Goal: Task Accomplishment & Management: Complete application form

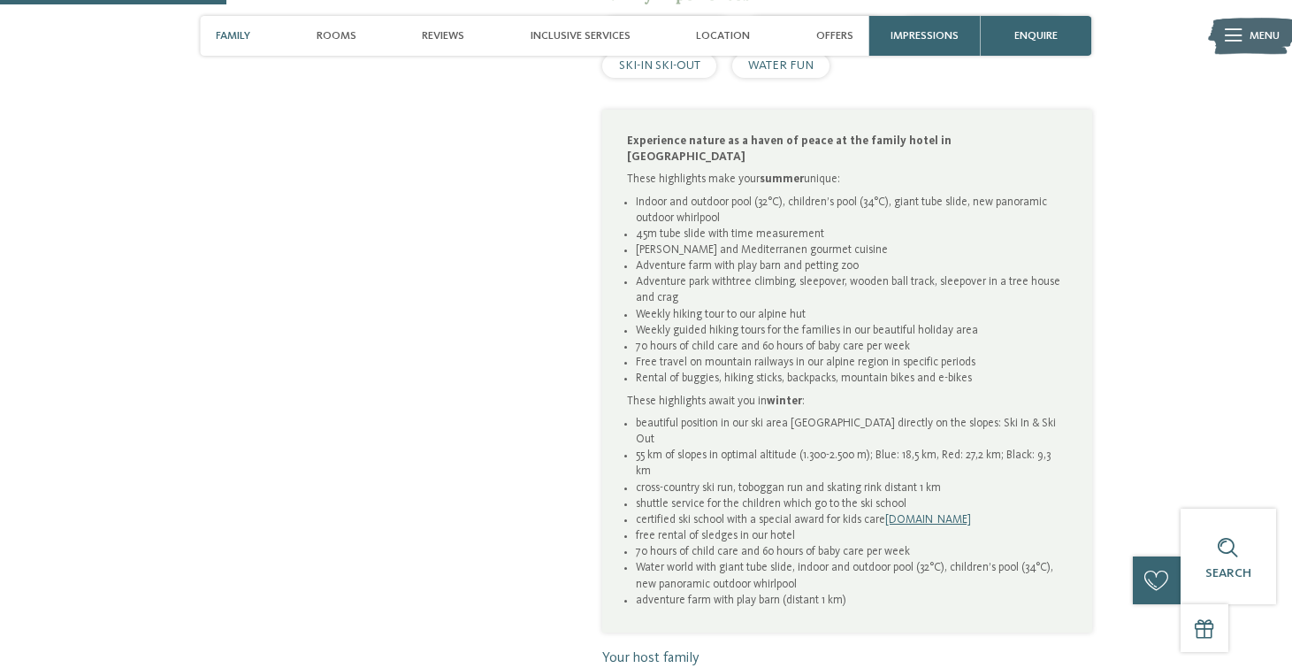
scroll to position [993, 0]
click at [330, 39] on span "Rooms" at bounding box center [337, 35] width 40 height 13
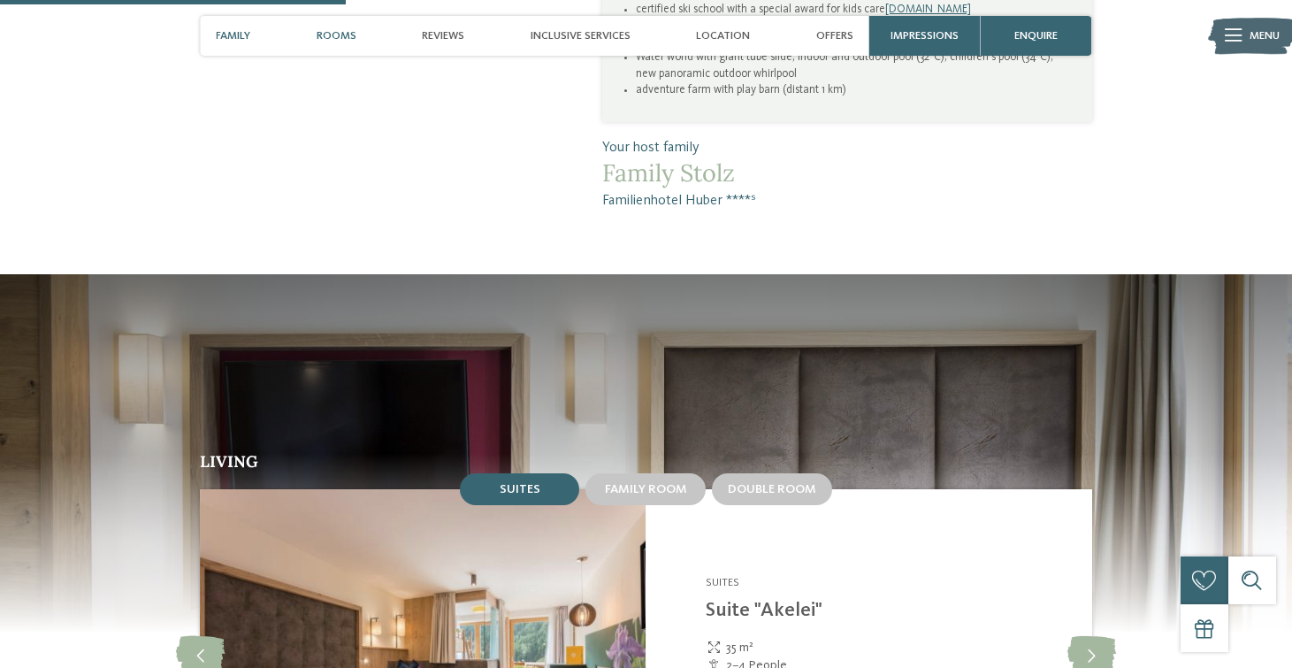
scroll to position [1579, 0]
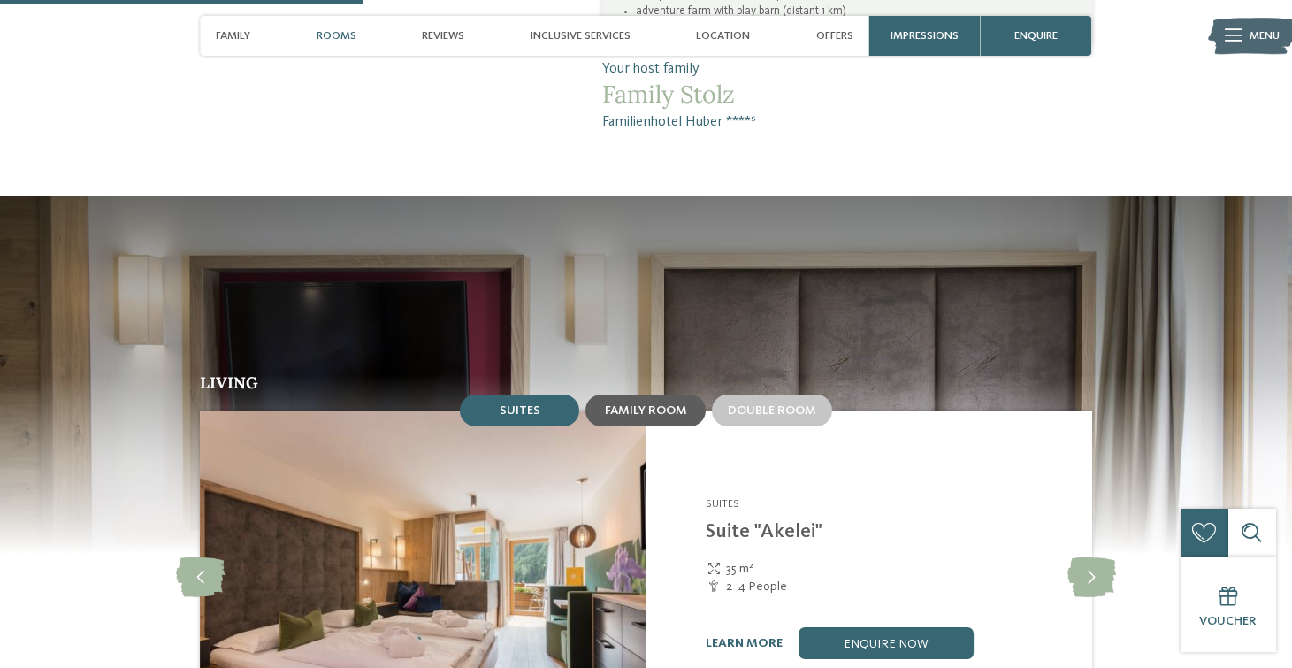
click at [664, 404] on span "Family room" at bounding box center [646, 410] width 82 height 12
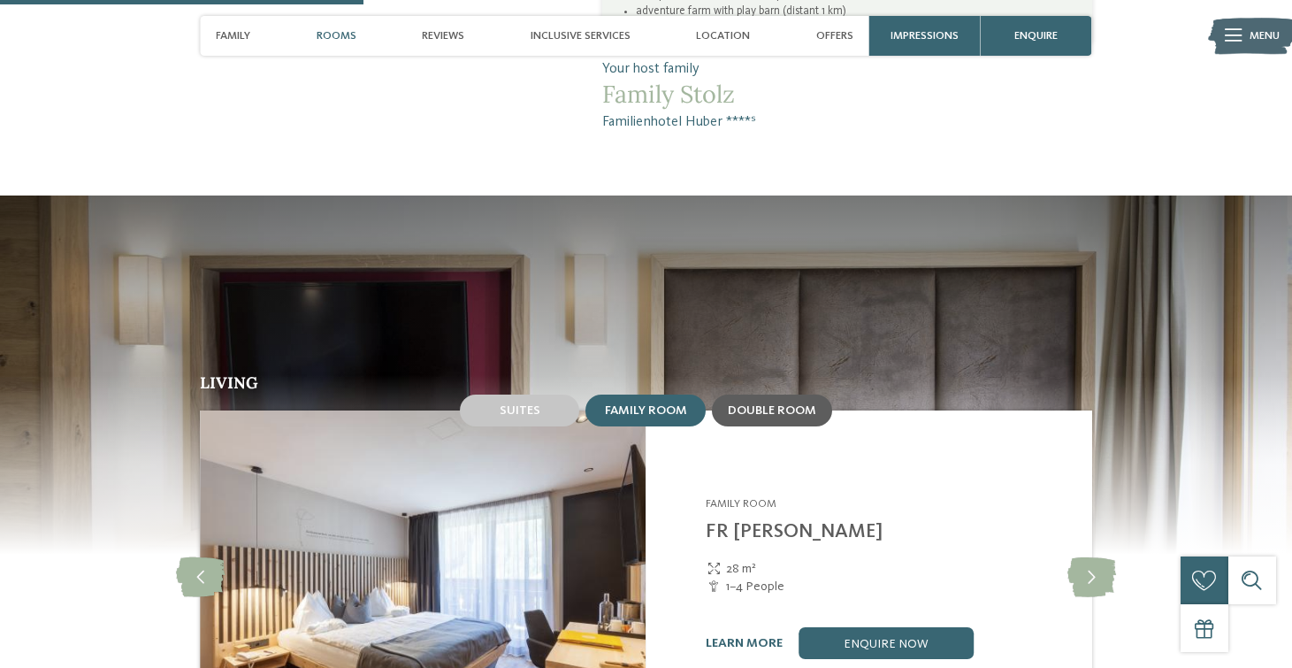
click at [753, 404] on span "Double room" at bounding box center [772, 410] width 88 height 12
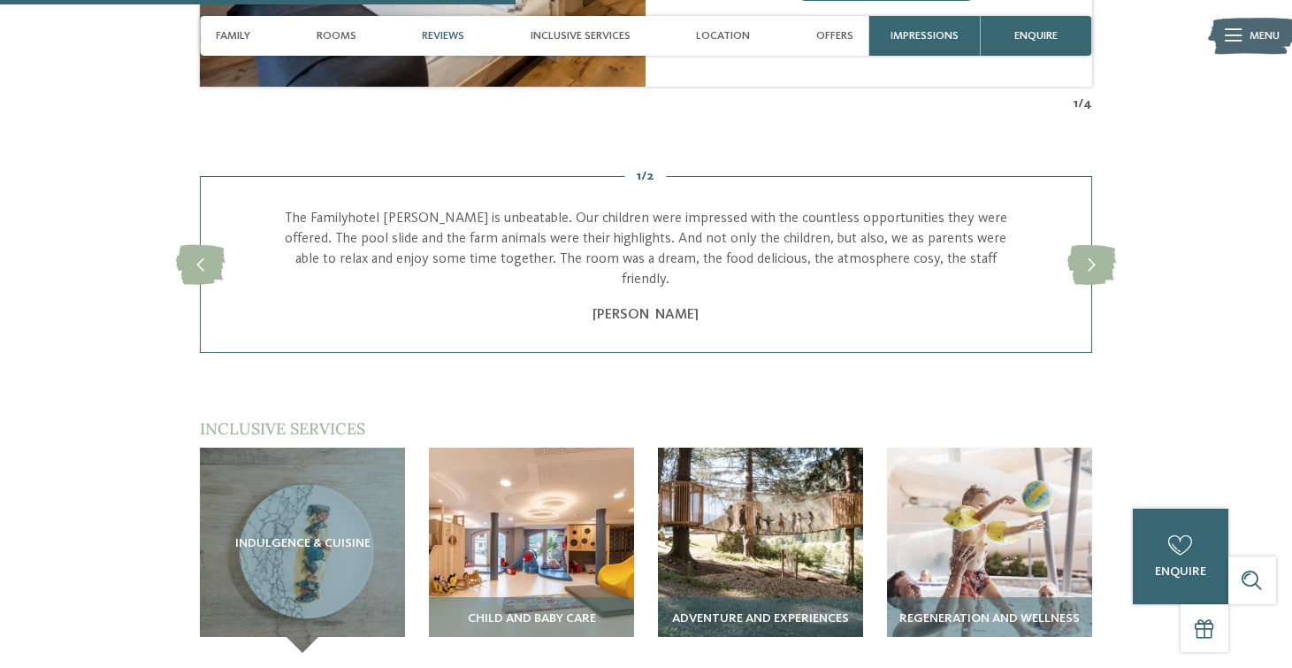
scroll to position [2239, 0]
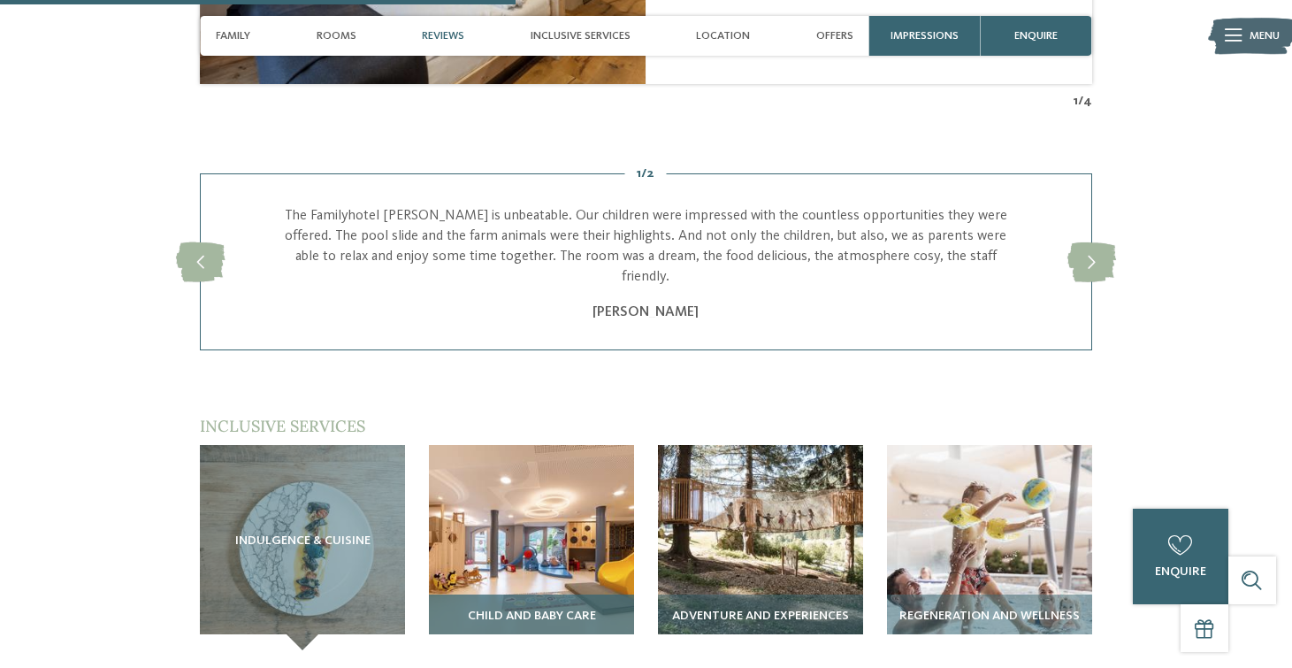
click at [492, 445] on img at bounding box center [531, 547] width 205 height 205
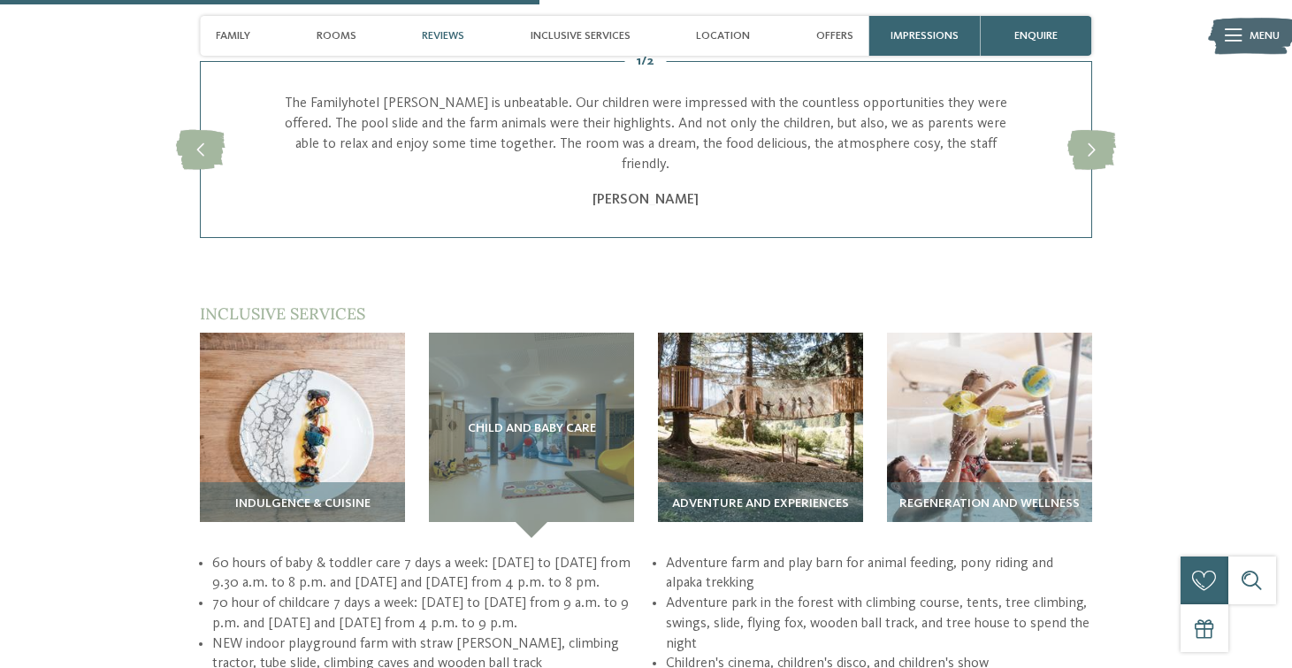
scroll to position [2348, 0]
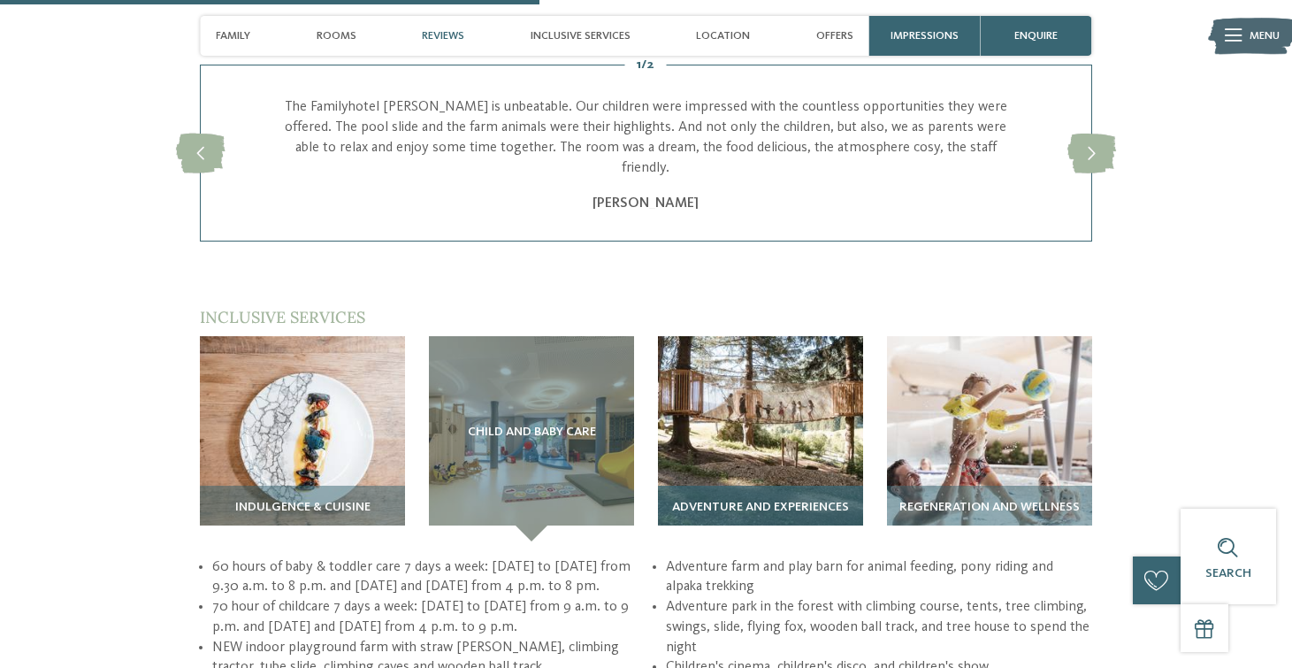
click at [731, 367] on img at bounding box center [760, 438] width 205 height 205
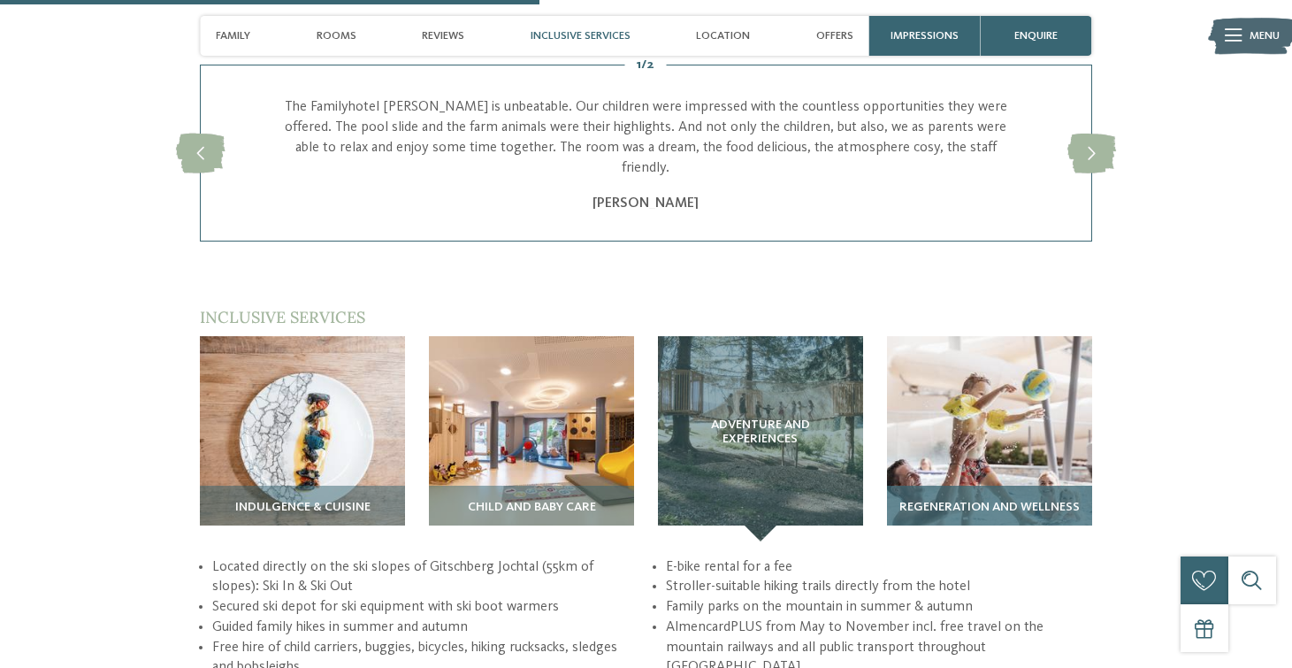
click at [1048, 352] on img at bounding box center [989, 438] width 205 height 205
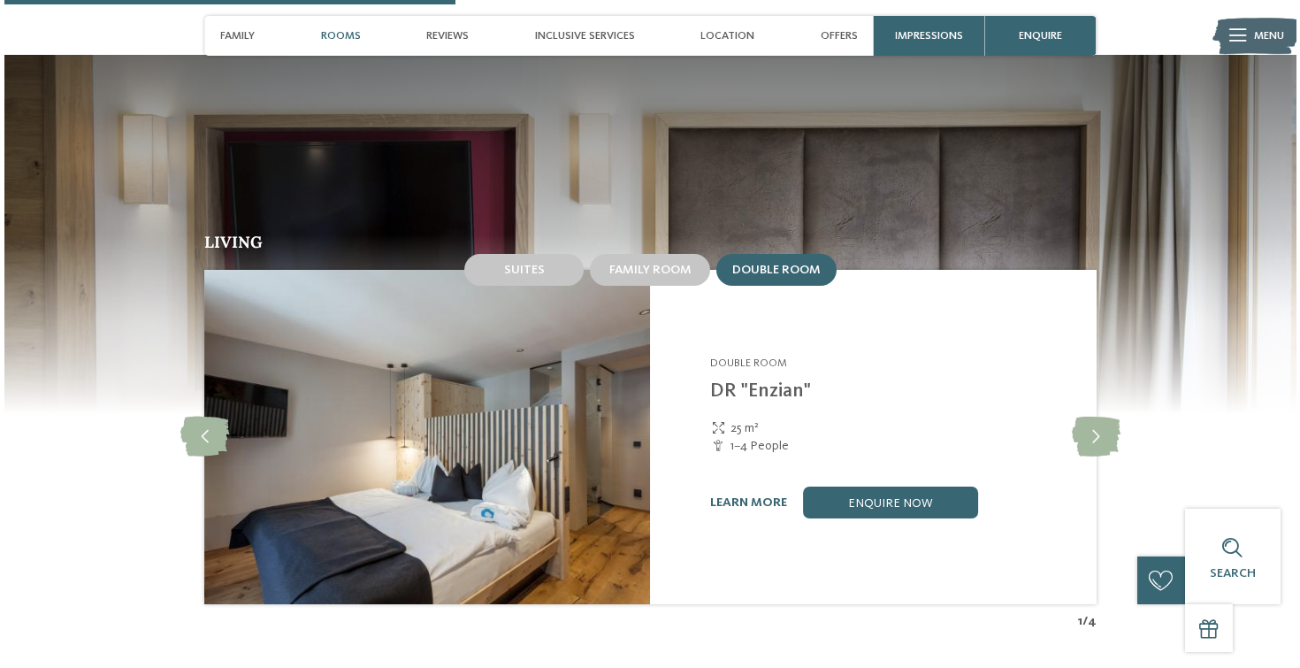
scroll to position [1686, 0]
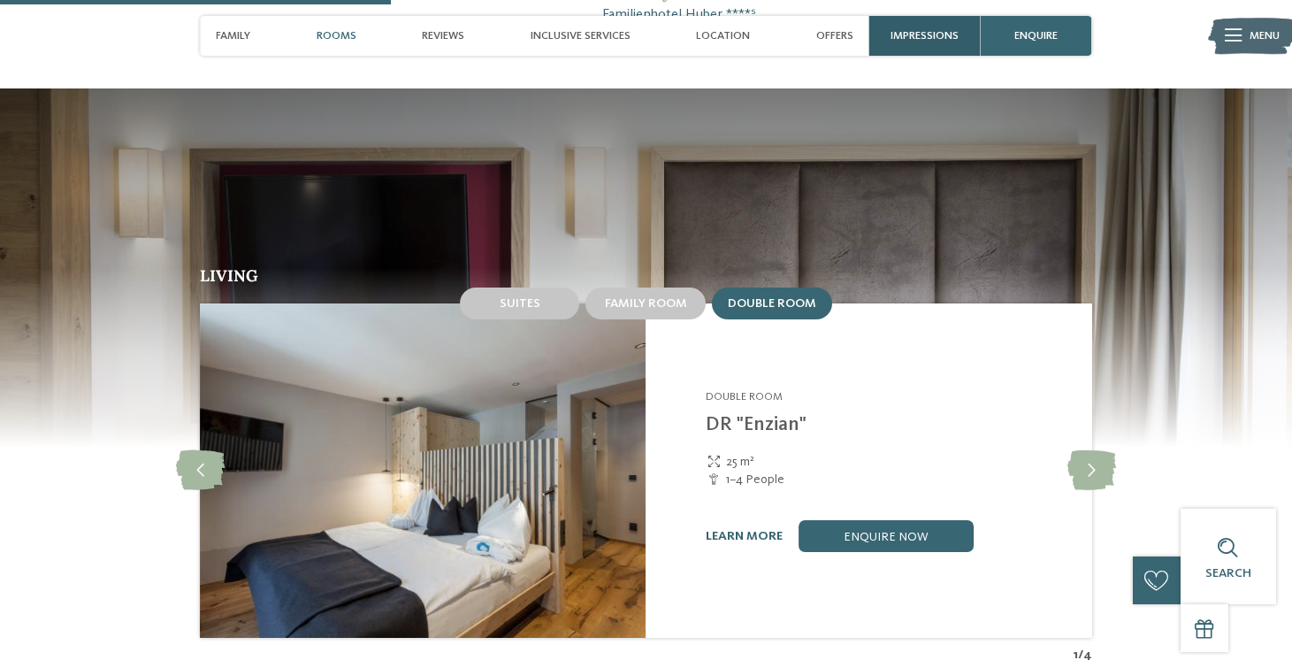
click at [925, 34] on span "Impressions" at bounding box center [925, 35] width 68 height 13
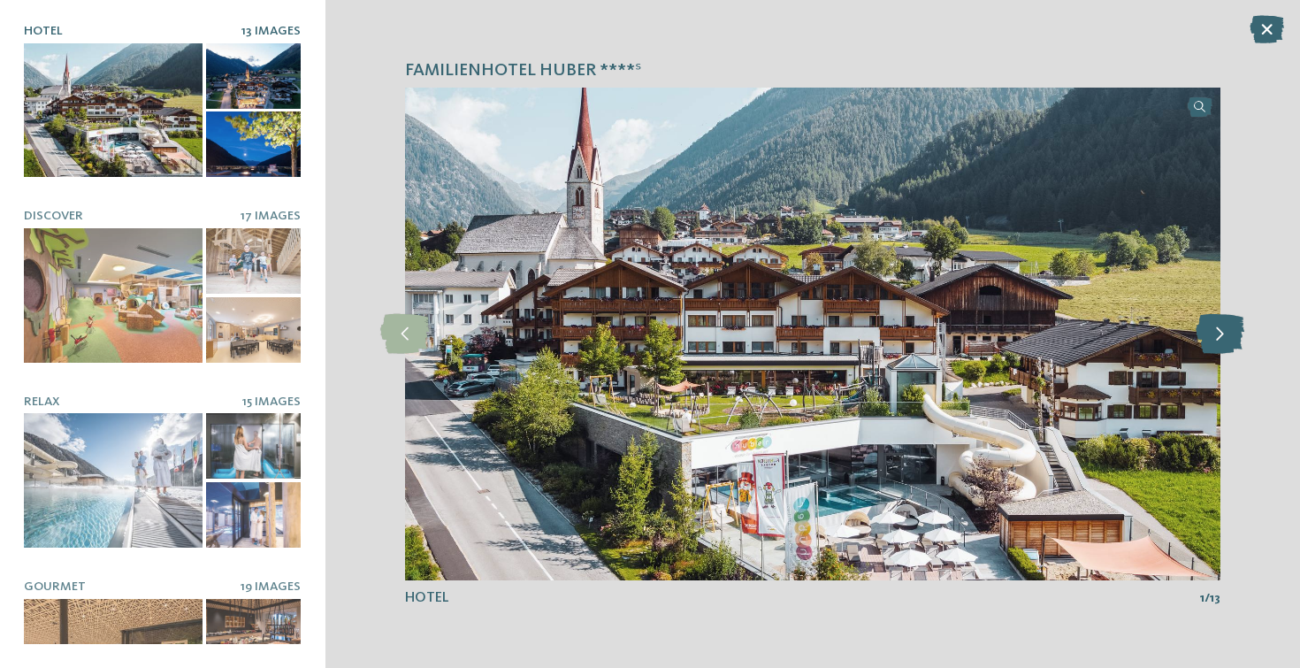
click at [1223, 340] on icon at bounding box center [1220, 334] width 49 height 40
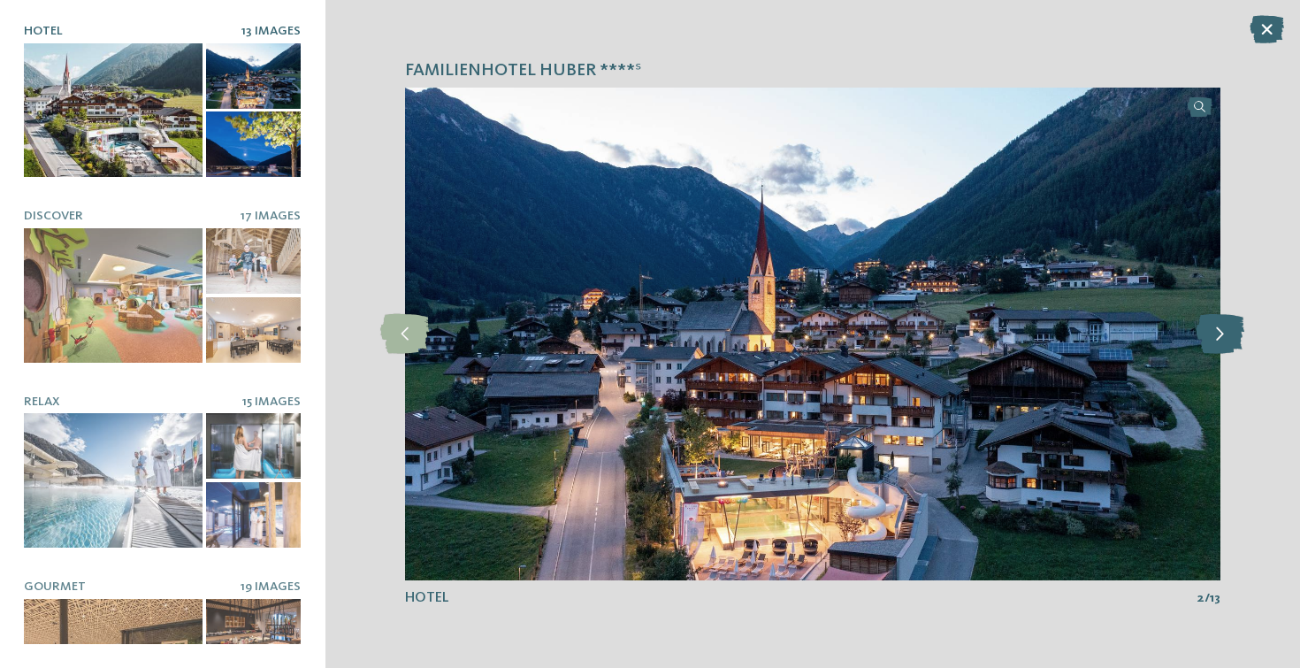
click at [1223, 340] on icon at bounding box center [1220, 334] width 49 height 40
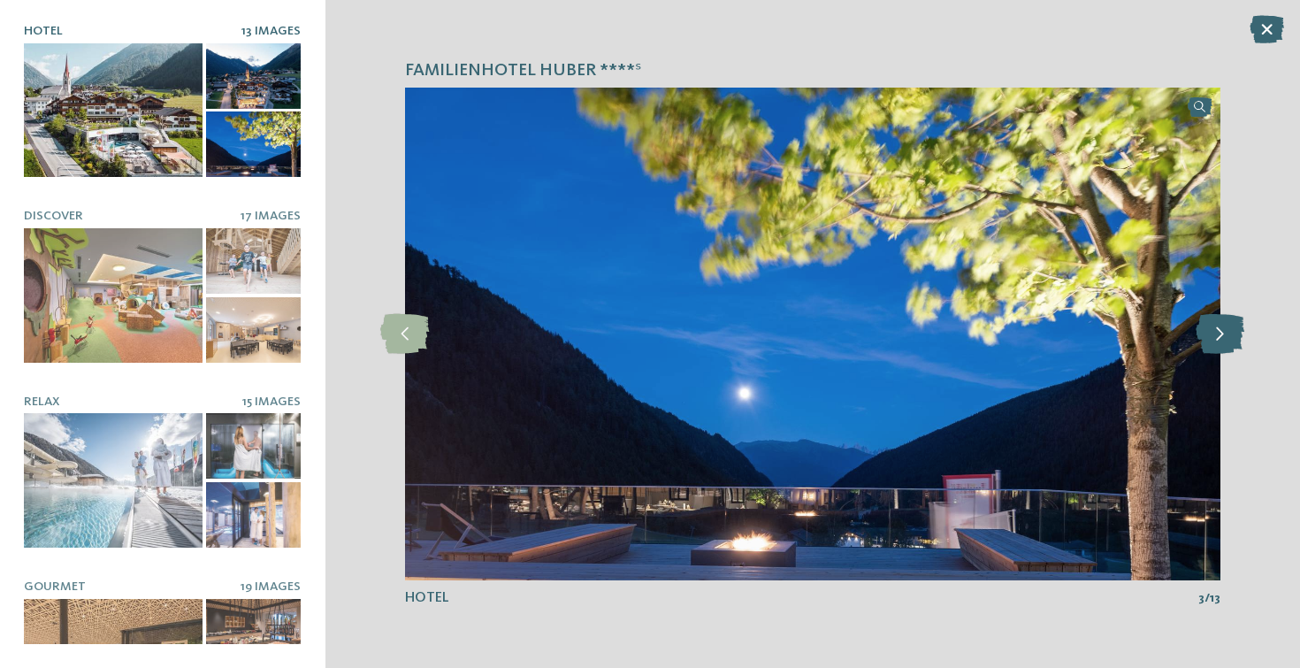
click at [1223, 340] on icon at bounding box center [1220, 334] width 49 height 40
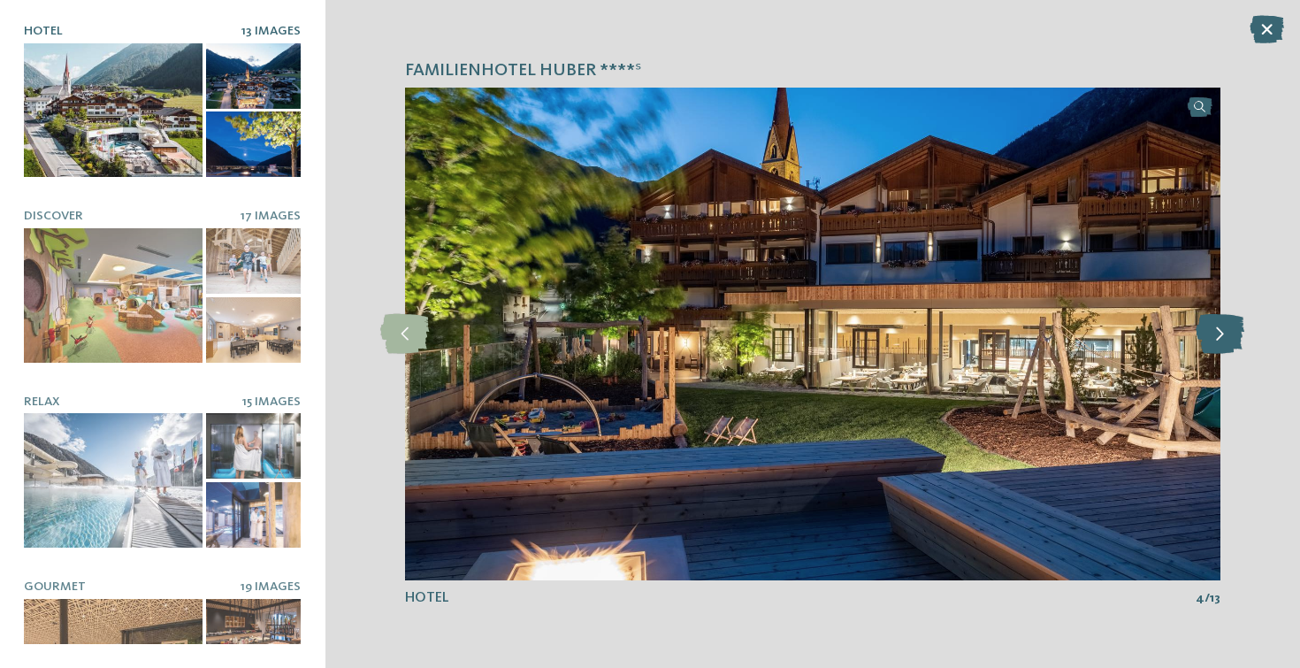
click at [1223, 340] on icon at bounding box center [1220, 334] width 49 height 40
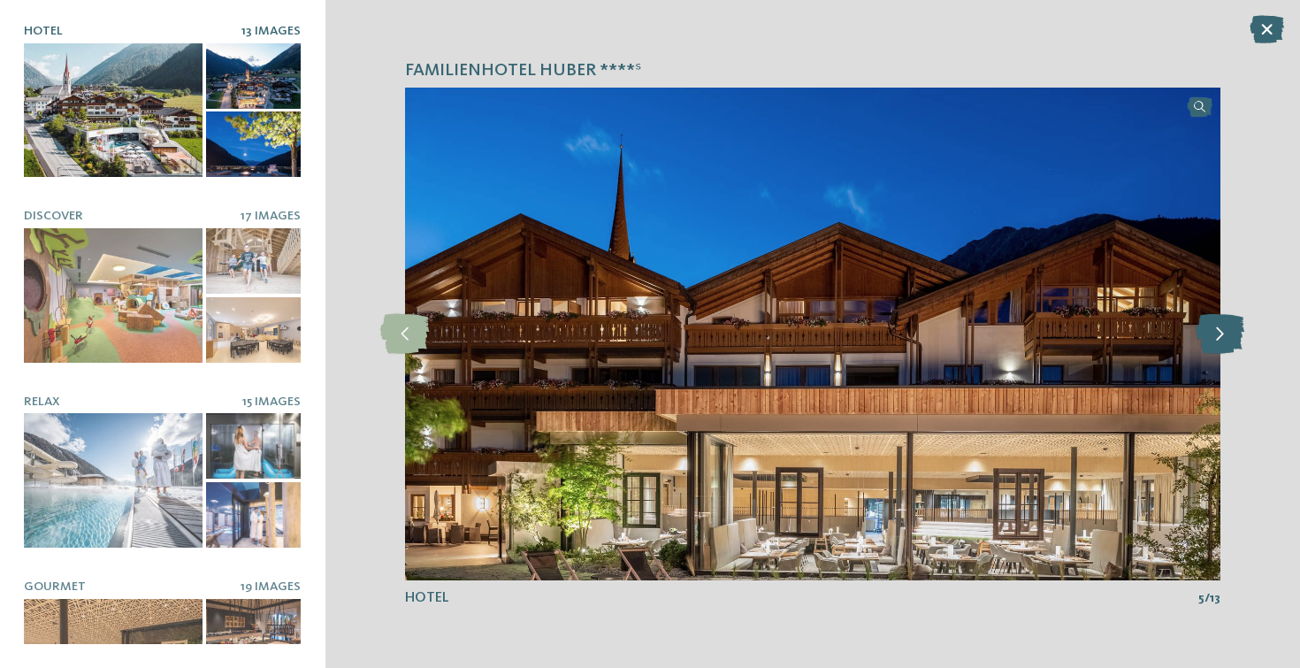
click at [1223, 340] on icon at bounding box center [1220, 334] width 49 height 40
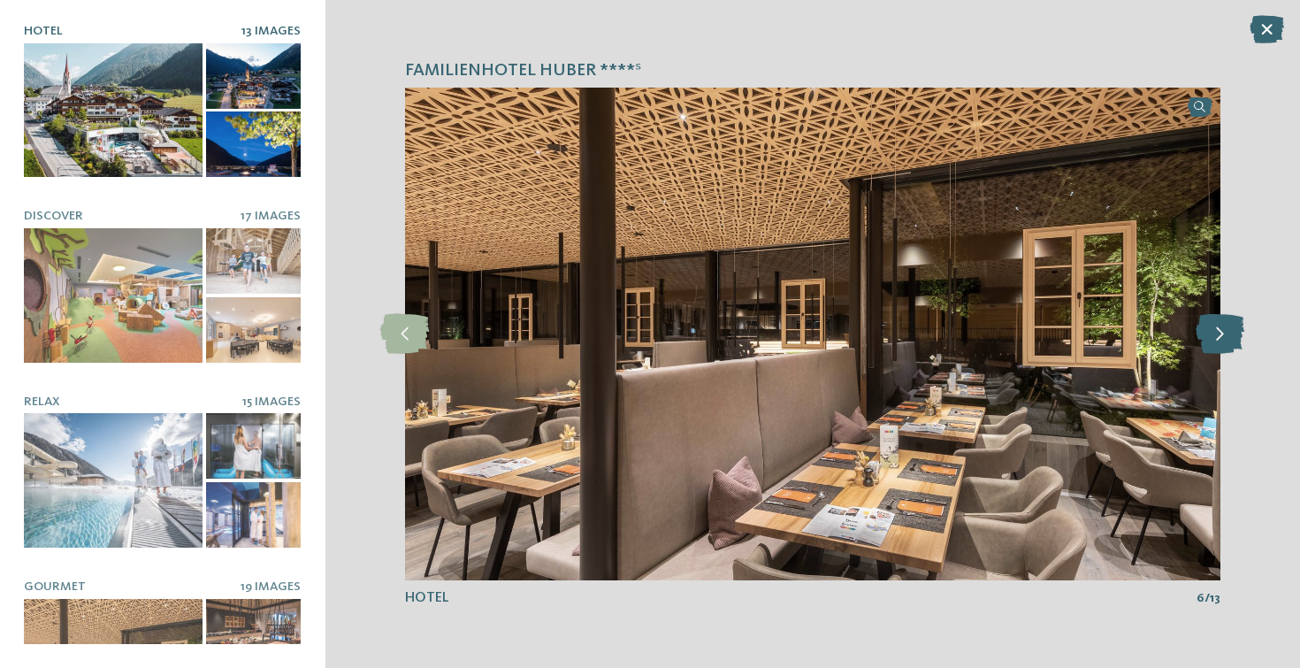
click at [1223, 340] on icon at bounding box center [1220, 334] width 49 height 40
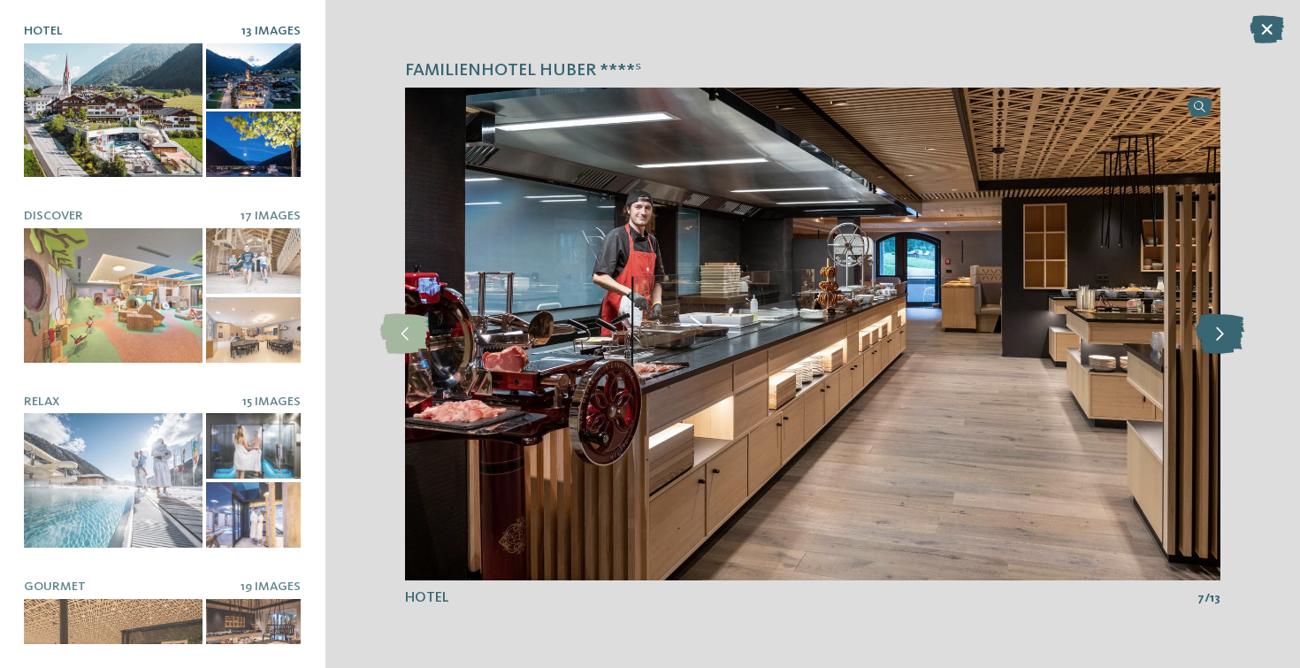
click at [1223, 340] on icon at bounding box center [1220, 334] width 49 height 40
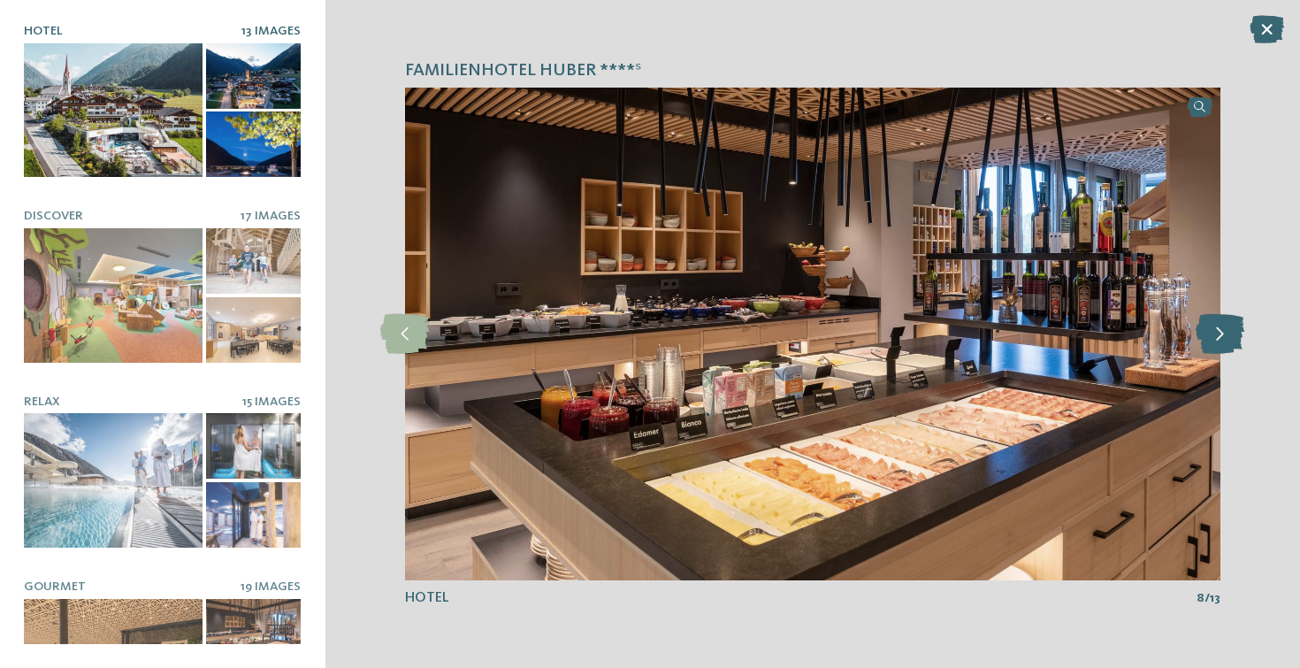
click at [1223, 340] on icon at bounding box center [1220, 334] width 49 height 40
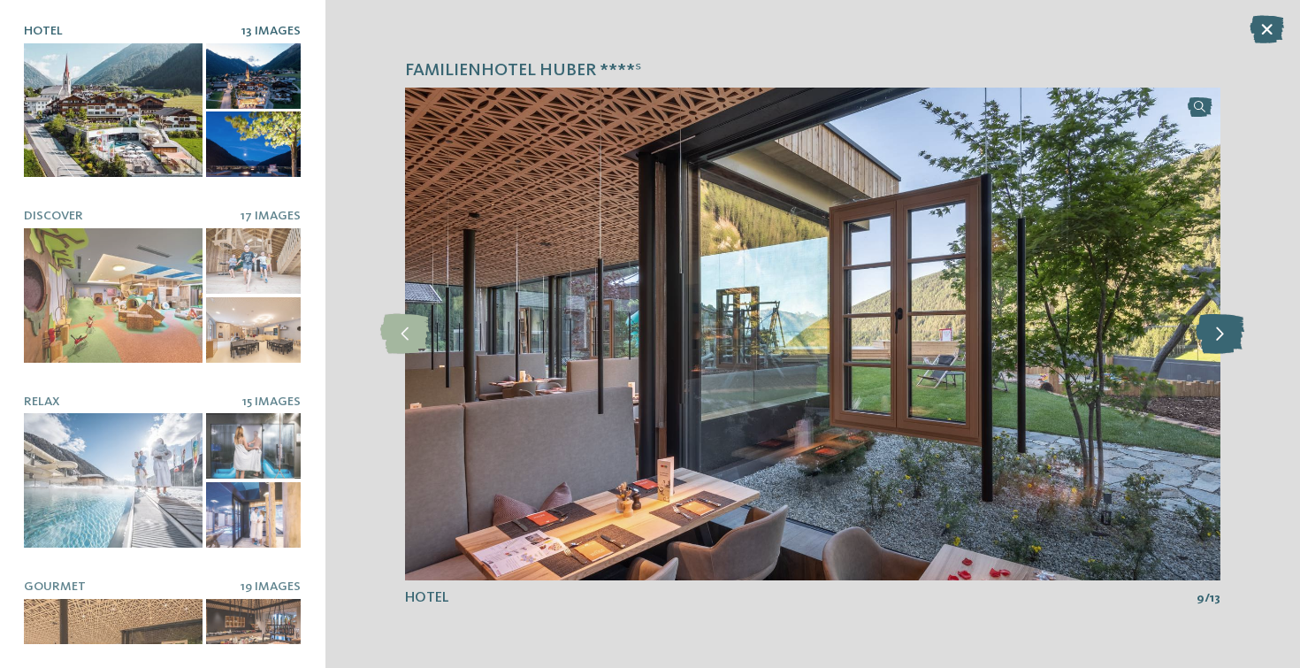
click at [1223, 340] on icon at bounding box center [1220, 334] width 49 height 40
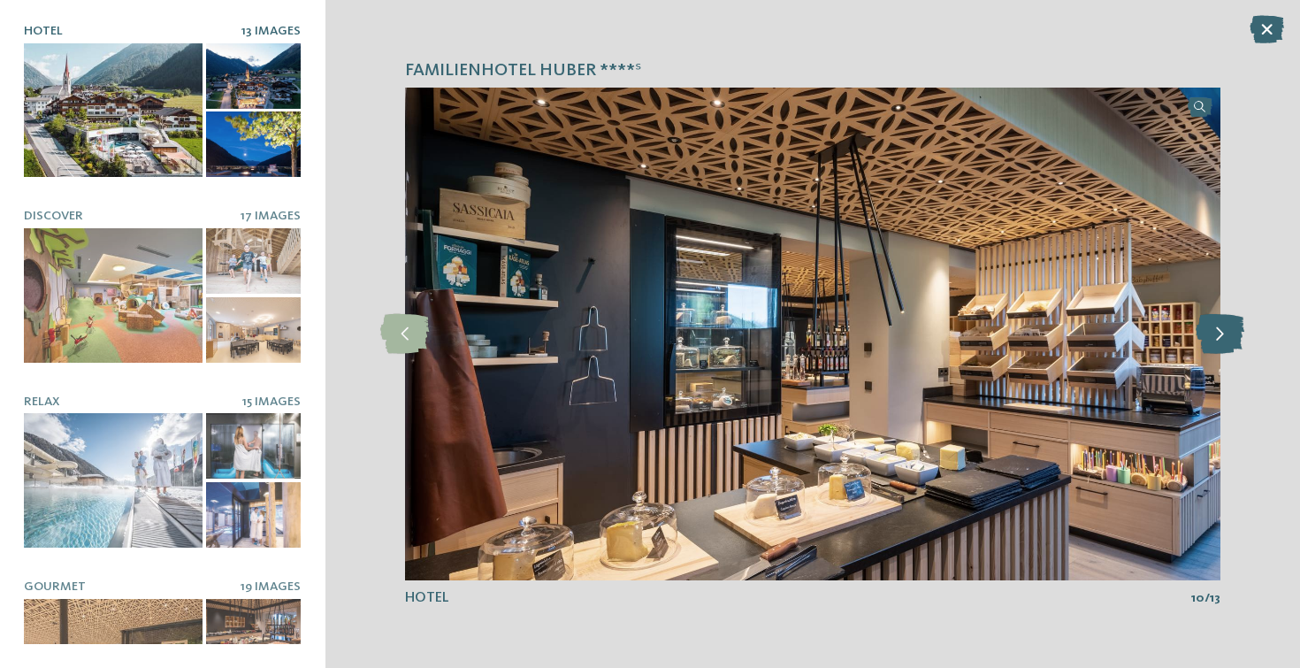
click at [1223, 340] on icon at bounding box center [1220, 334] width 49 height 40
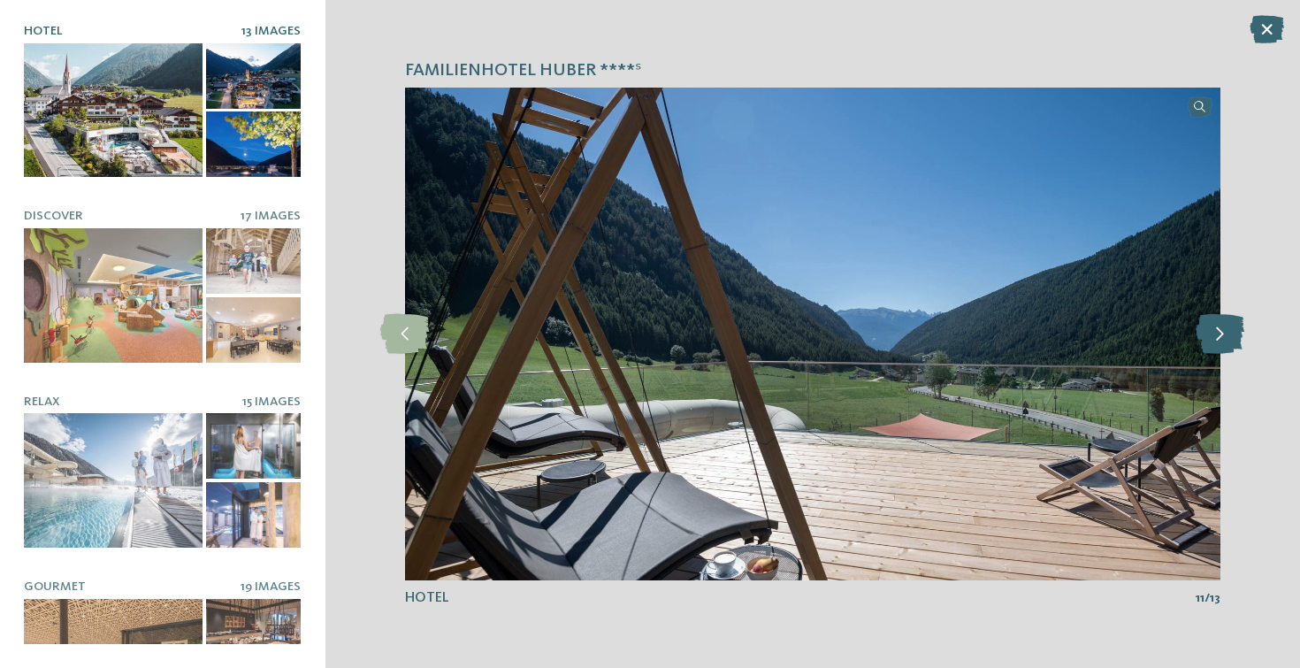
click at [1223, 340] on icon at bounding box center [1220, 334] width 49 height 40
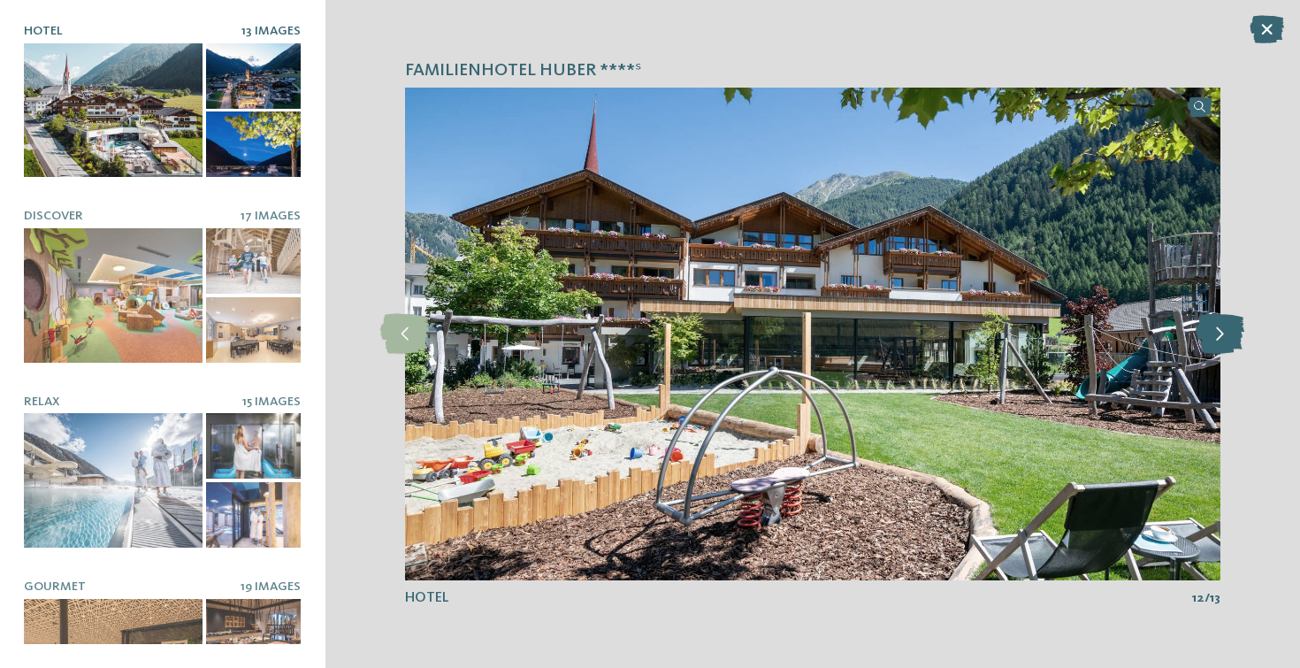
click at [1223, 340] on icon at bounding box center [1220, 334] width 49 height 40
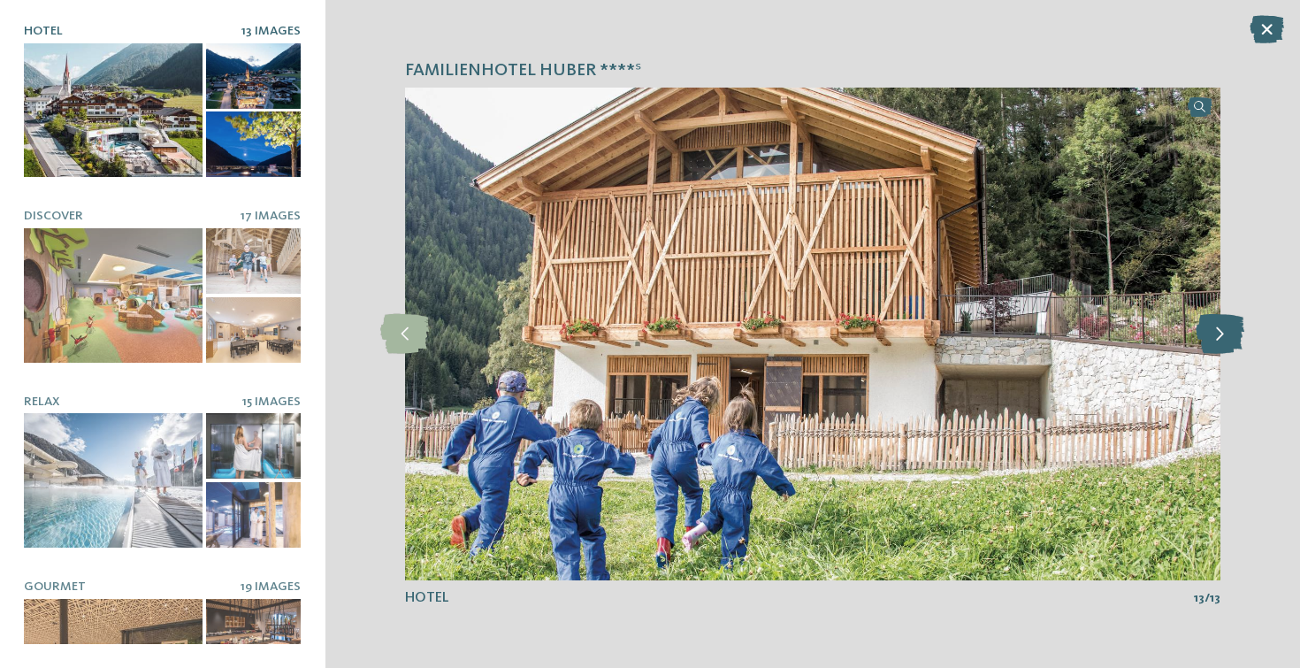
click at [1223, 340] on icon at bounding box center [1220, 334] width 49 height 40
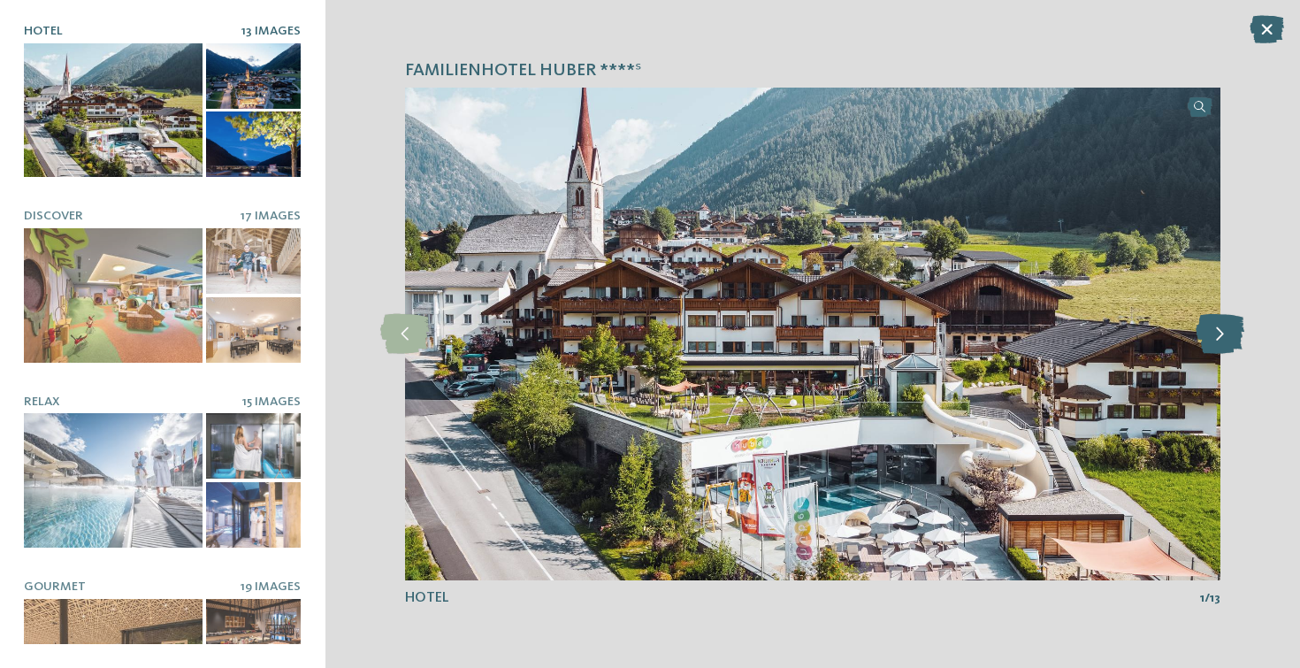
click at [1223, 340] on icon at bounding box center [1220, 334] width 49 height 40
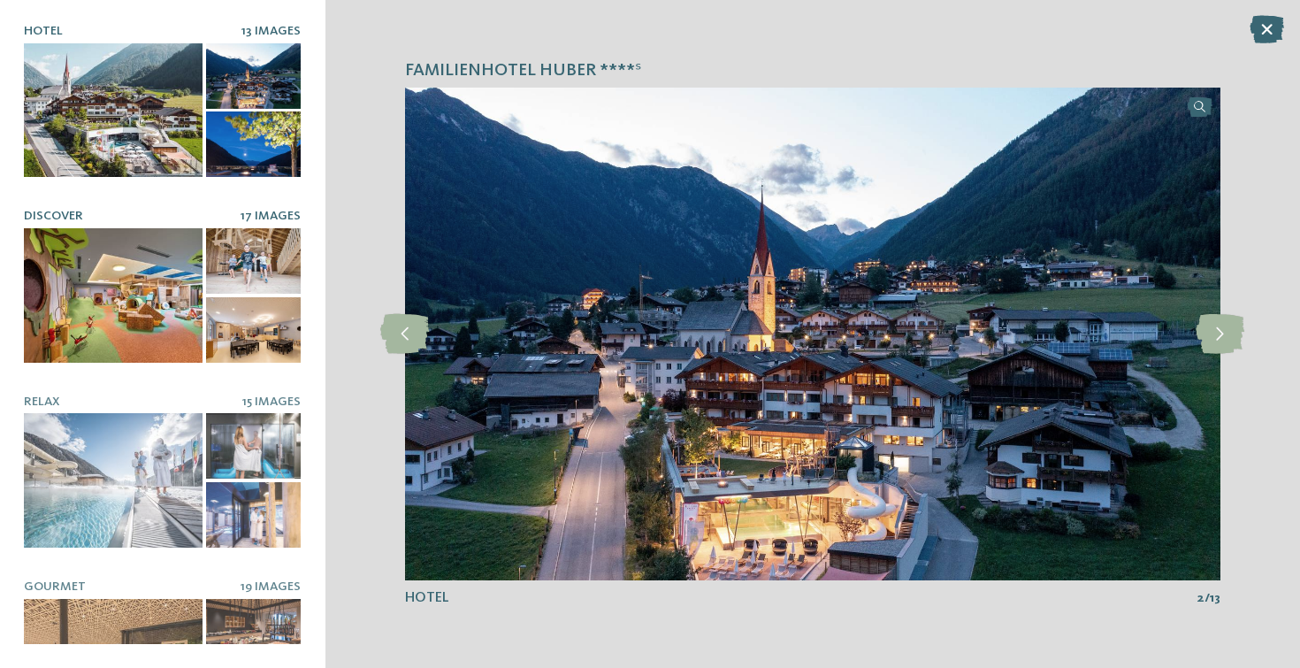
click at [100, 304] on div at bounding box center [113, 295] width 179 height 134
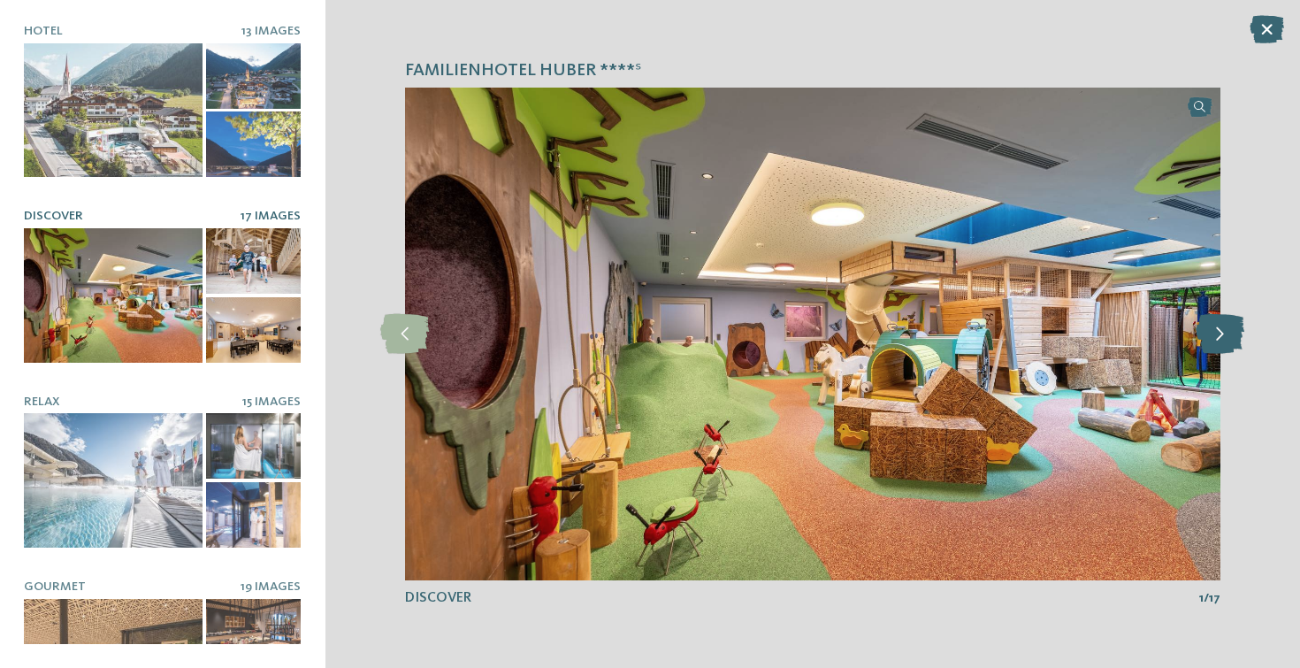
click at [1222, 327] on icon at bounding box center [1220, 334] width 49 height 40
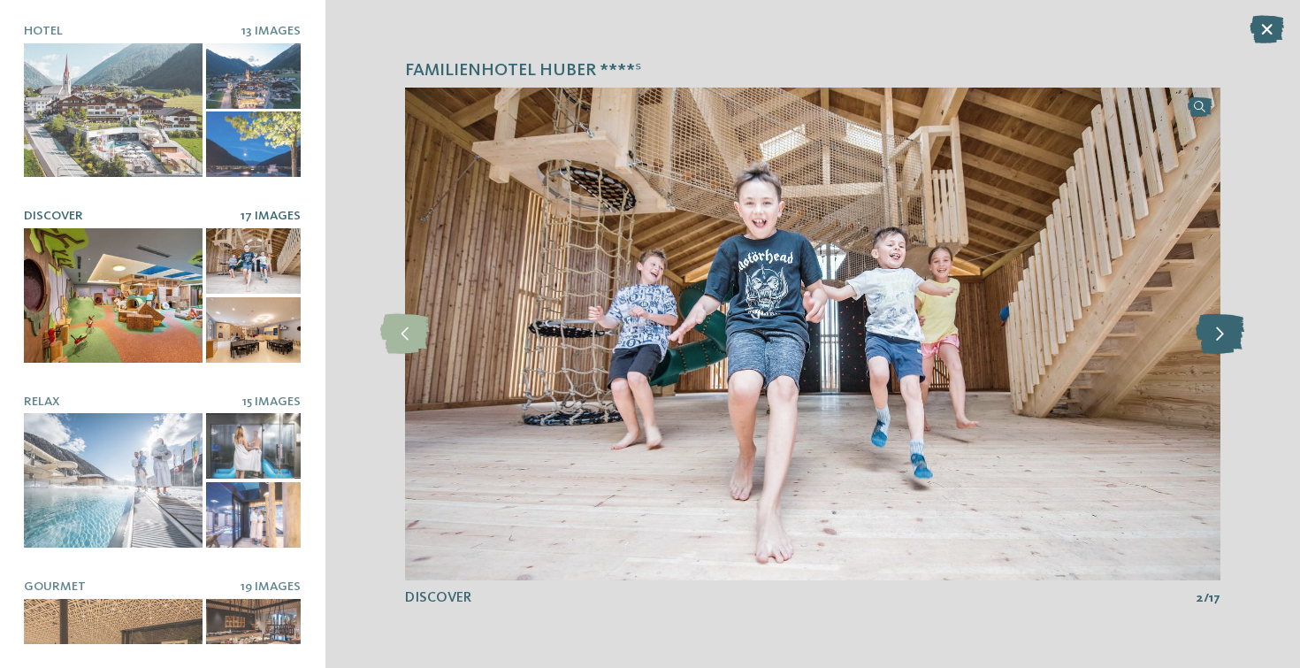
click at [1222, 327] on icon at bounding box center [1220, 334] width 49 height 40
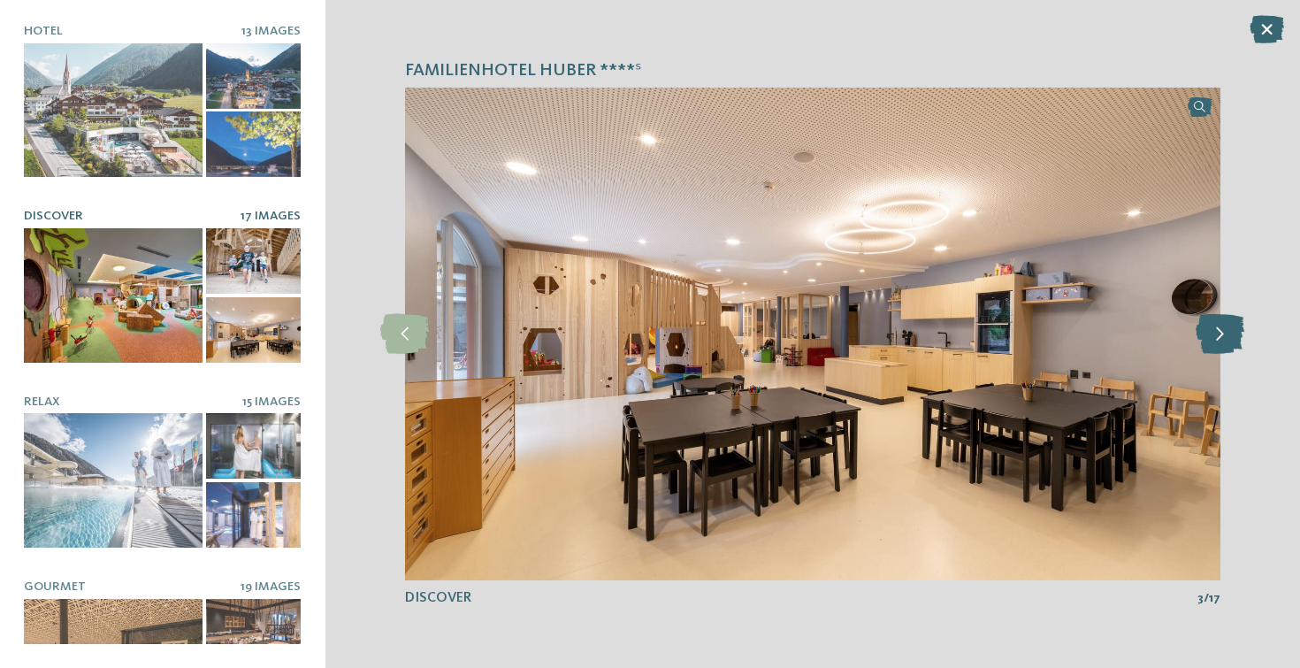
click at [1222, 327] on icon at bounding box center [1220, 334] width 49 height 40
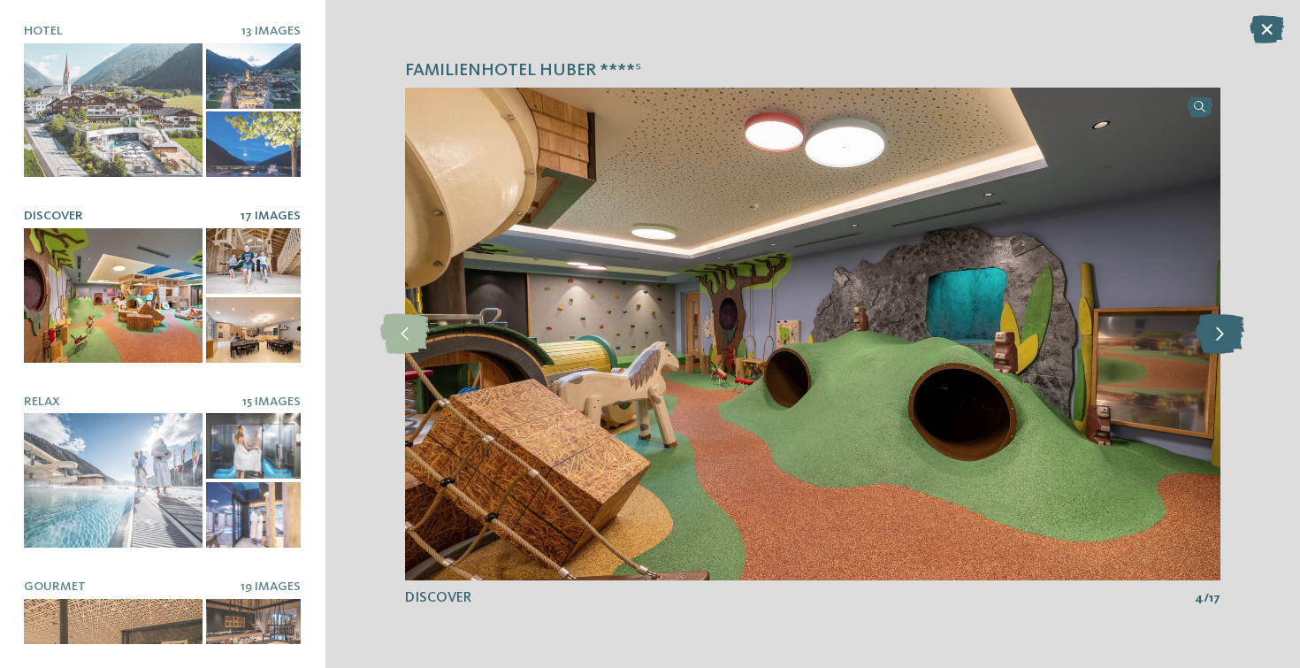
click at [1222, 327] on icon at bounding box center [1220, 334] width 49 height 40
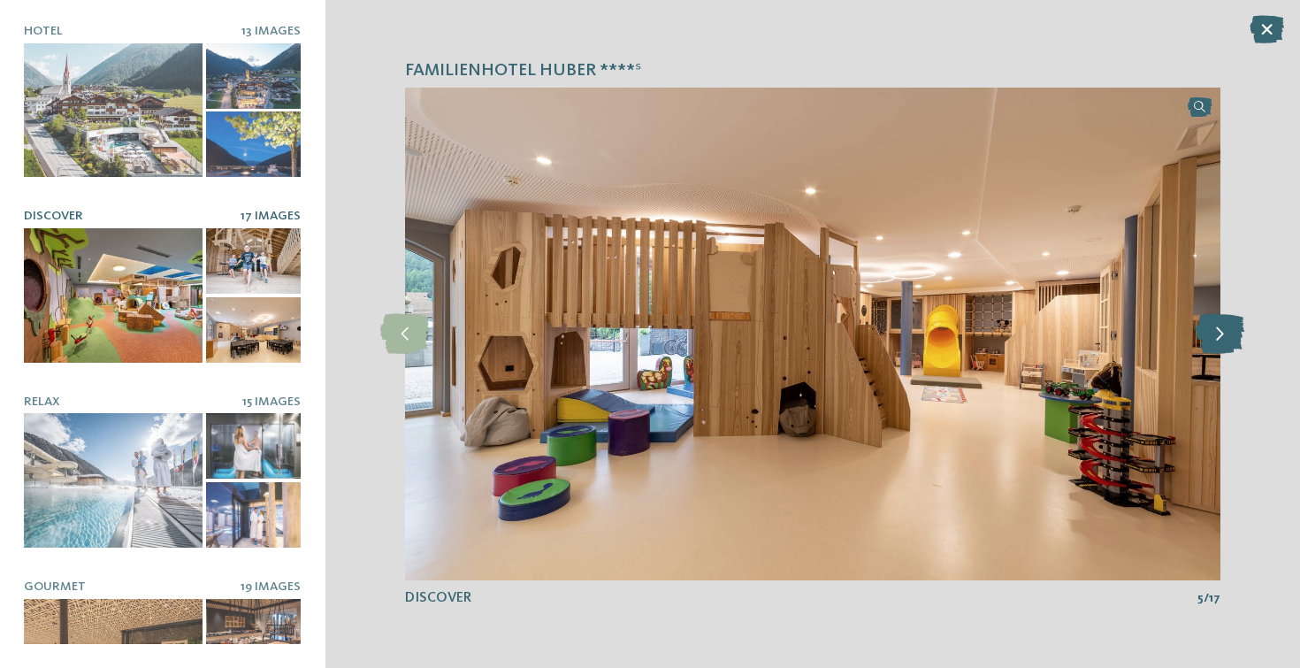
click at [1222, 327] on icon at bounding box center [1220, 334] width 49 height 40
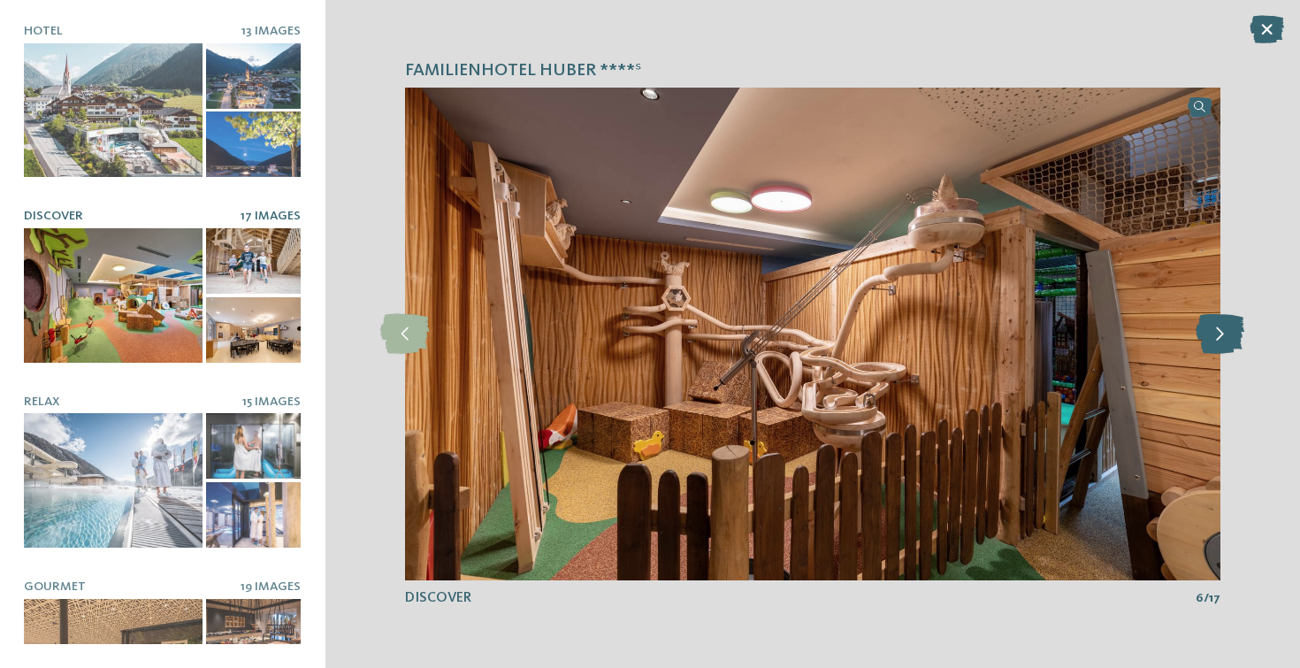
click at [1222, 327] on icon at bounding box center [1220, 334] width 49 height 40
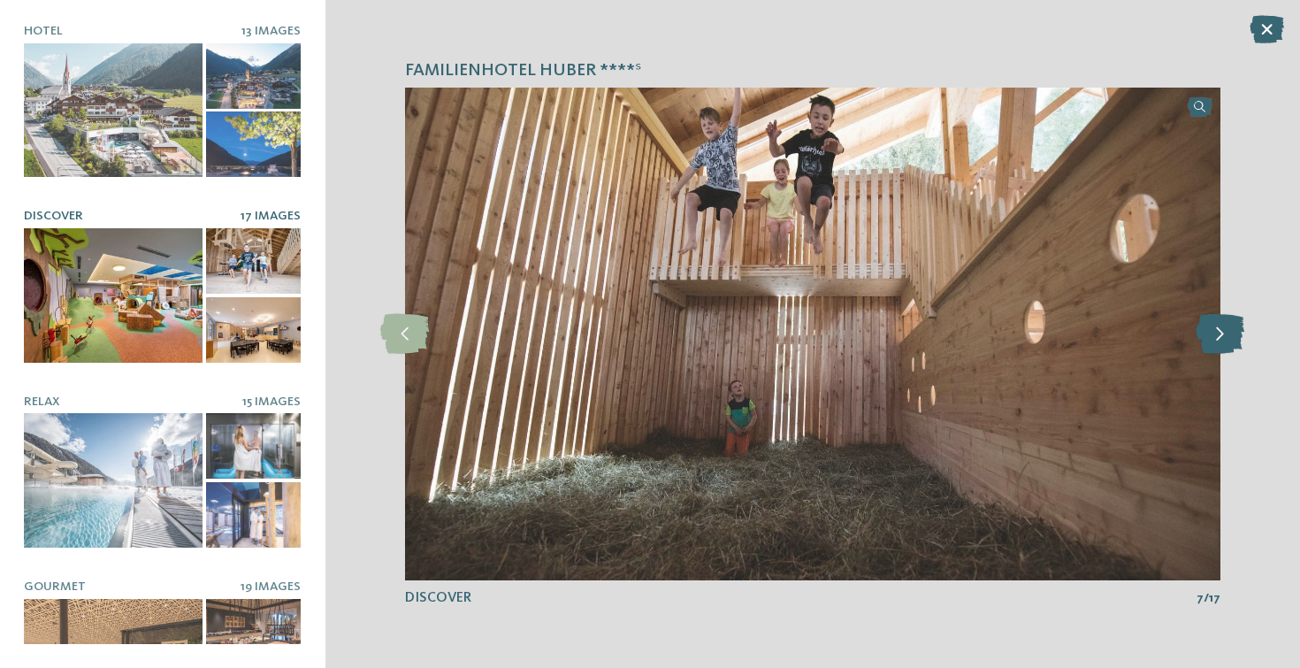
click at [1222, 327] on icon at bounding box center [1220, 334] width 49 height 40
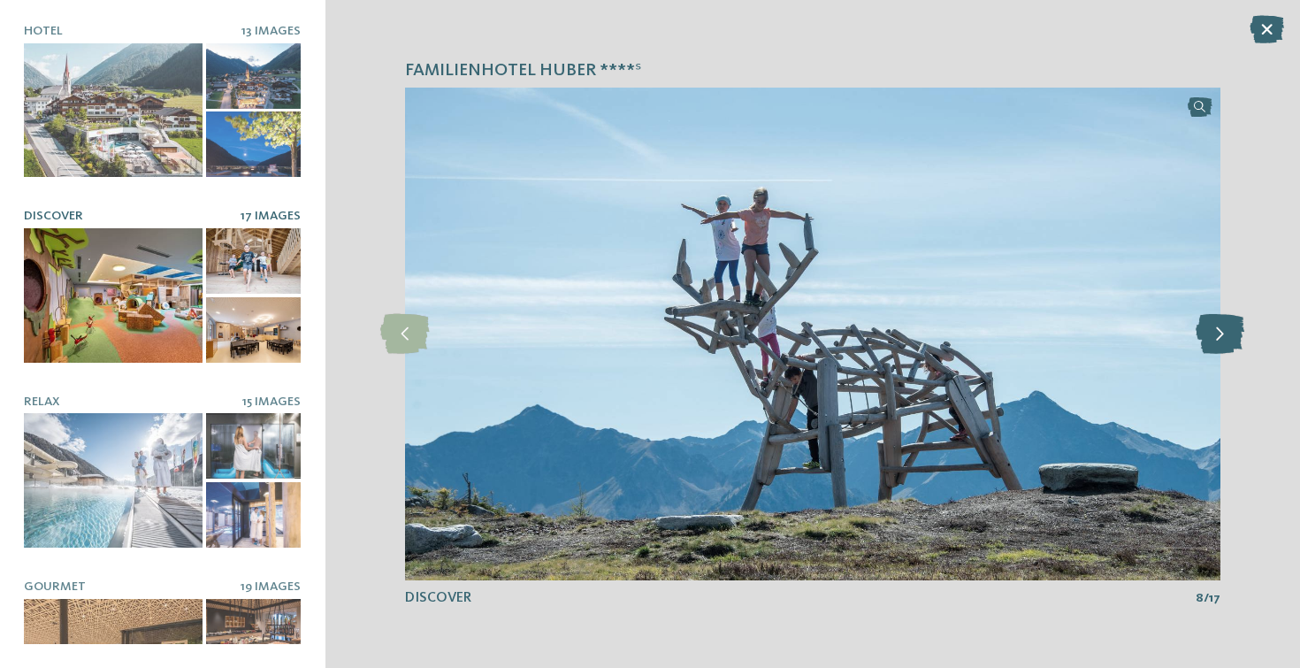
click at [1222, 327] on icon at bounding box center [1220, 334] width 49 height 40
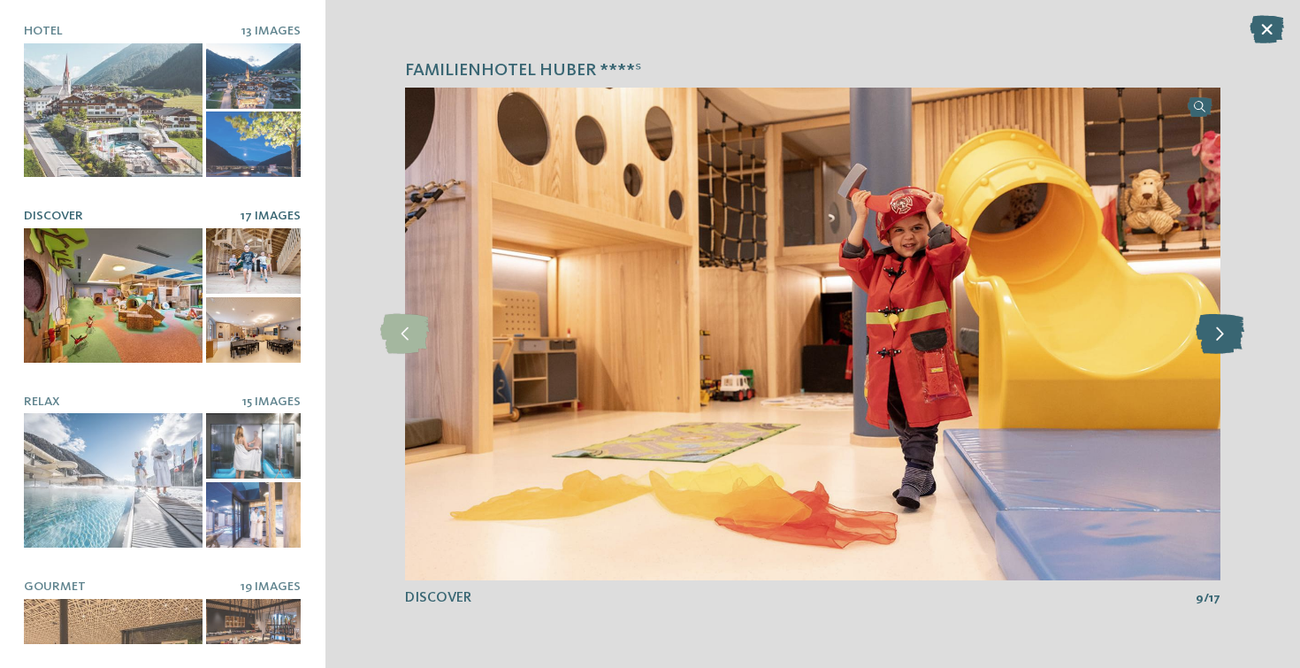
click at [1222, 327] on icon at bounding box center [1220, 334] width 49 height 40
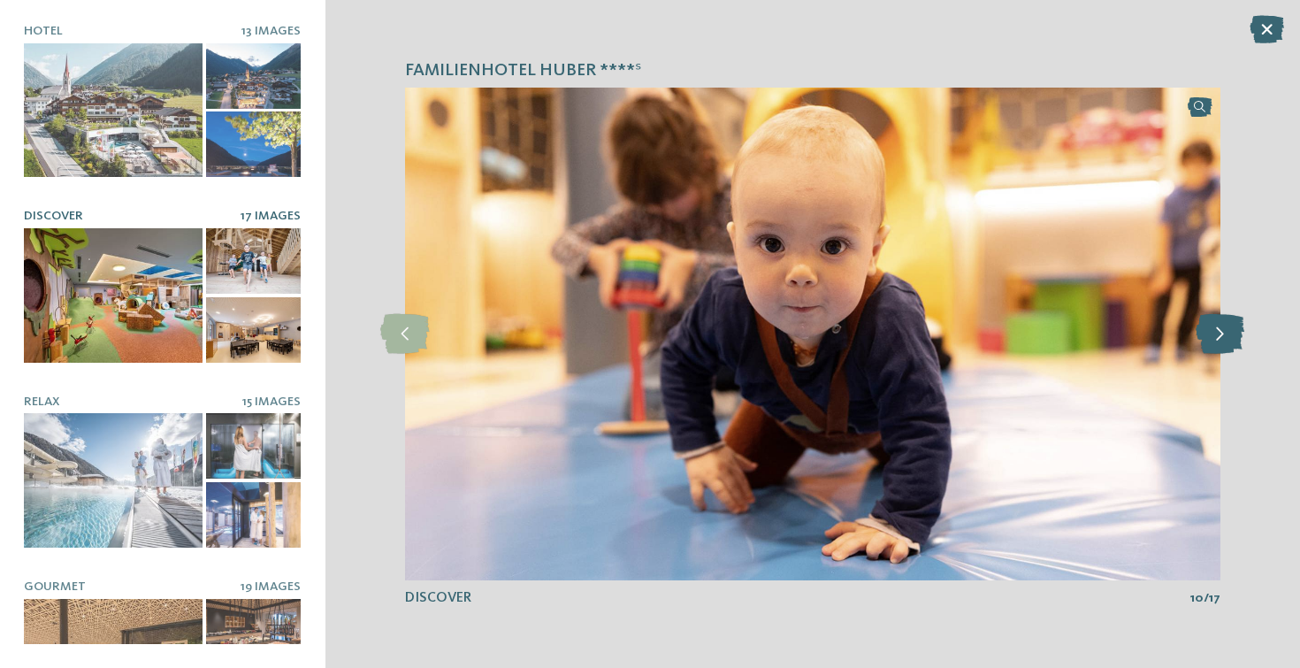
click at [1222, 327] on icon at bounding box center [1220, 334] width 49 height 40
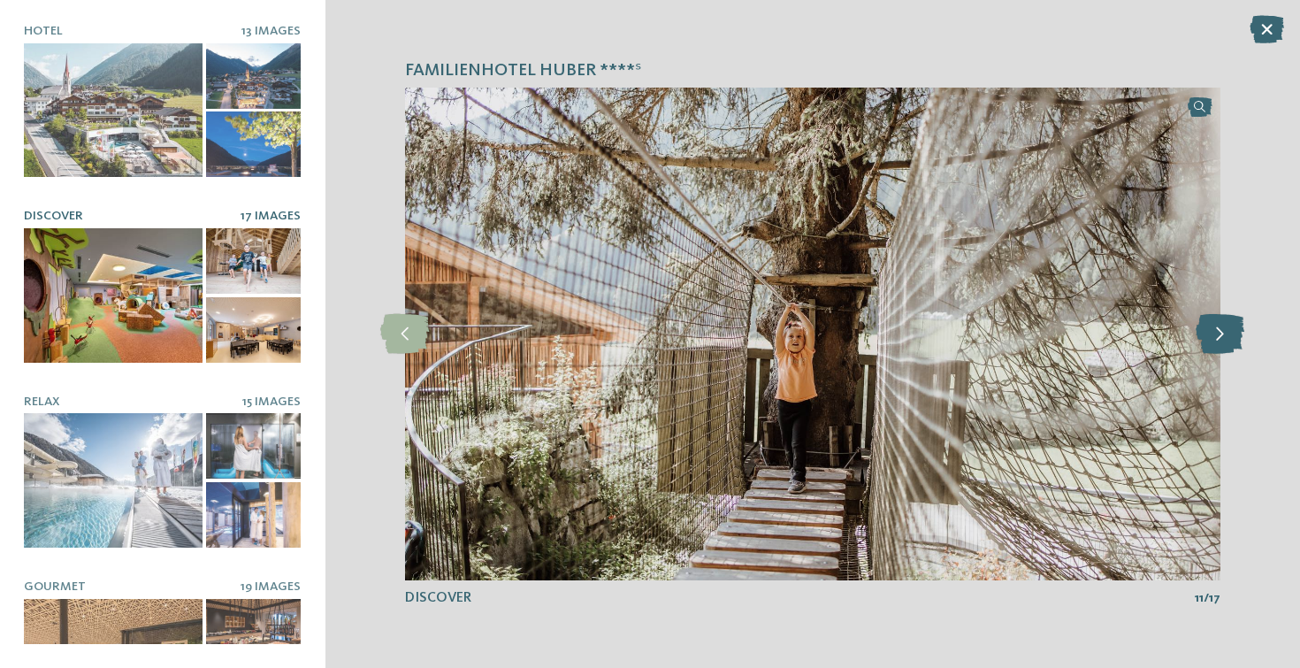
click at [1215, 331] on icon at bounding box center [1220, 334] width 49 height 40
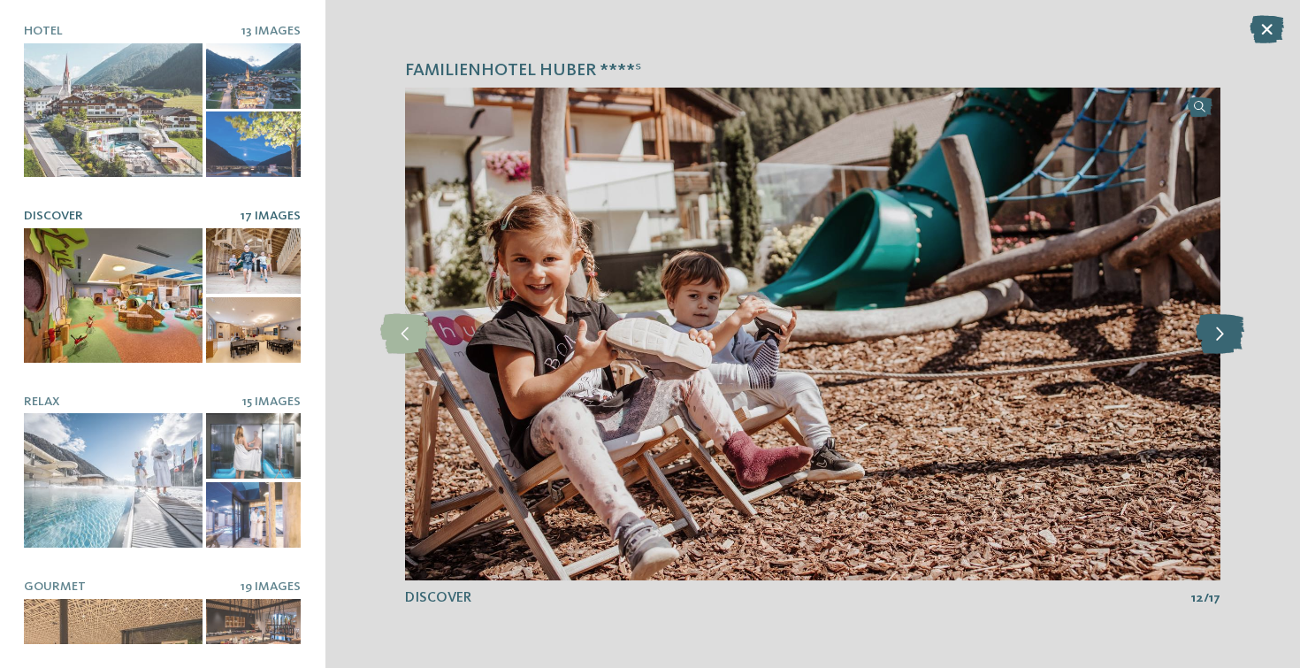
click at [1215, 331] on icon at bounding box center [1220, 334] width 49 height 40
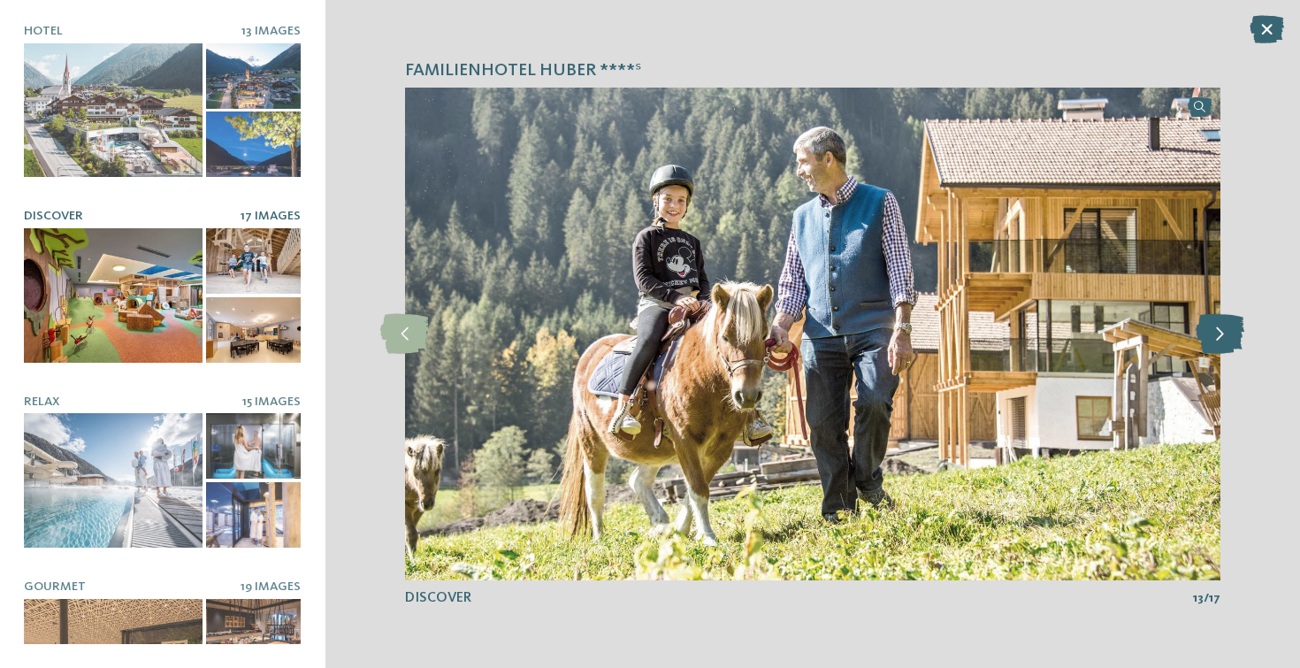
click at [1215, 331] on icon at bounding box center [1220, 334] width 49 height 40
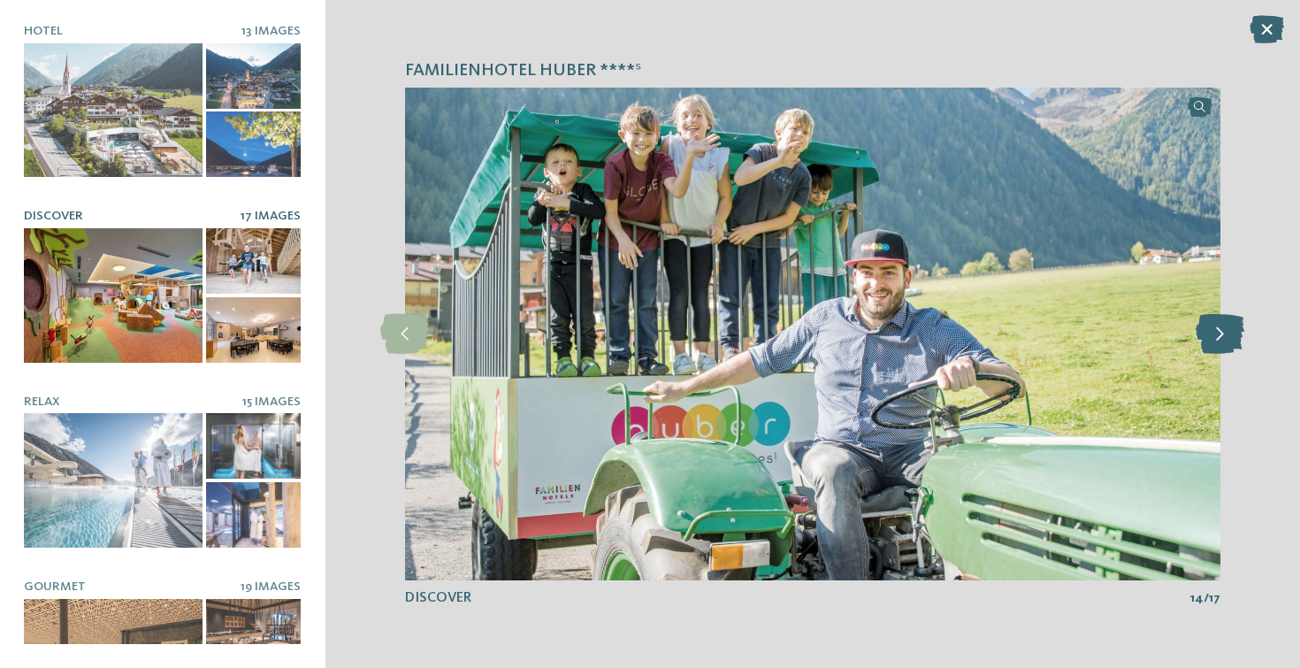
click at [1215, 331] on icon at bounding box center [1220, 334] width 49 height 40
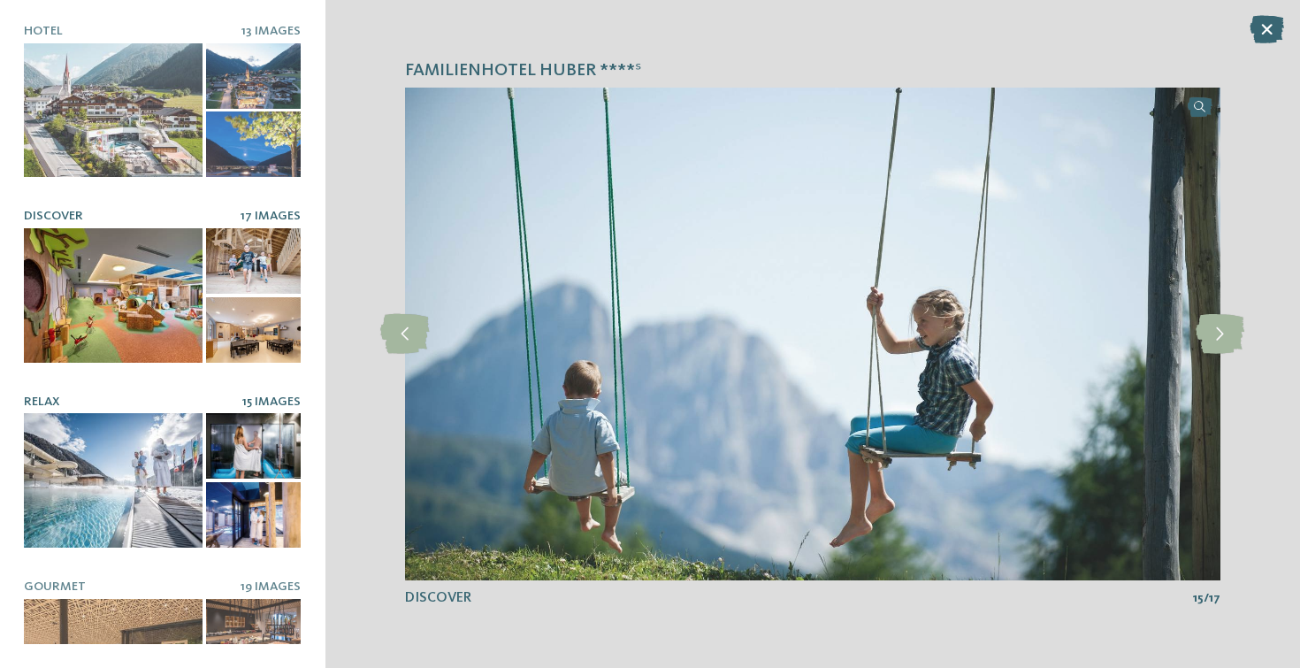
click at [104, 445] on div at bounding box center [113, 480] width 179 height 134
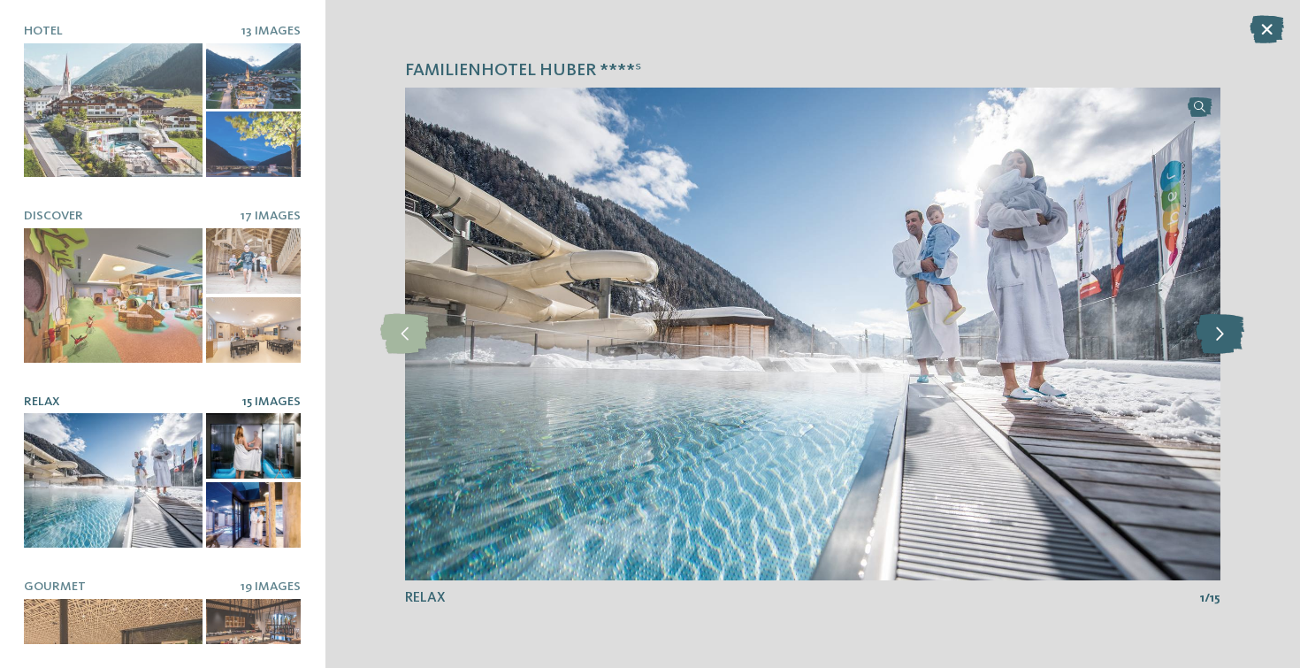
click at [1226, 333] on icon at bounding box center [1220, 334] width 49 height 40
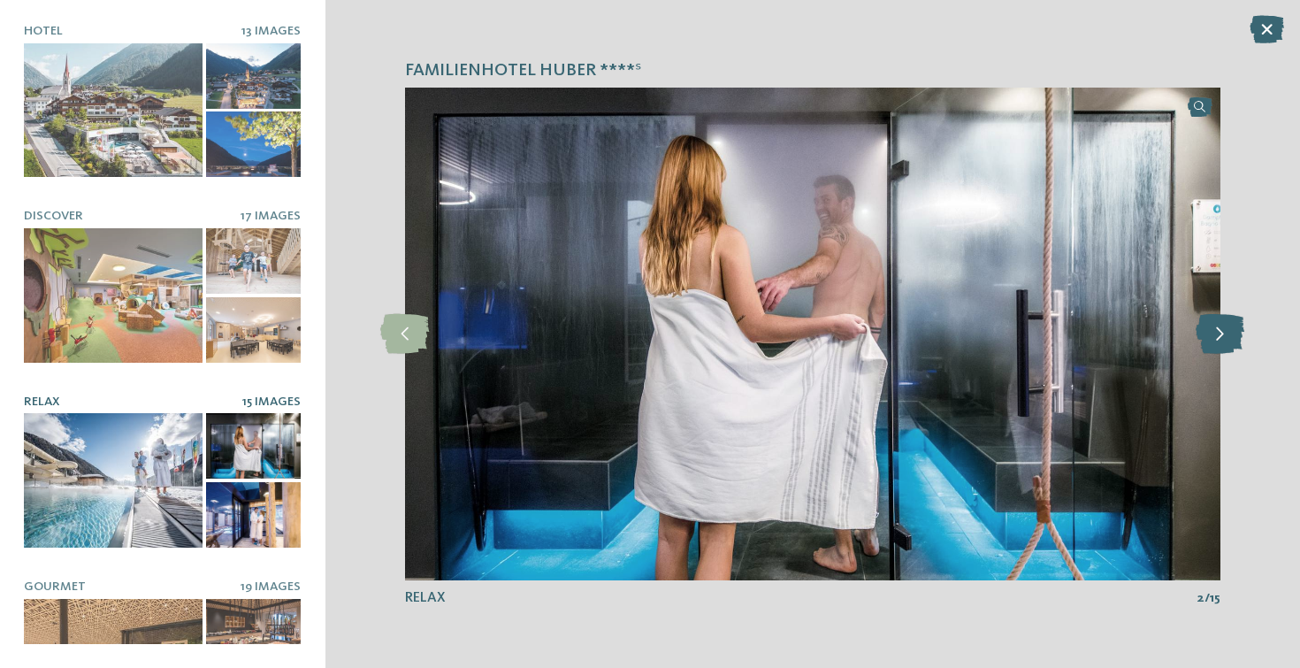
click at [1226, 333] on icon at bounding box center [1220, 334] width 49 height 40
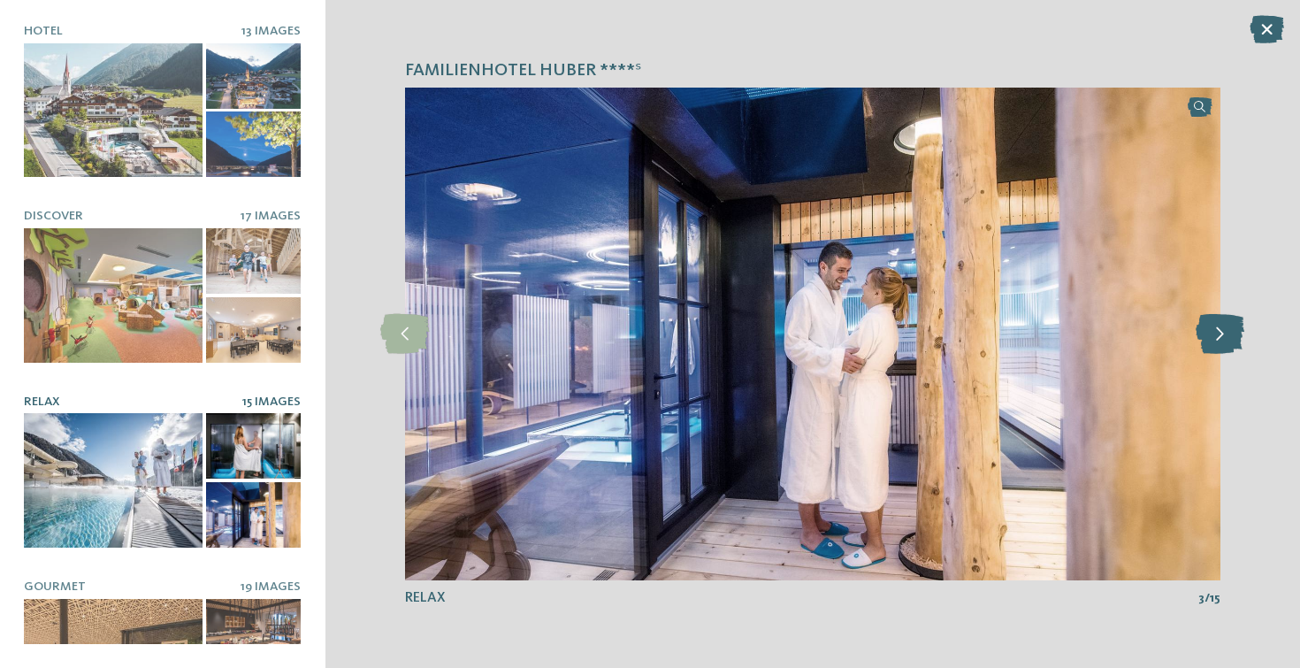
click at [1226, 333] on icon at bounding box center [1220, 334] width 49 height 40
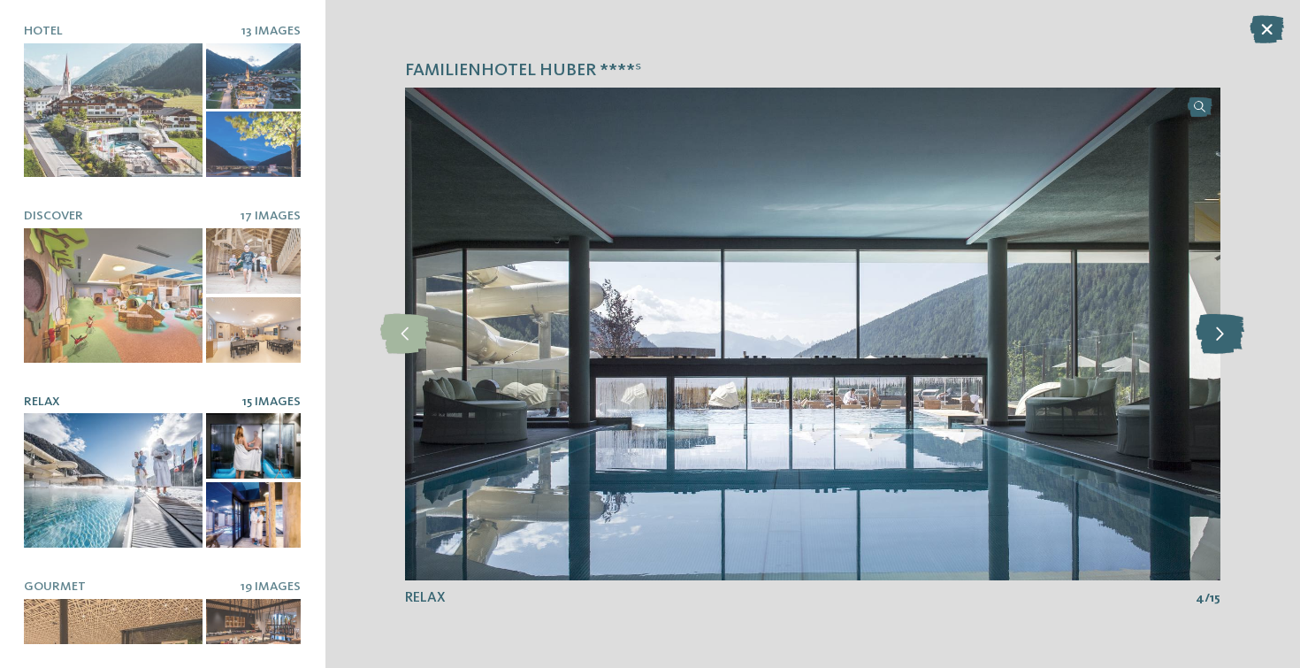
click at [1226, 333] on icon at bounding box center [1220, 334] width 49 height 40
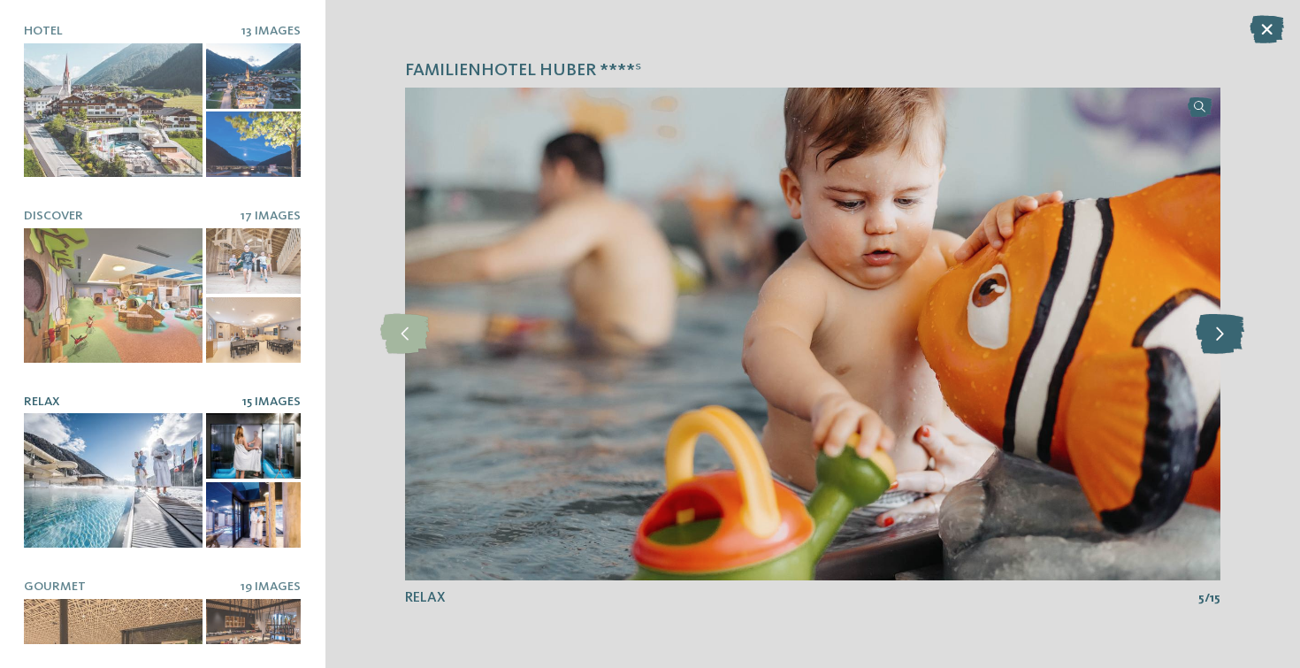
click at [1226, 333] on icon at bounding box center [1220, 334] width 49 height 40
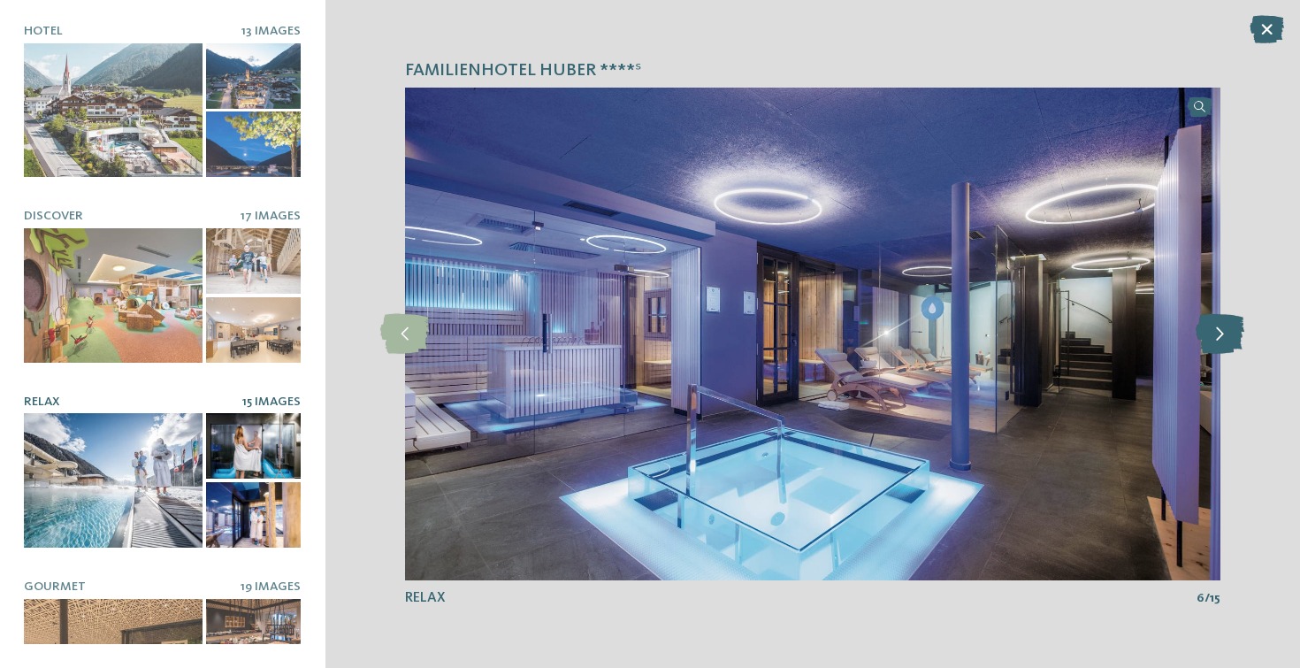
click at [1226, 333] on icon at bounding box center [1220, 334] width 49 height 40
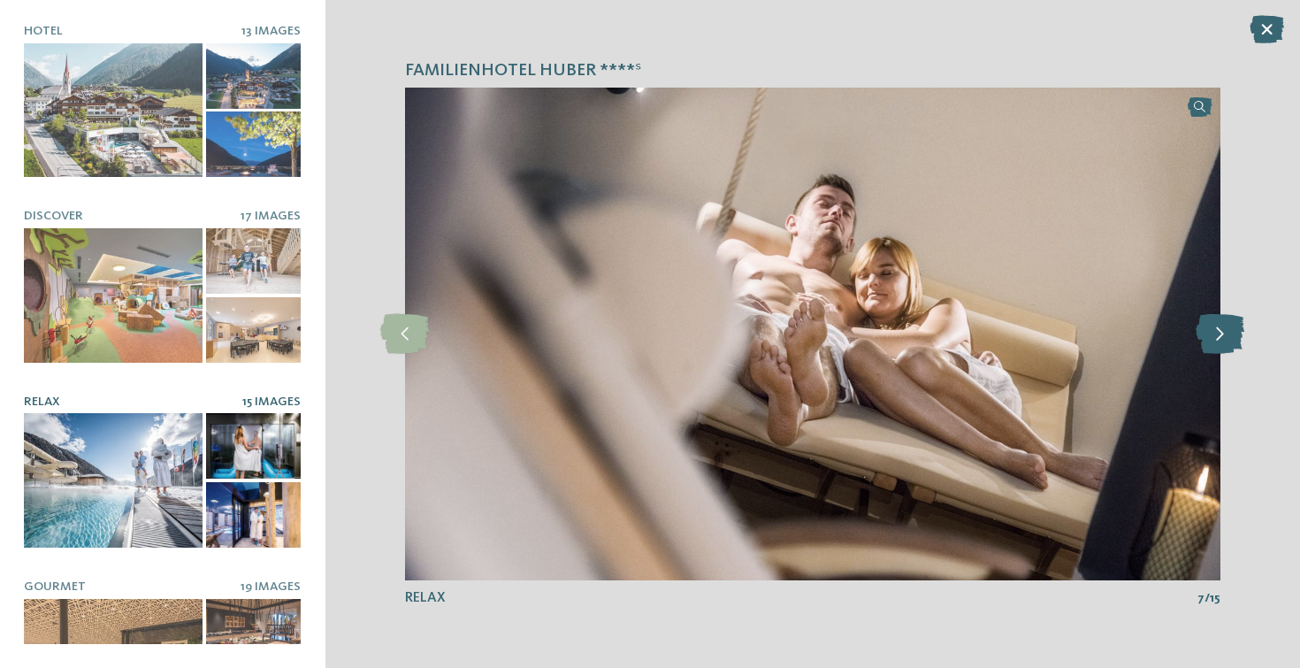
click at [1226, 333] on icon at bounding box center [1220, 334] width 49 height 40
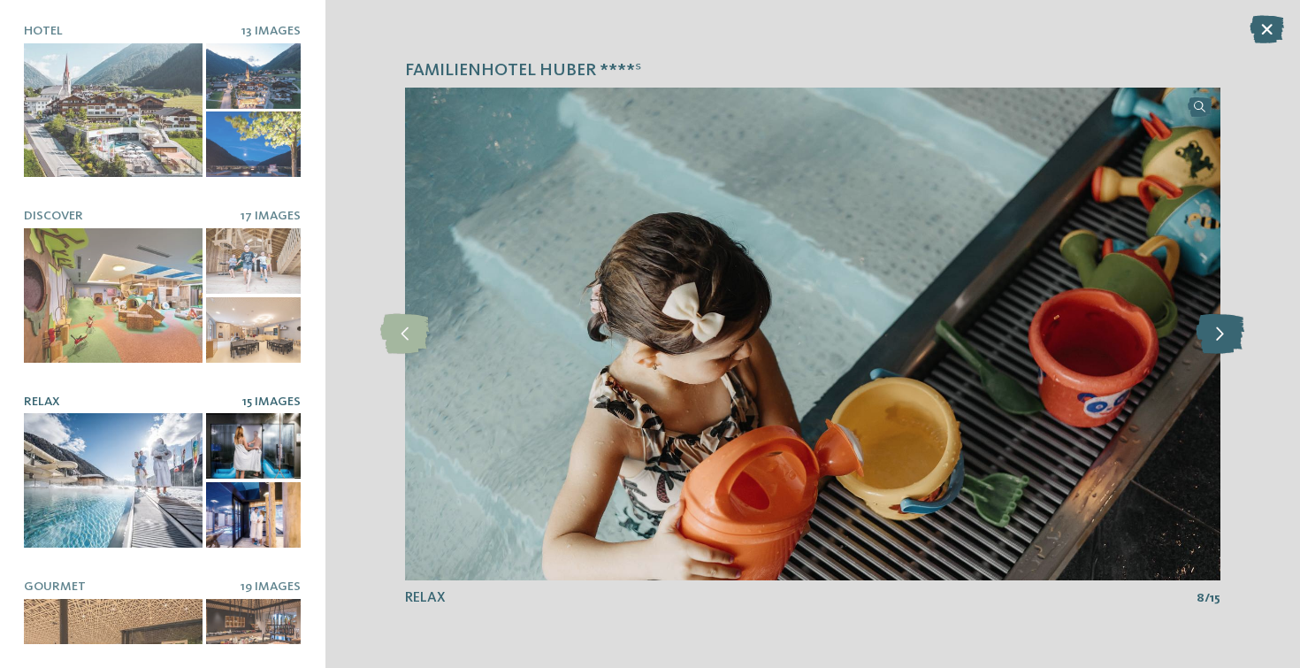
click at [1226, 333] on icon at bounding box center [1220, 334] width 49 height 40
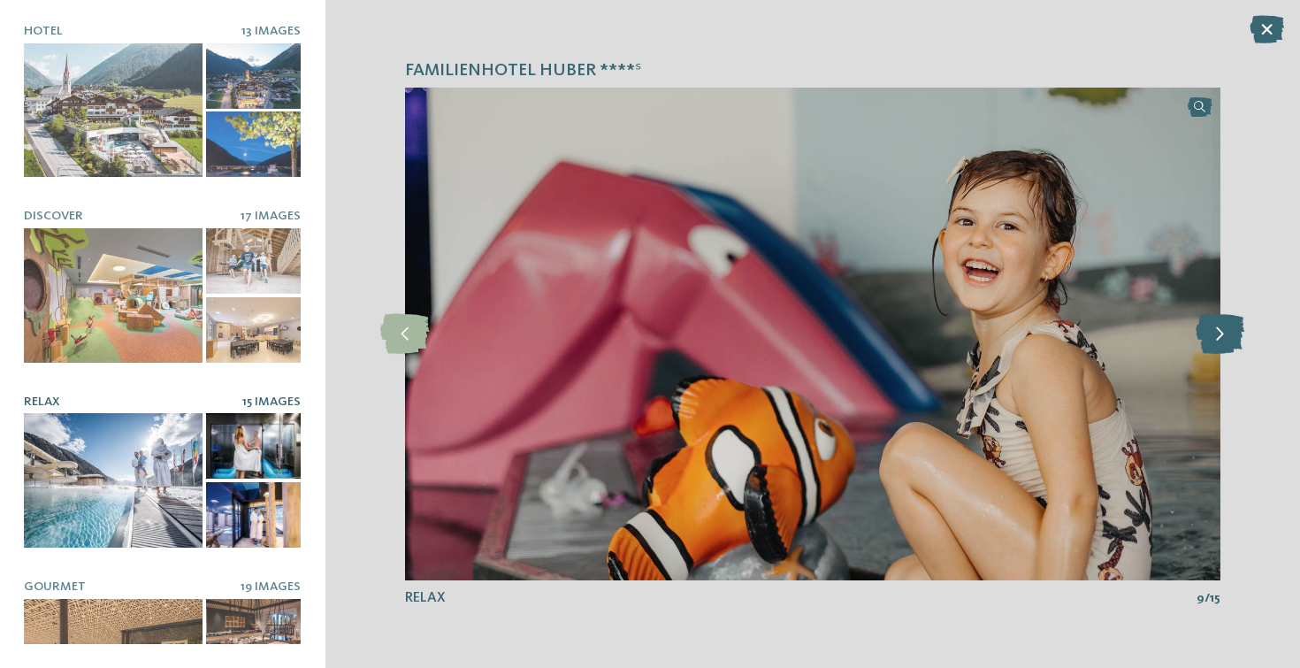
click at [1226, 333] on icon at bounding box center [1220, 334] width 49 height 40
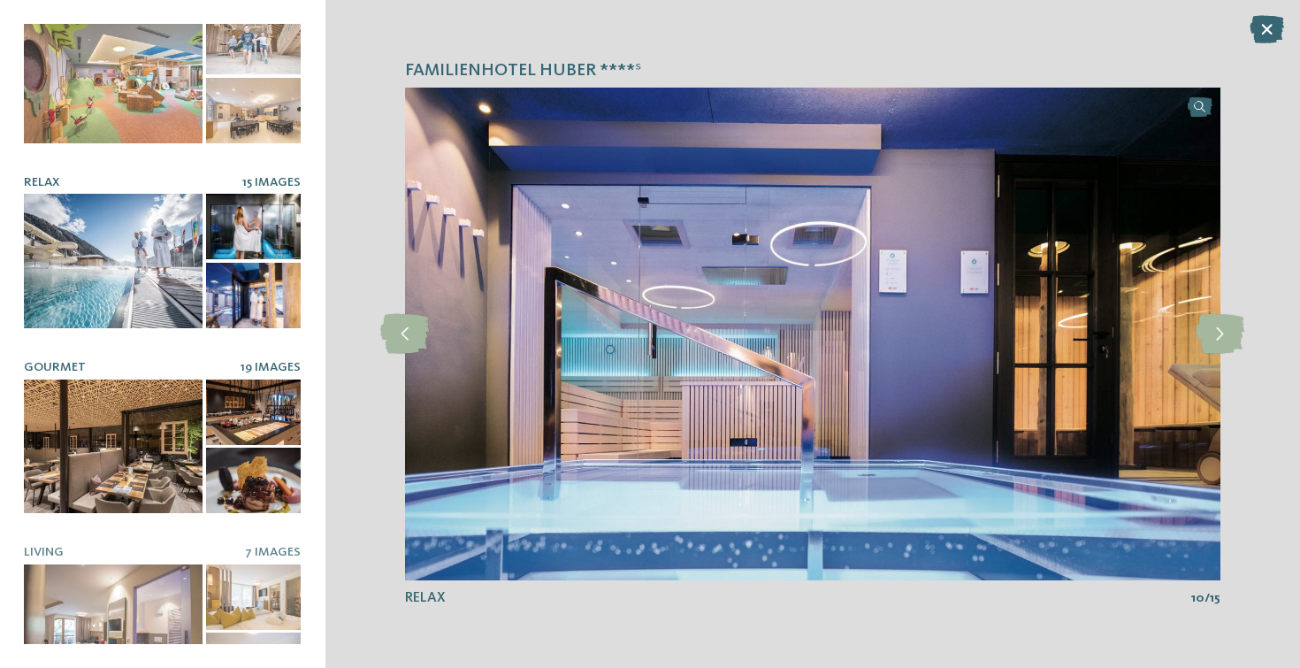
scroll to position [234, 0]
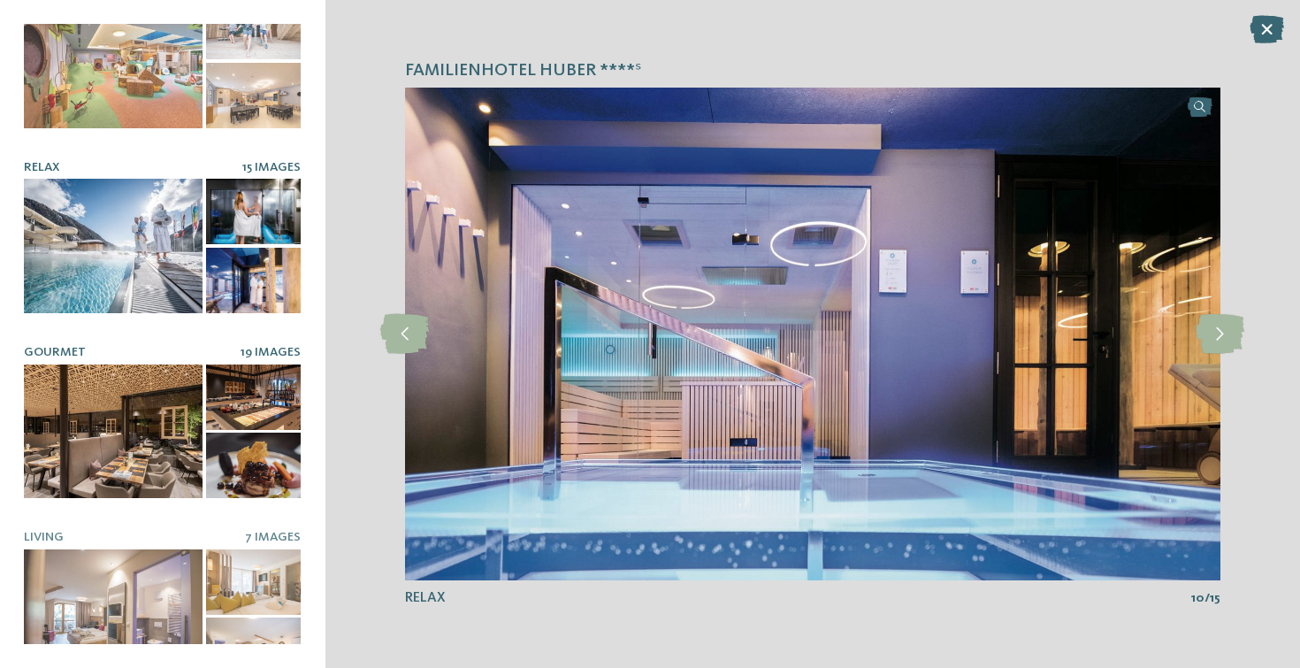
click at [145, 470] on div at bounding box center [113, 431] width 179 height 134
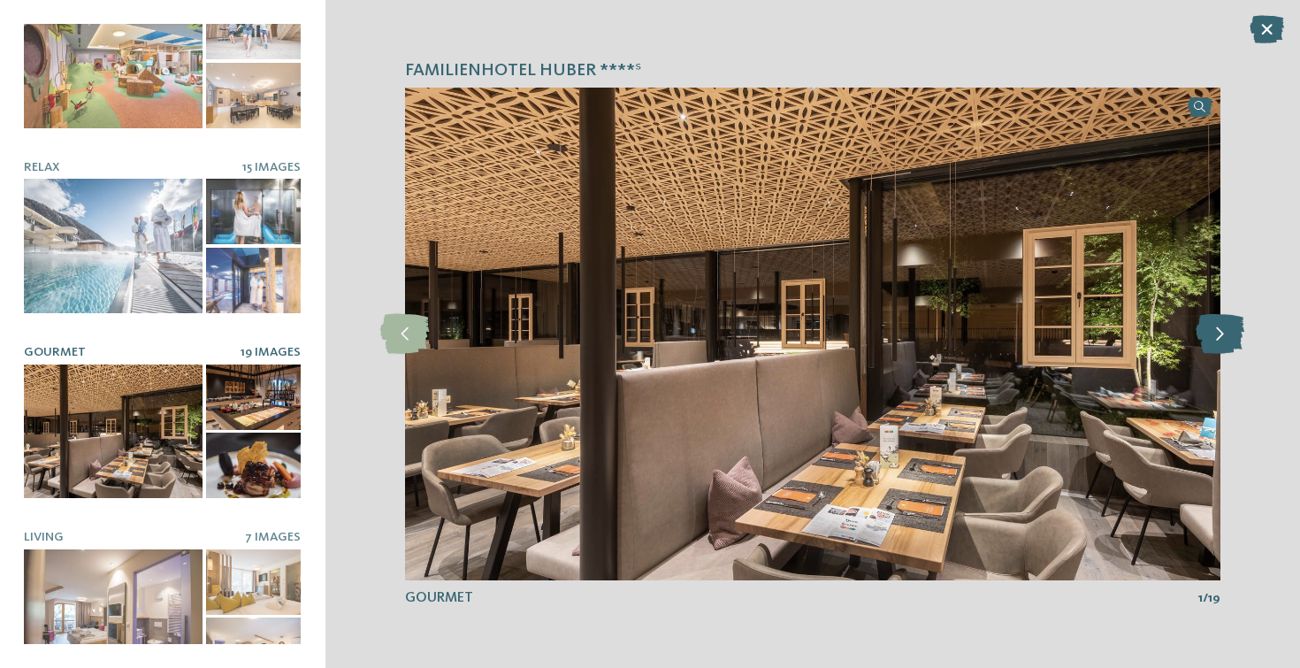
click at [1236, 333] on icon at bounding box center [1220, 334] width 49 height 40
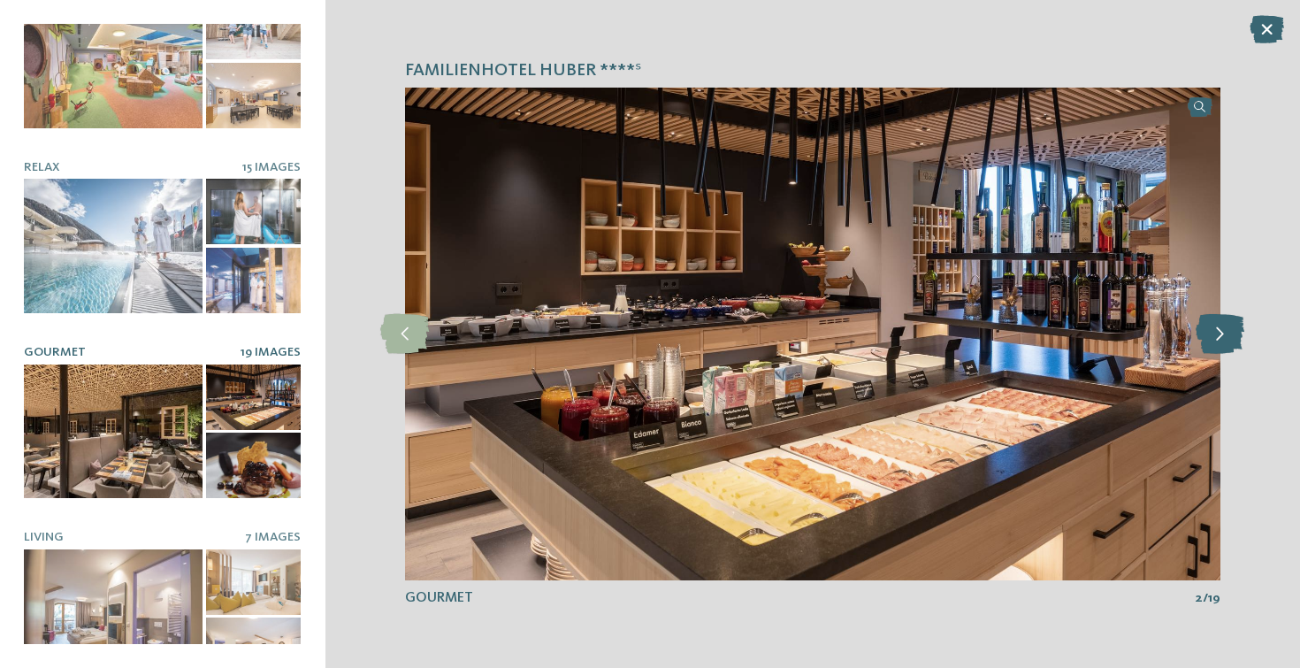
click at [1236, 333] on icon at bounding box center [1220, 334] width 49 height 40
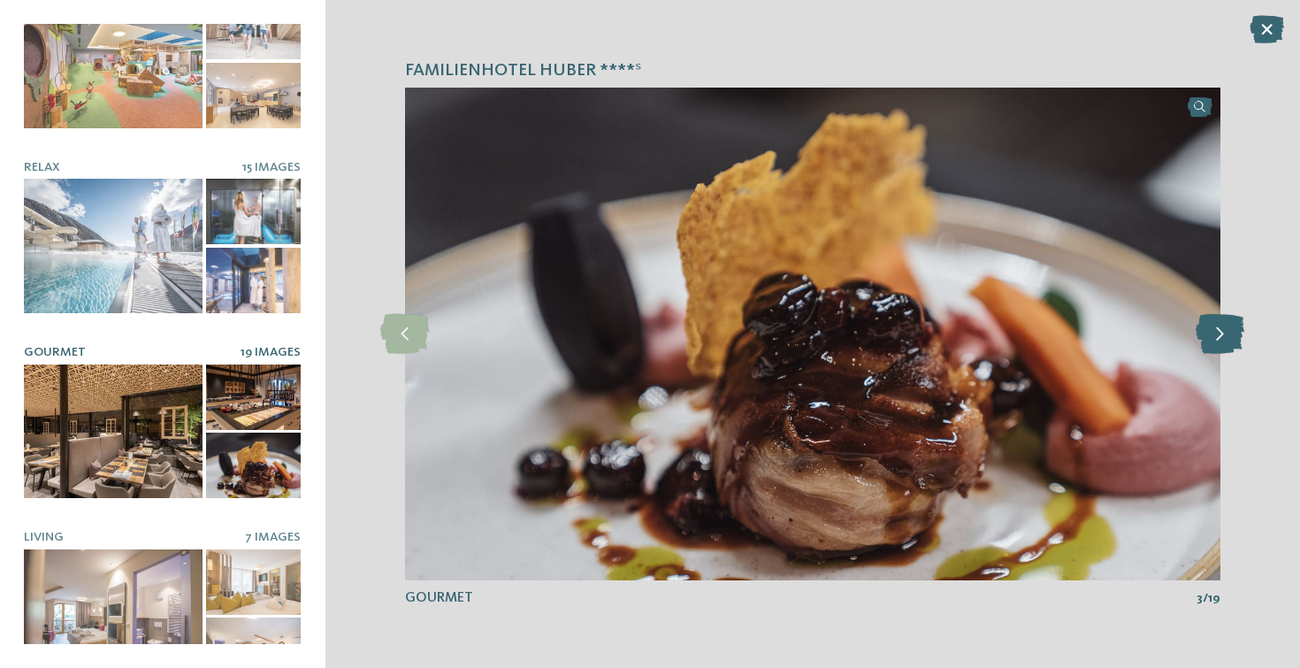
click at [1236, 333] on icon at bounding box center [1220, 334] width 49 height 40
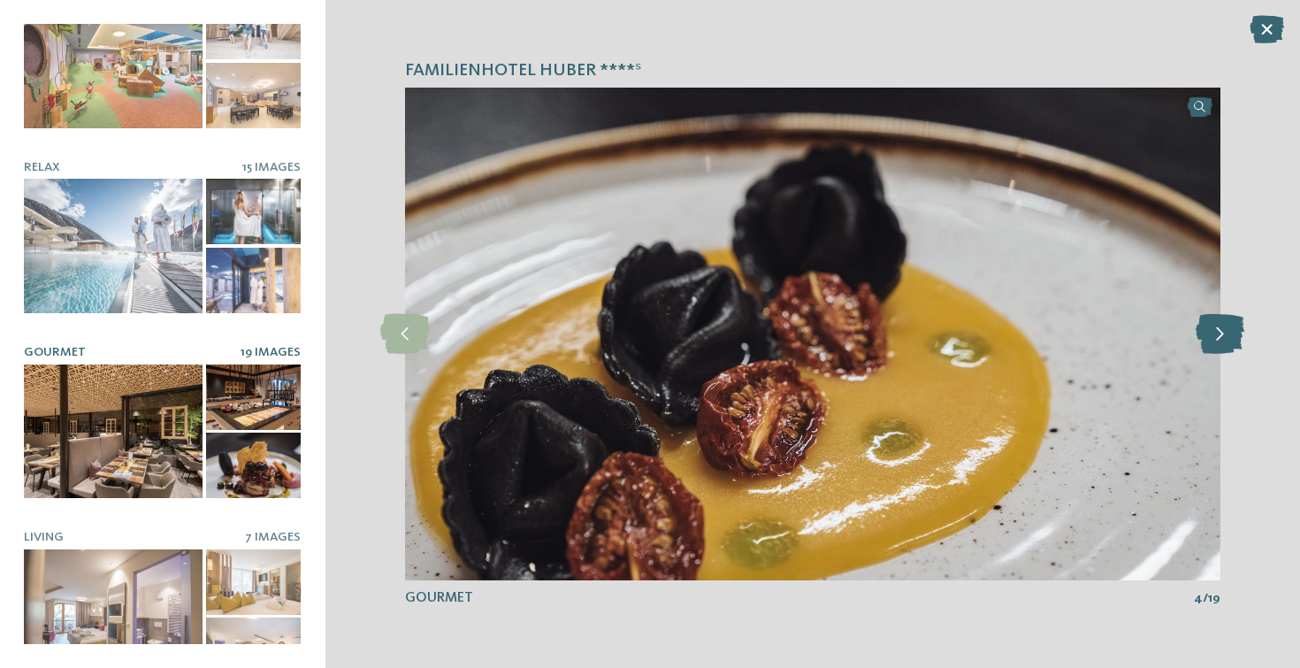
click at [1236, 333] on icon at bounding box center [1220, 334] width 49 height 40
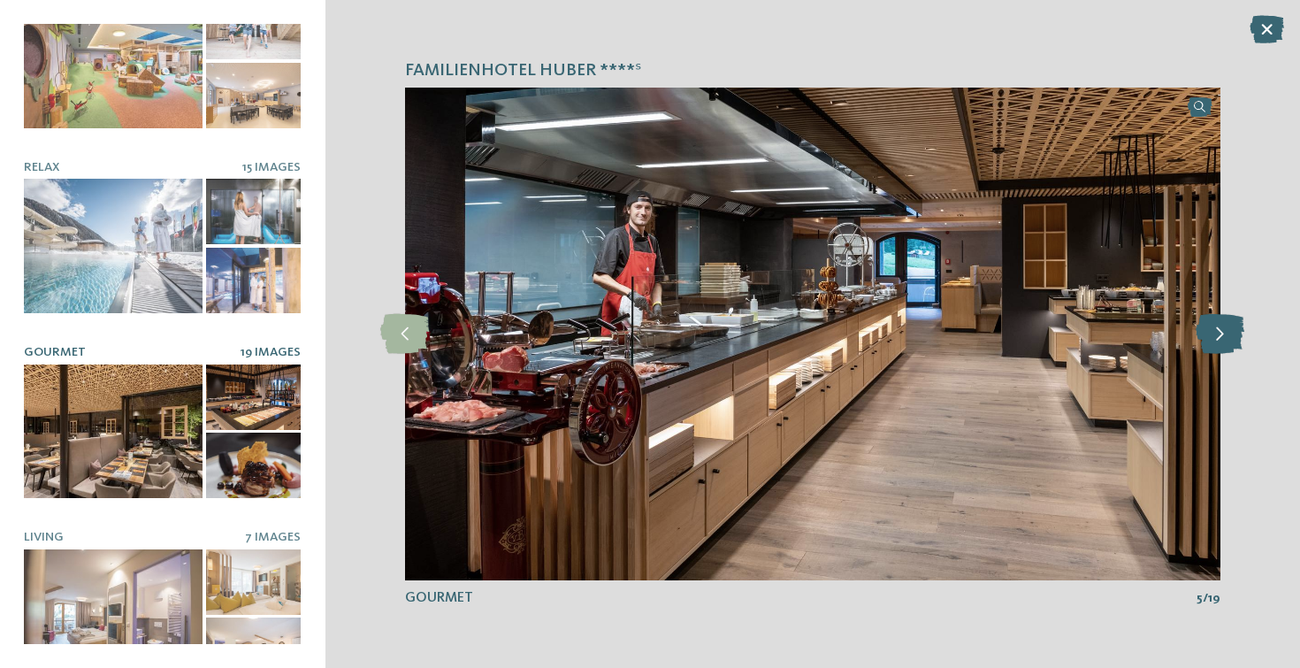
click at [1236, 333] on icon at bounding box center [1220, 334] width 49 height 40
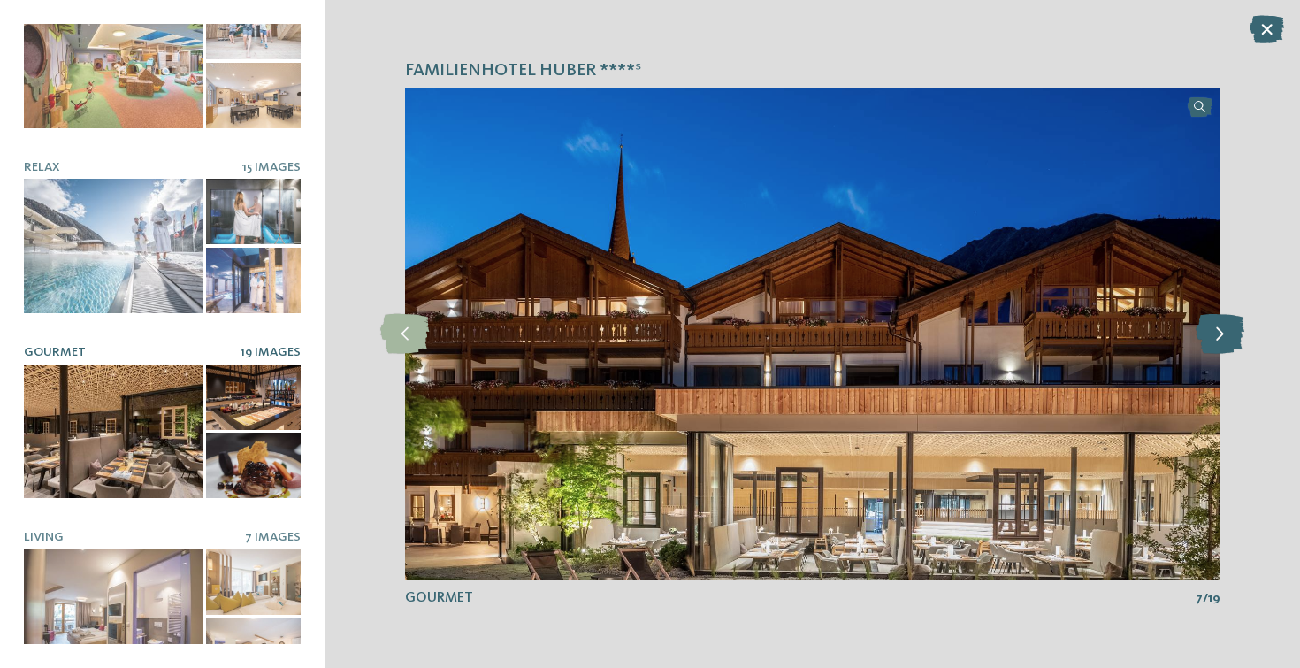
click at [1236, 333] on icon at bounding box center [1220, 334] width 49 height 40
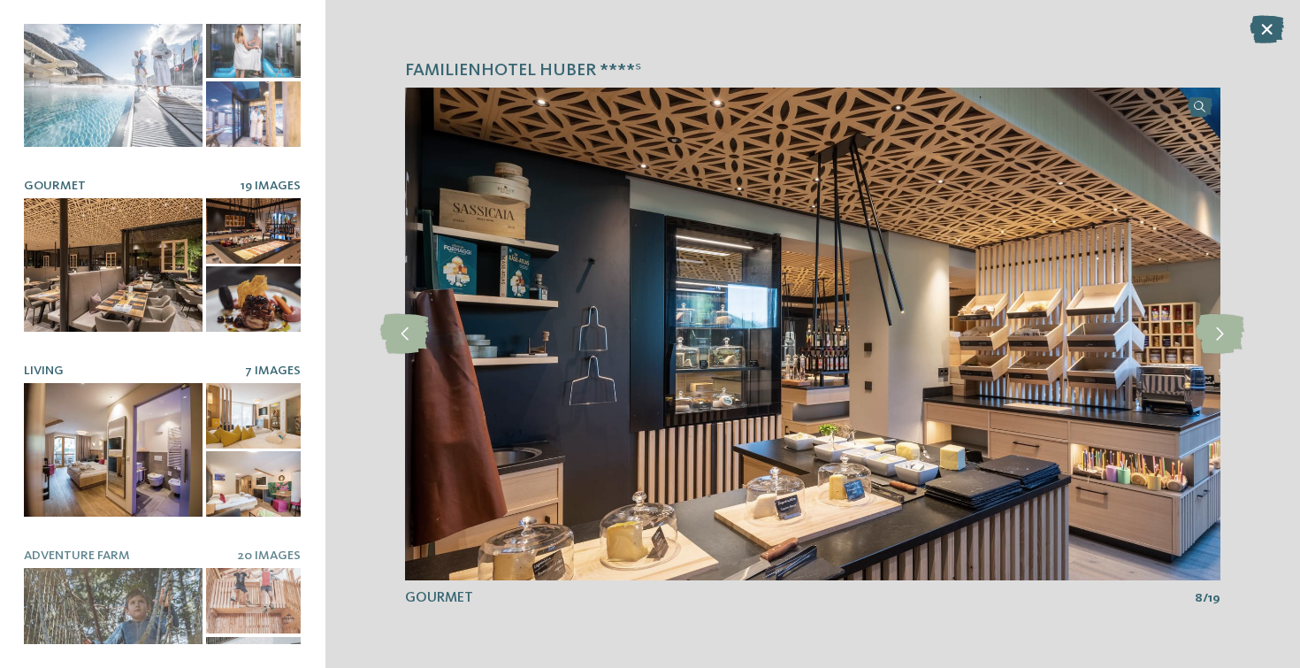
scroll to position [406, 0]
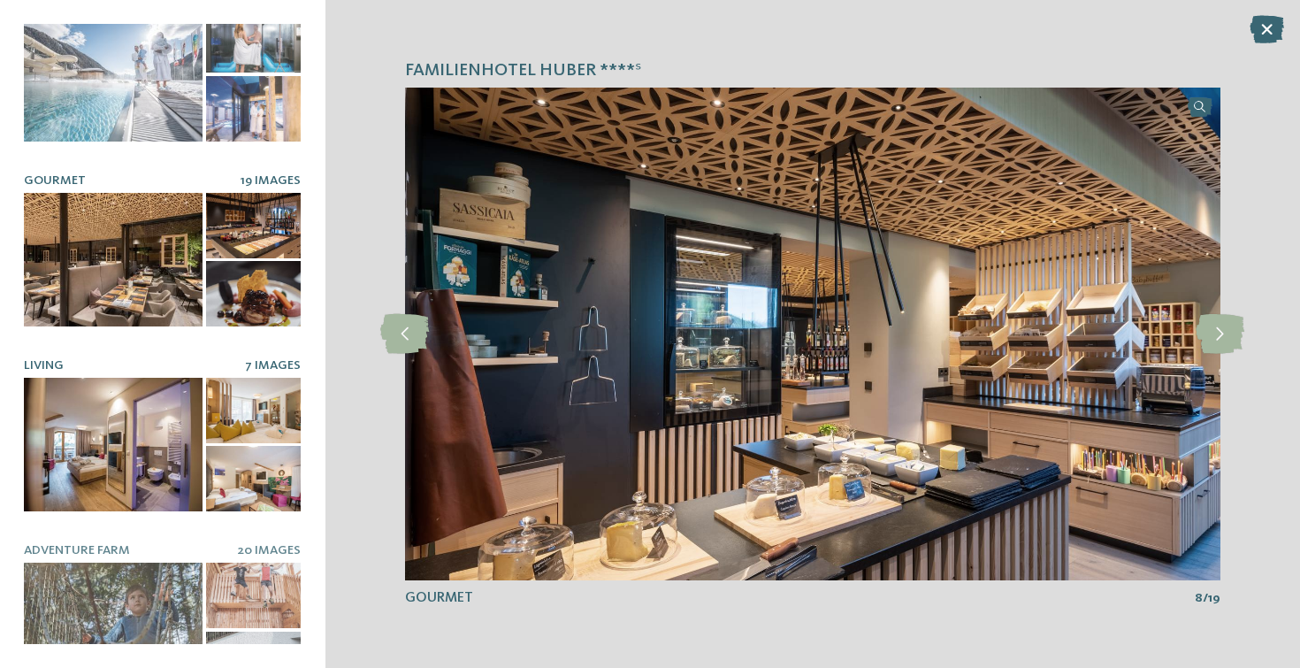
click at [136, 479] on div at bounding box center [113, 445] width 179 height 134
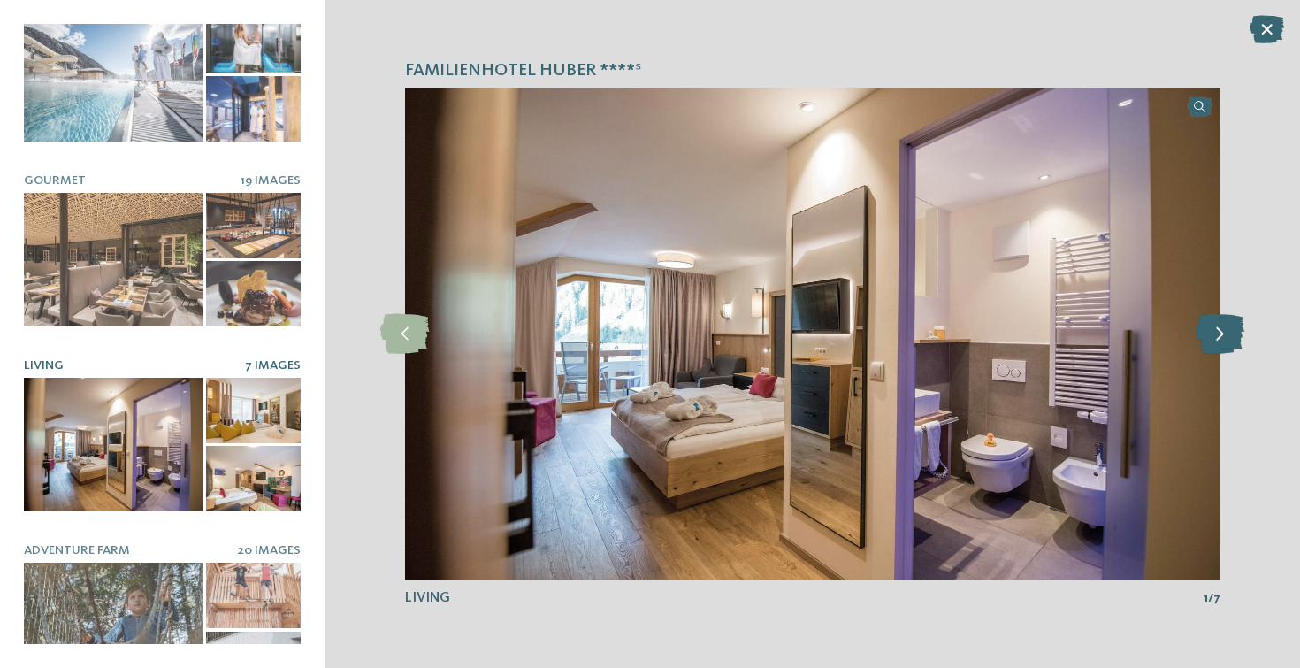
click at [1236, 336] on icon at bounding box center [1220, 334] width 49 height 40
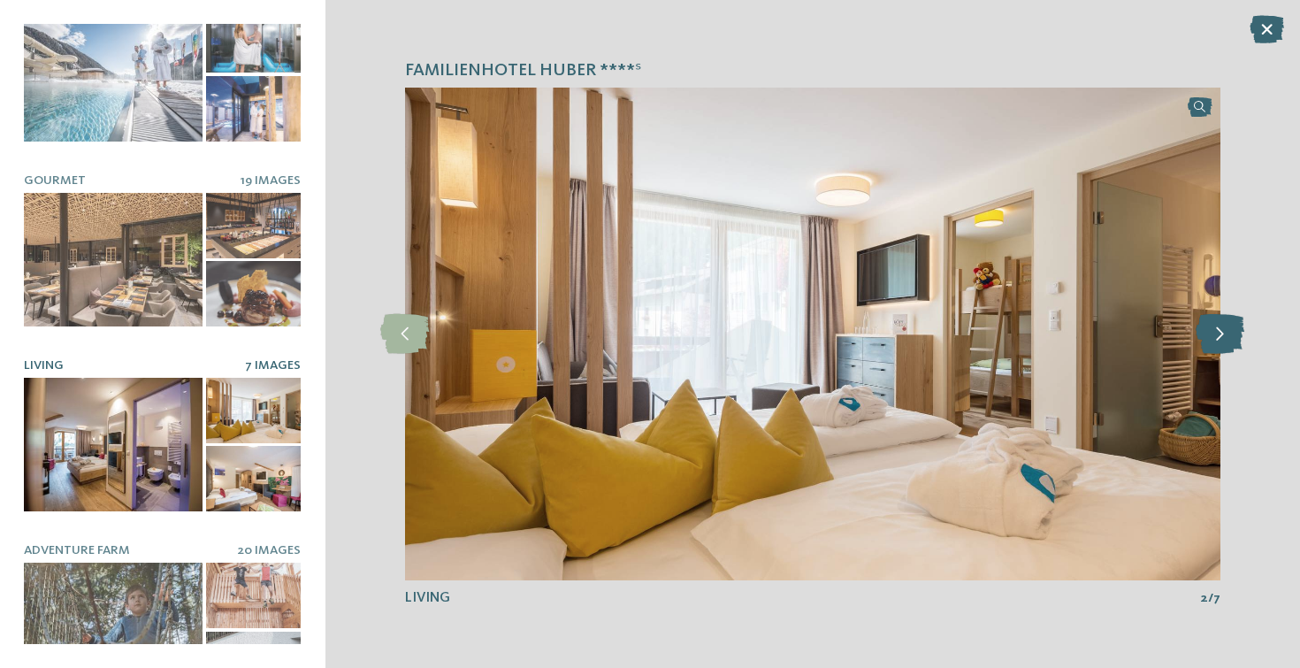
click at [1236, 336] on icon at bounding box center [1220, 334] width 49 height 40
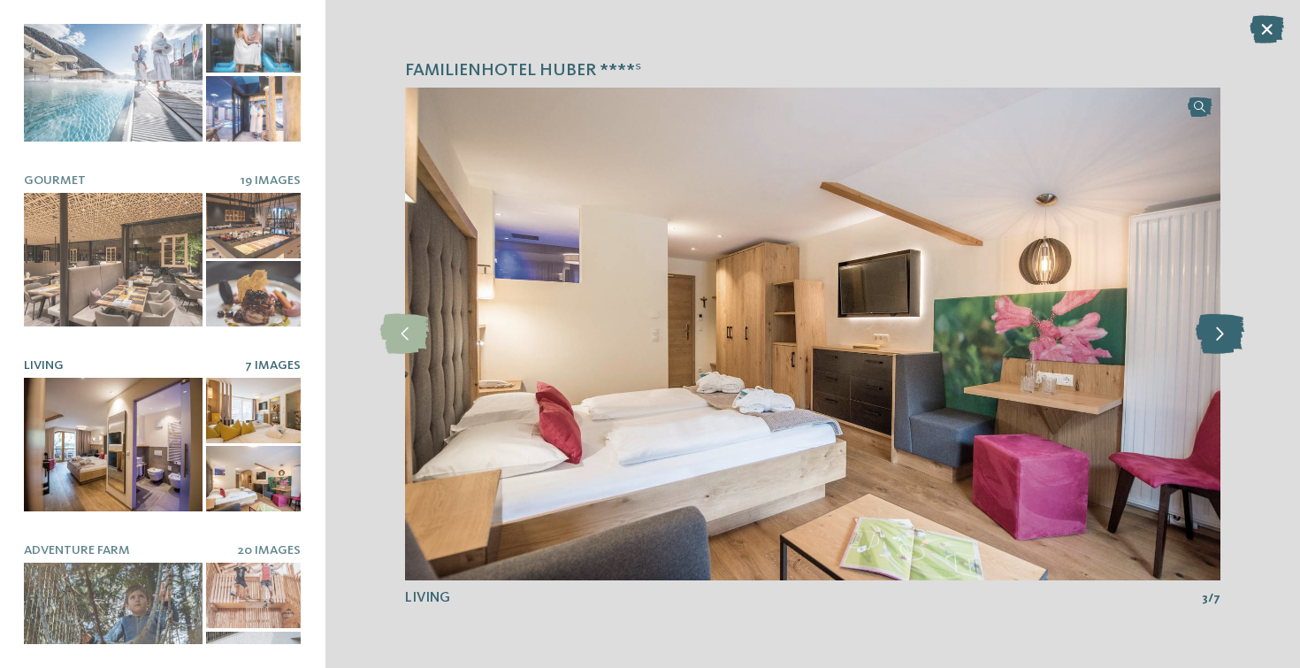
click at [1236, 336] on icon at bounding box center [1220, 334] width 49 height 40
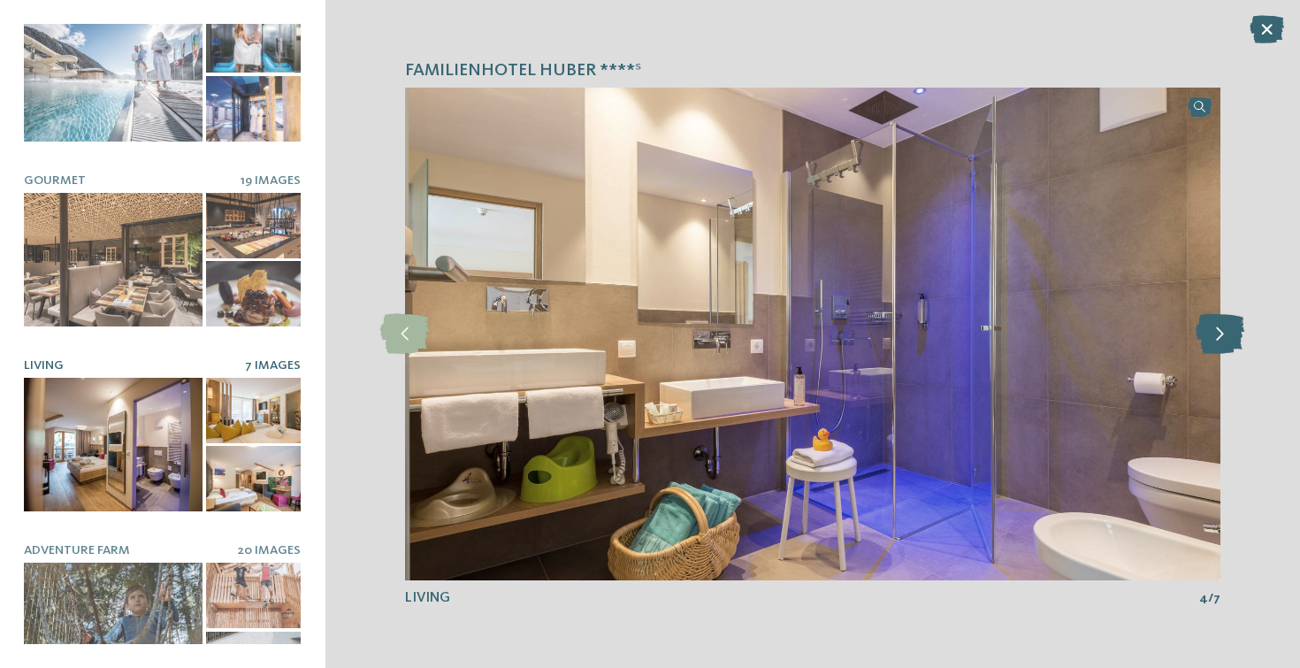
click at [1236, 336] on icon at bounding box center [1220, 334] width 49 height 40
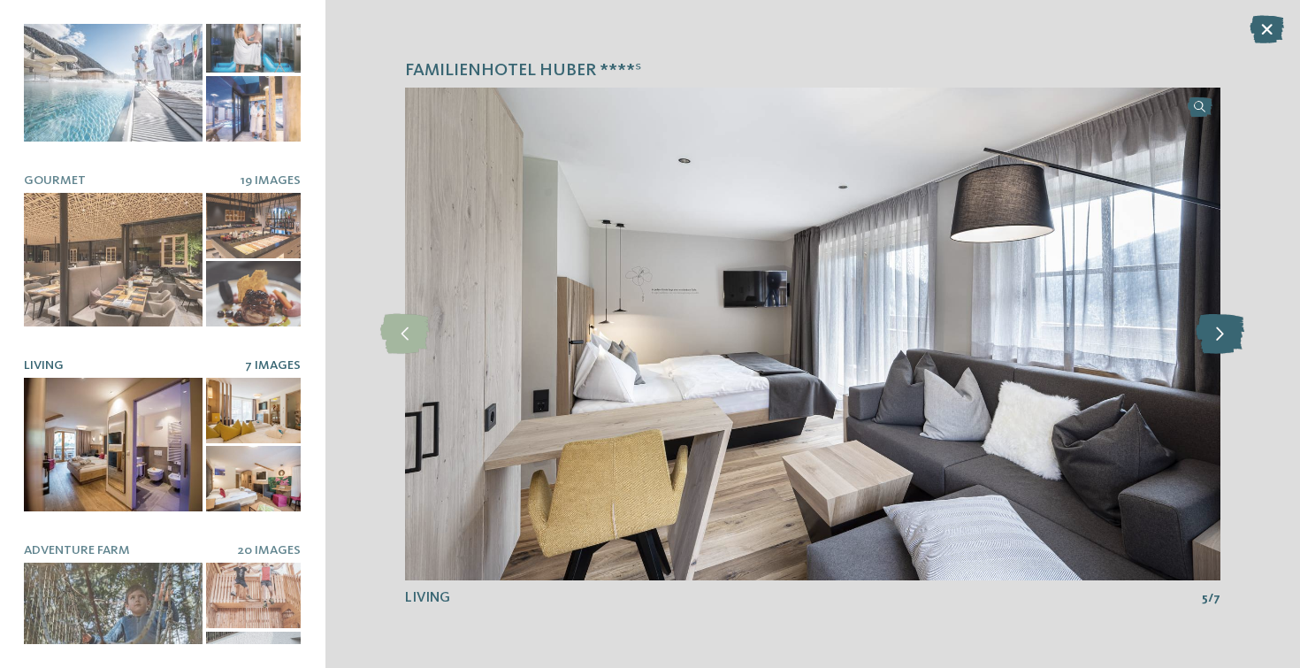
click at [1236, 336] on icon at bounding box center [1220, 334] width 49 height 40
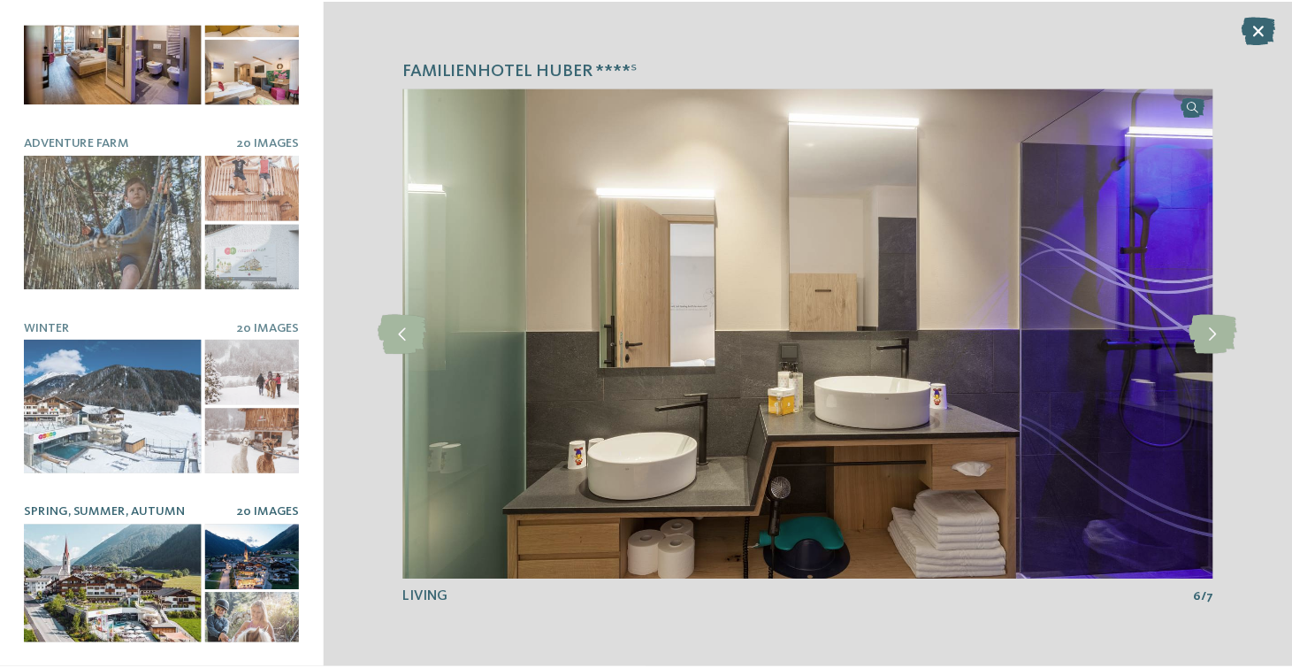
scroll to position [813, 0]
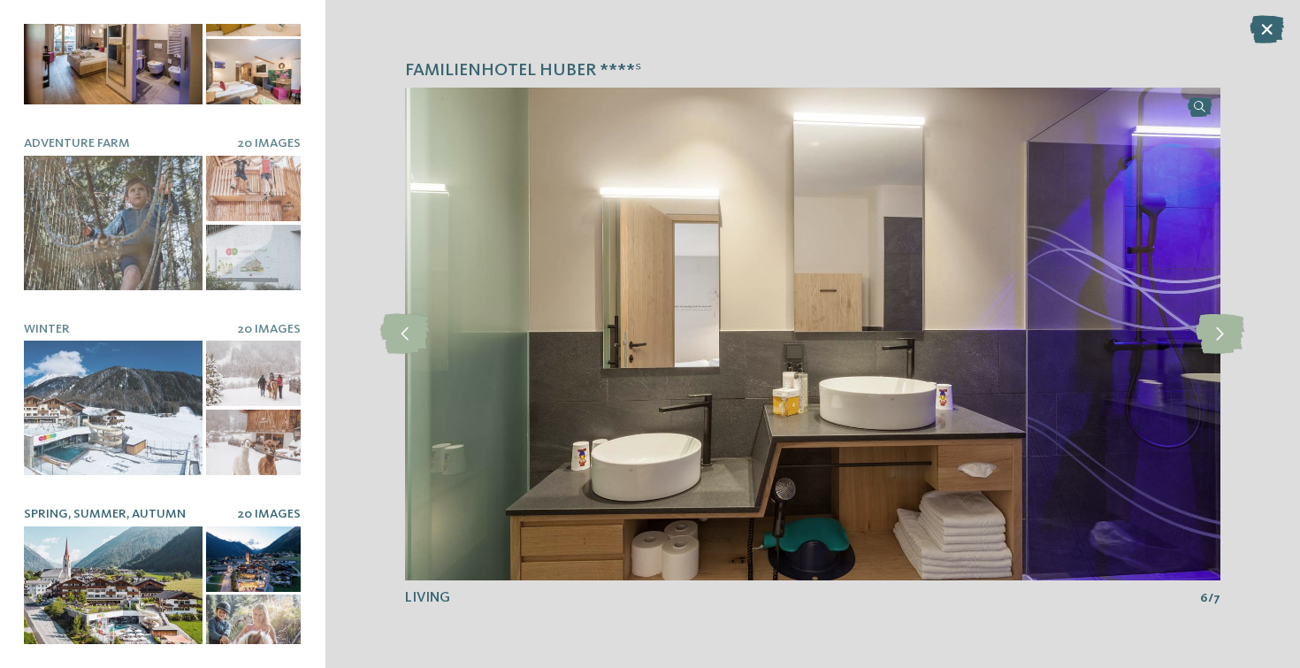
click at [67, 569] on div at bounding box center [113, 593] width 179 height 134
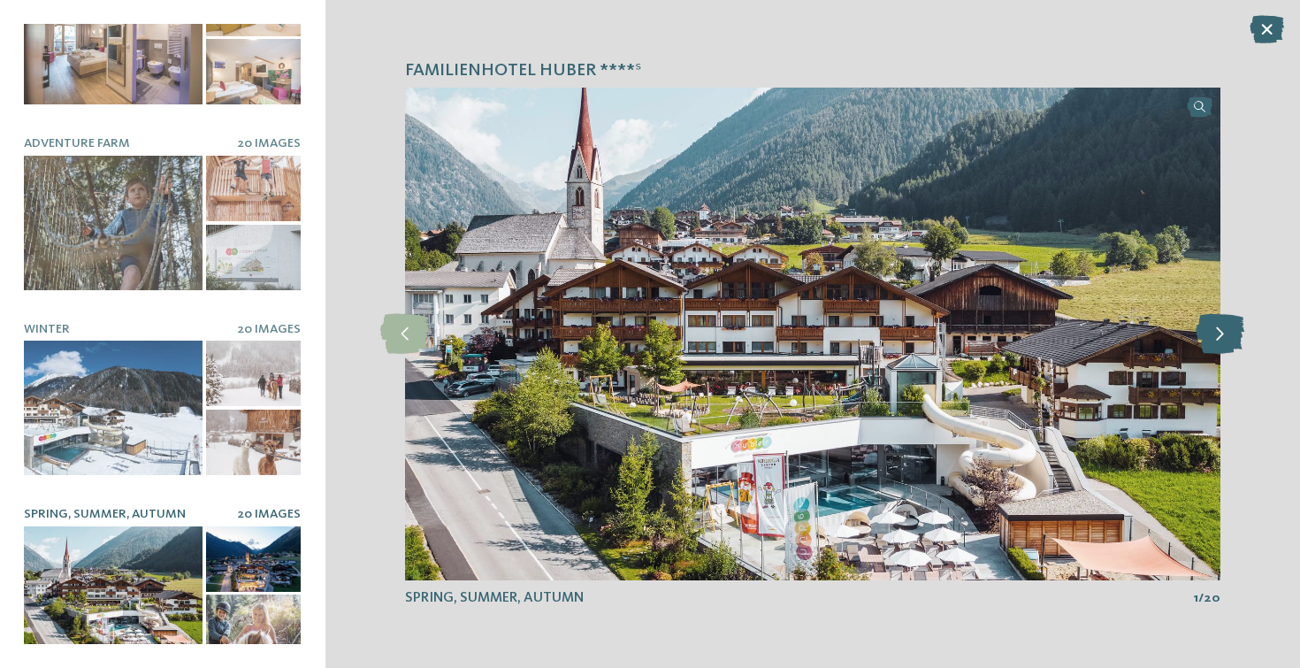
click at [1235, 333] on icon at bounding box center [1220, 334] width 49 height 40
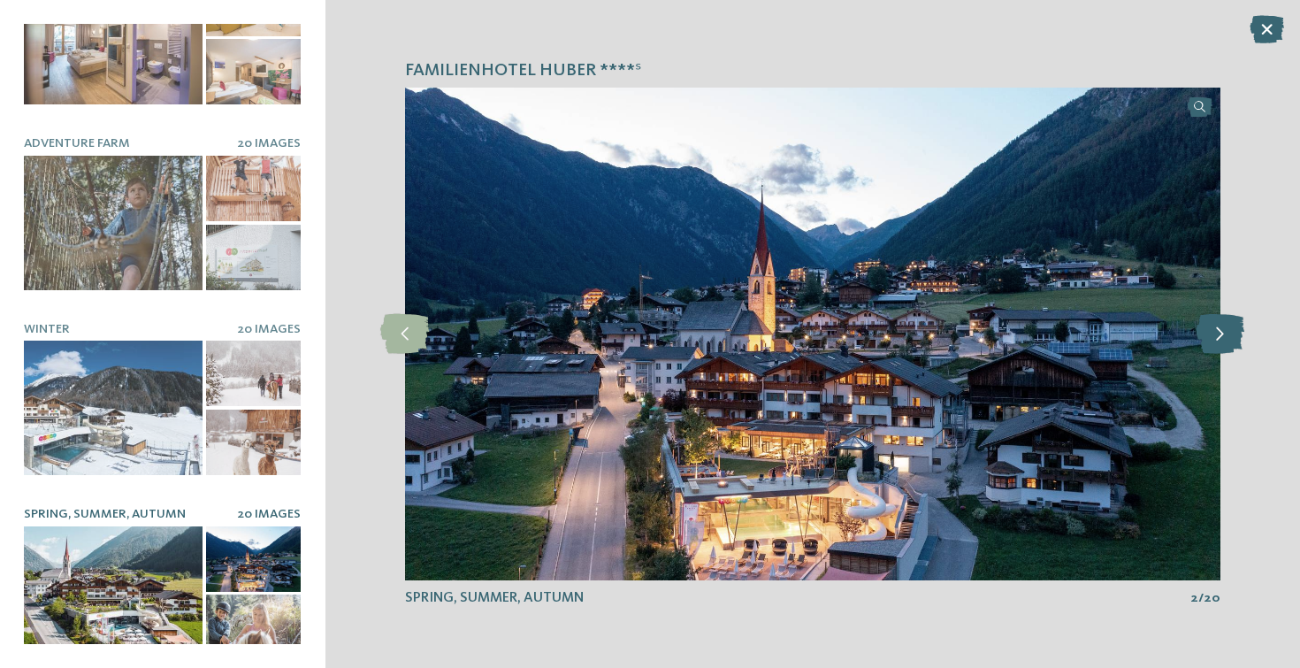
click at [1235, 333] on icon at bounding box center [1220, 334] width 49 height 40
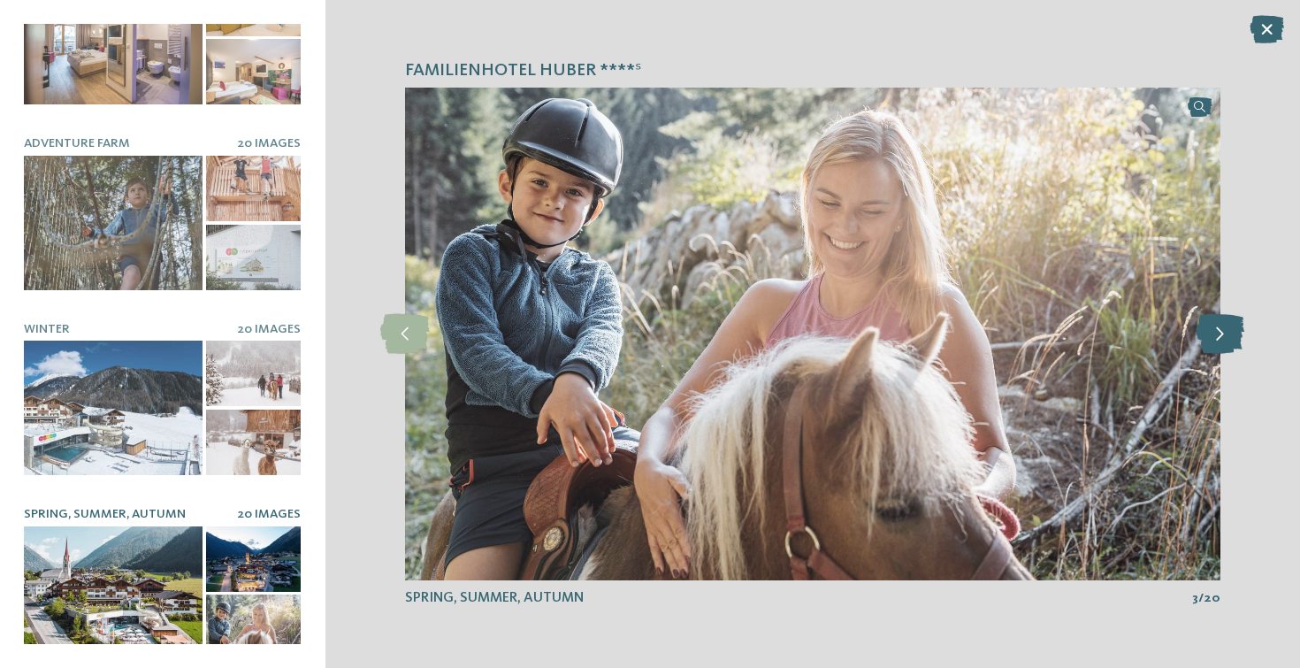
click at [1235, 333] on icon at bounding box center [1220, 334] width 49 height 40
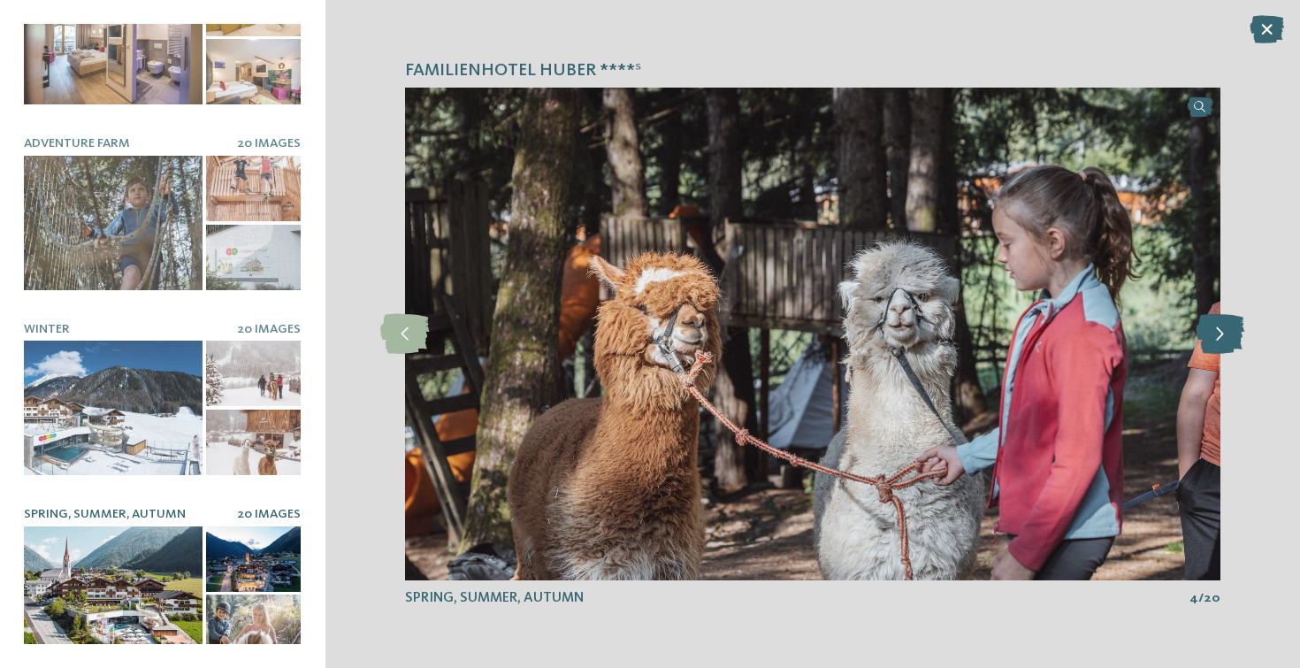
click at [1235, 333] on icon at bounding box center [1220, 334] width 49 height 40
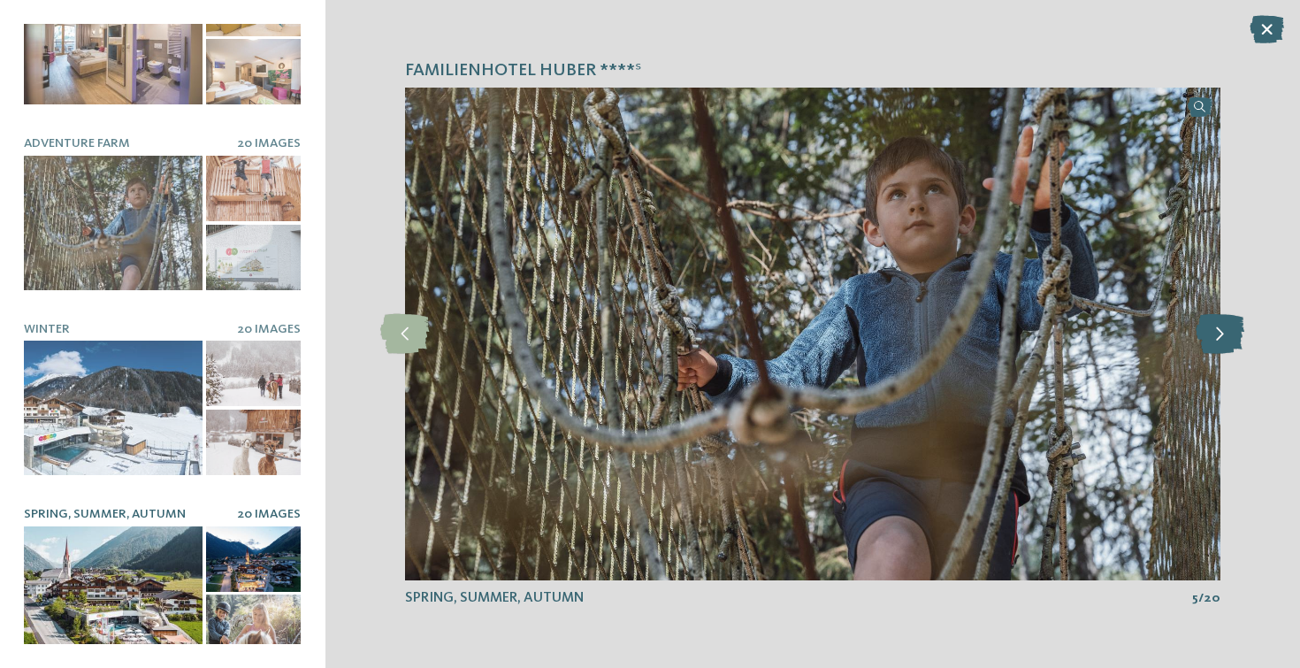
click at [1235, 333] on icon at bounding box center [1220, 334] width 49 height 40
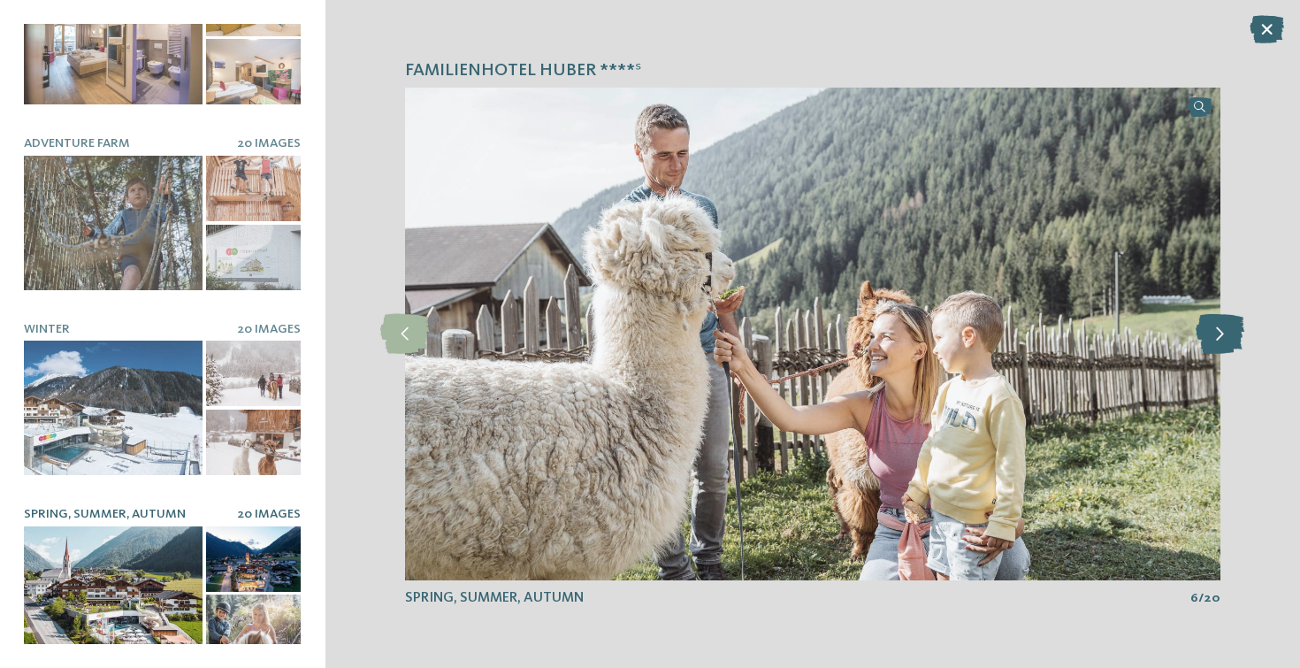
click at [1235, 333] on icon at bounding box center [1220, 334] width 49 height 40
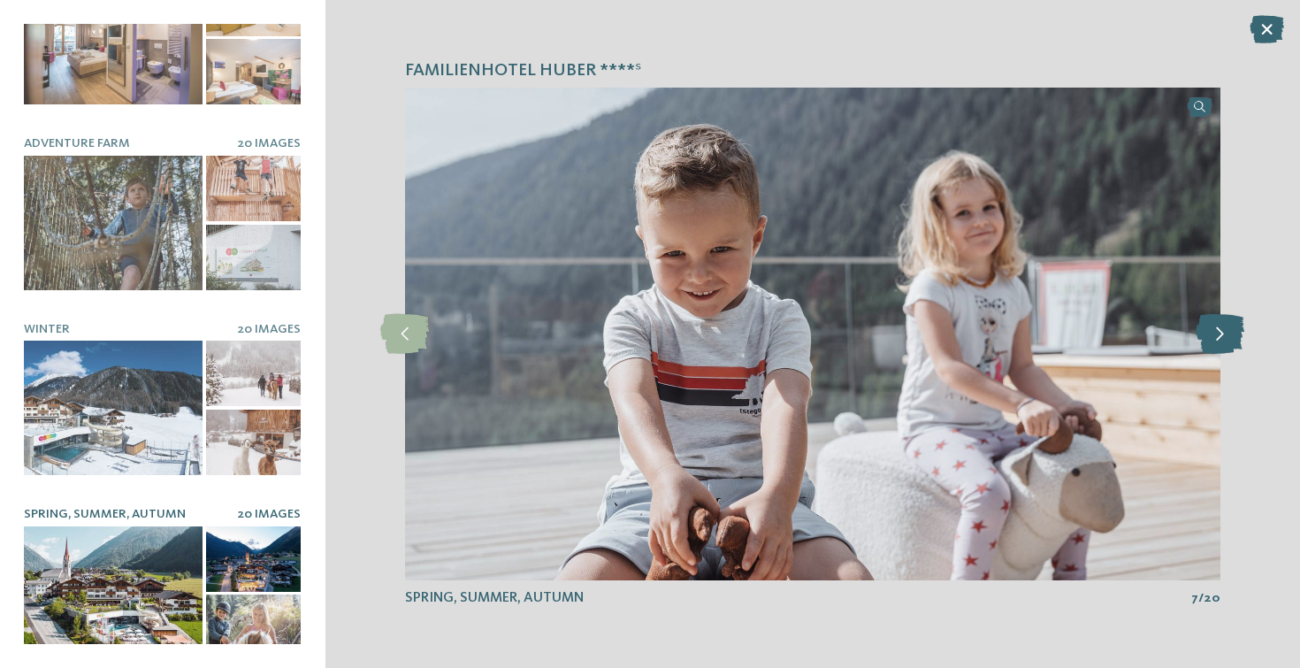
click at [1235, 333] on icon at bounding box center [1220, 334] width 49 height 40
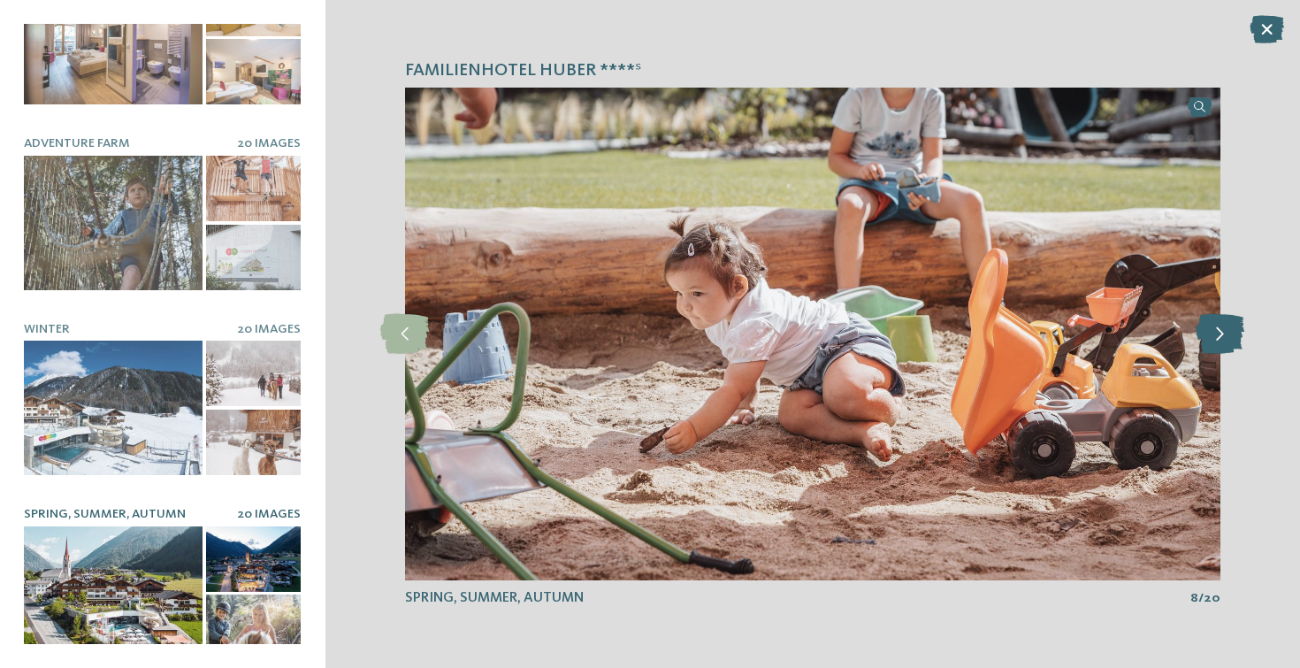
click at [1235, 333] on icon at bounding box center [1220, 334] width 49 height 40
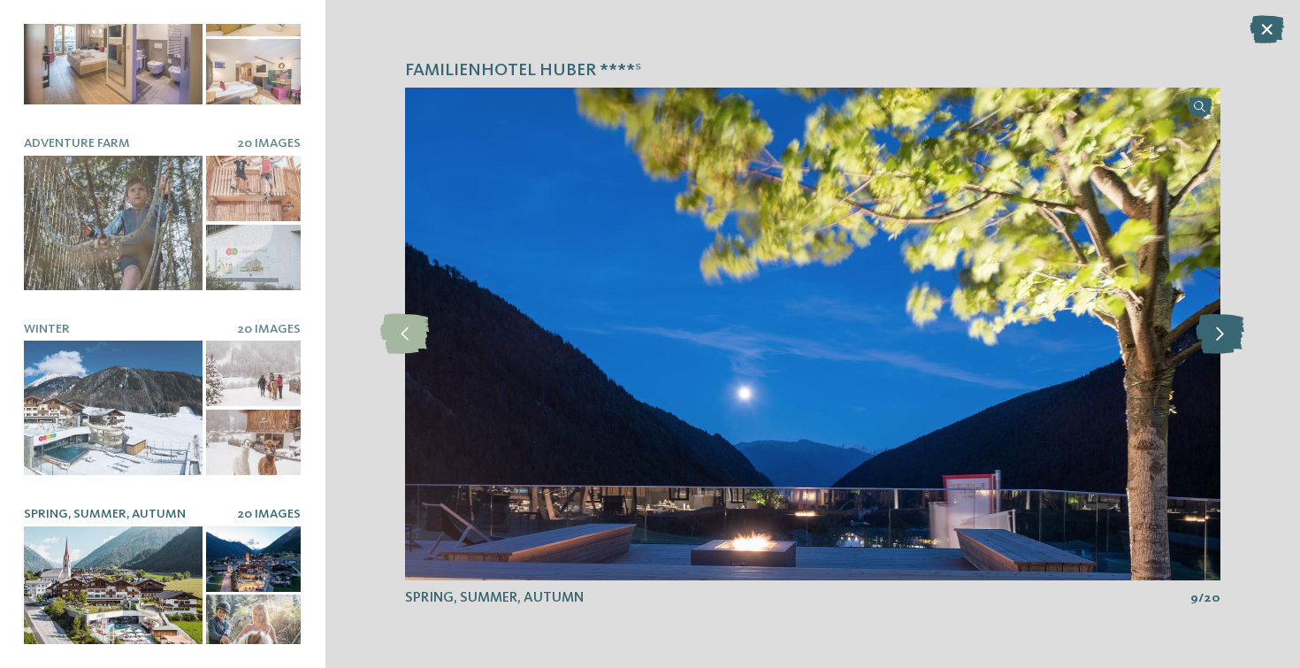
click at [1235, 333] on icon at bounding box center [1220, 334] width 49 height 40
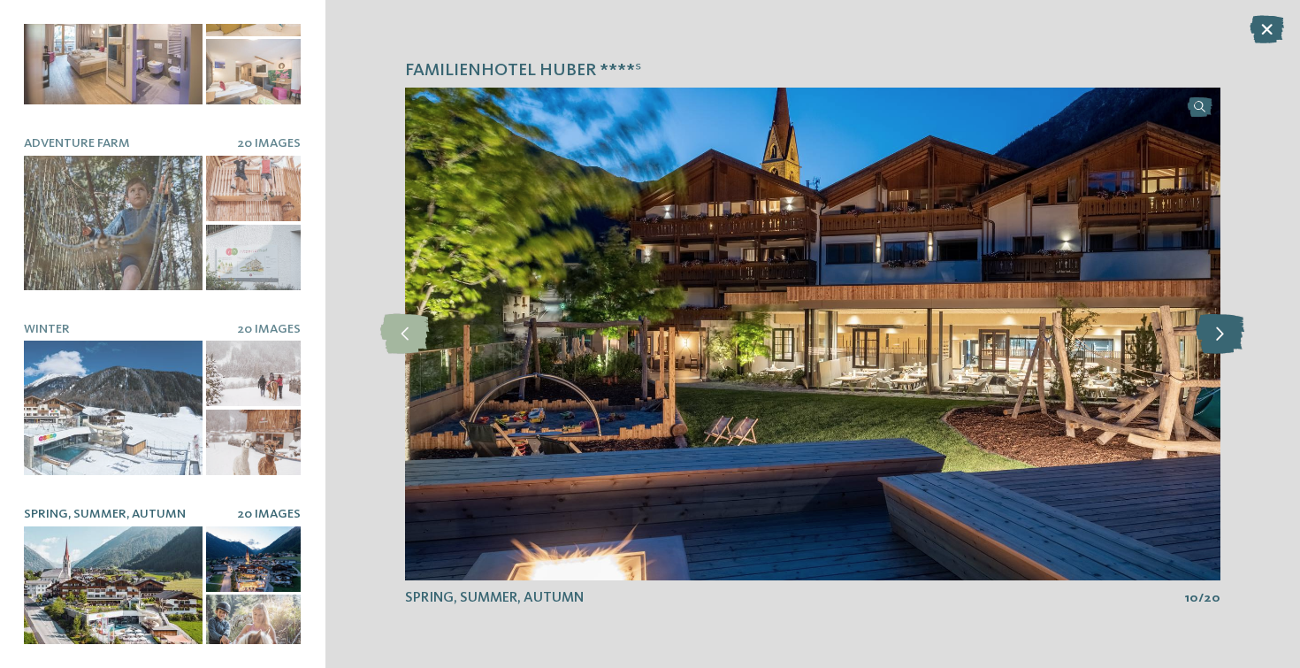
click at [1235, 333] on icon at bounding box center [1220, 334] width 49 height 40
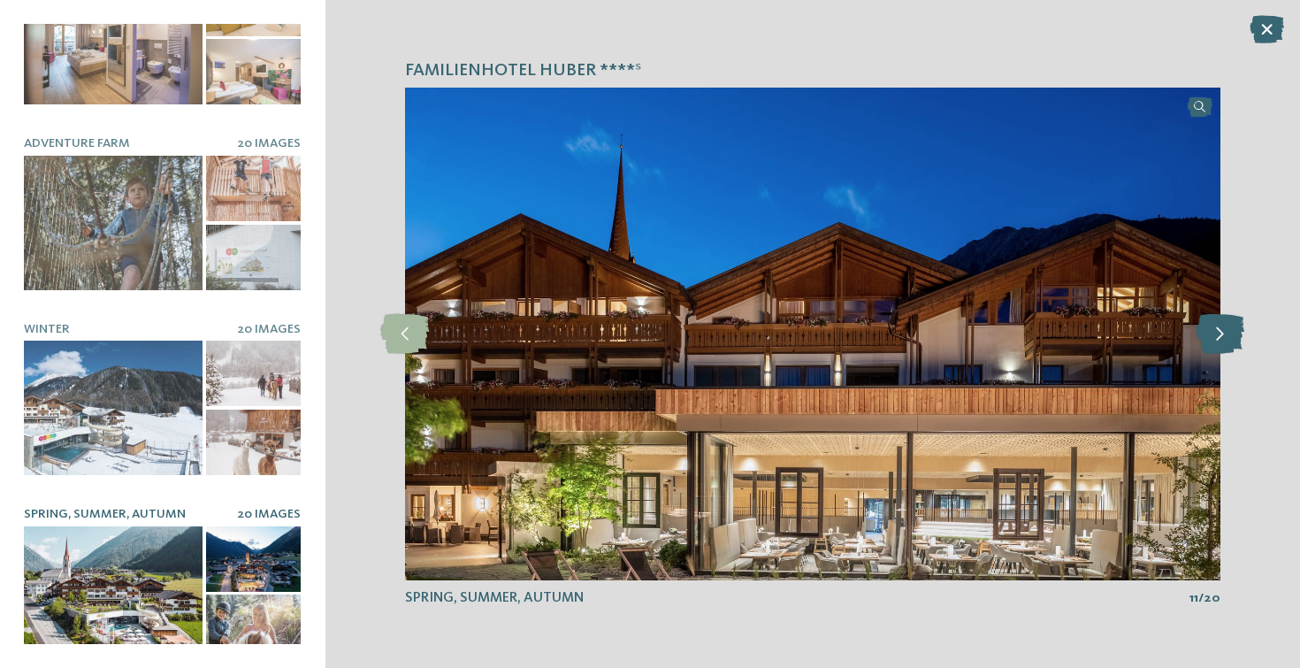
click at [1235, 333] on icon at bounding box center [1220, 334] width 49 height 40
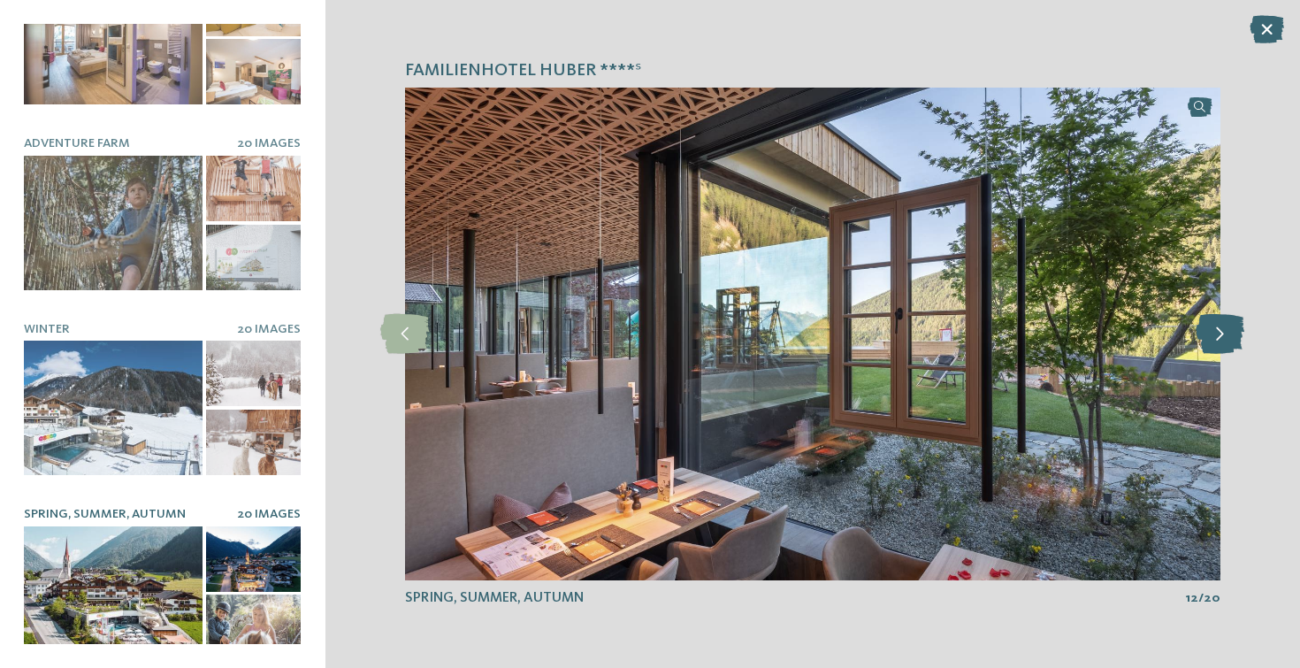
click at [1235, 333] on icon at bounding box center [1220, 334] width 49 height 40
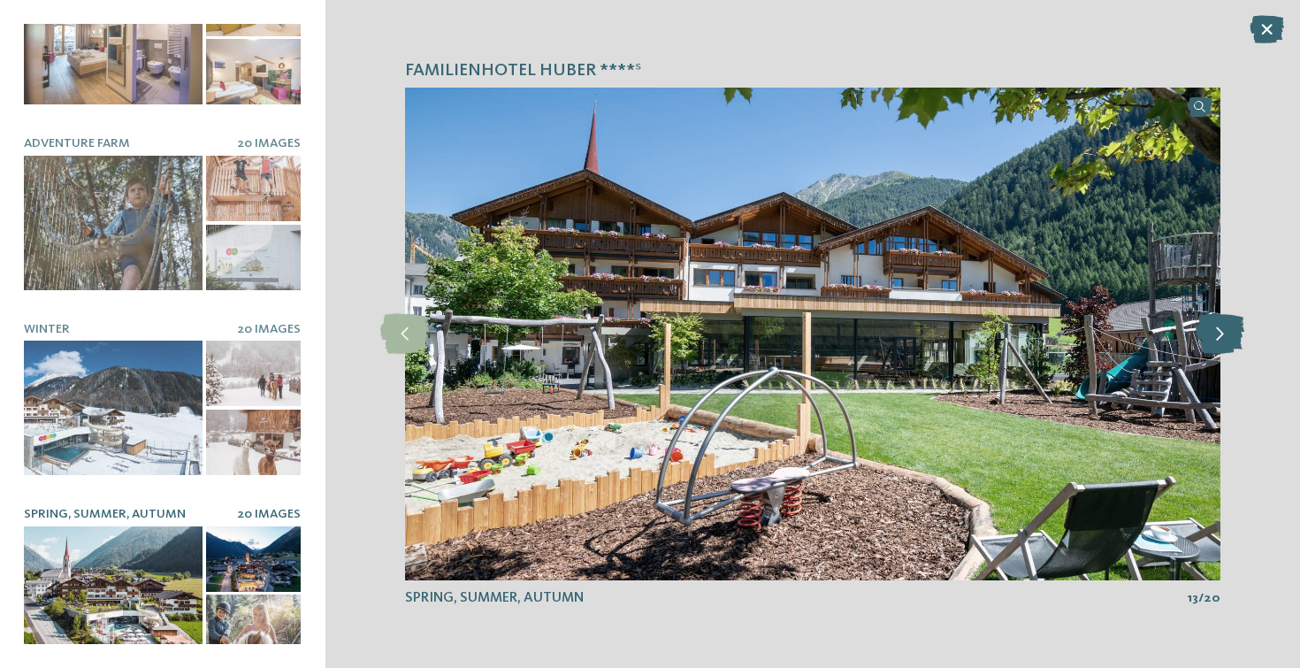
click at [1234, 333] on icon at bounding box center [1220, 334] width 49 height 40
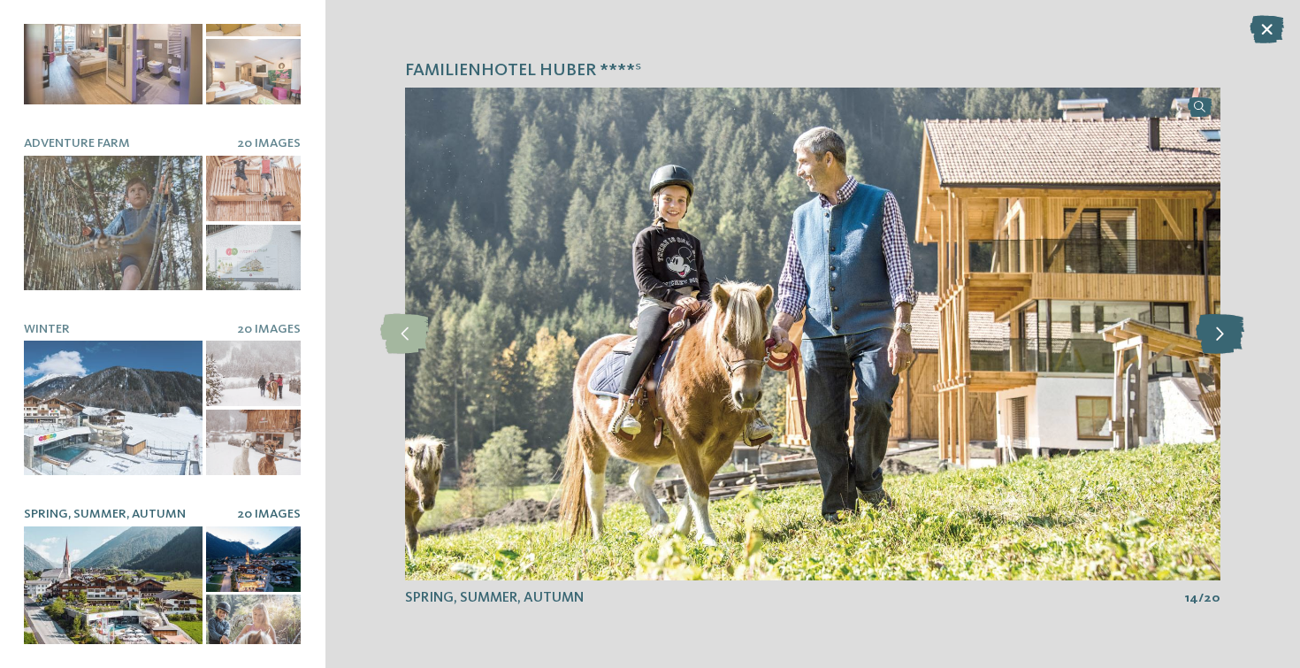
click at [1233, 333] on icon at bounding box center [1220, 334] width 49 height 40
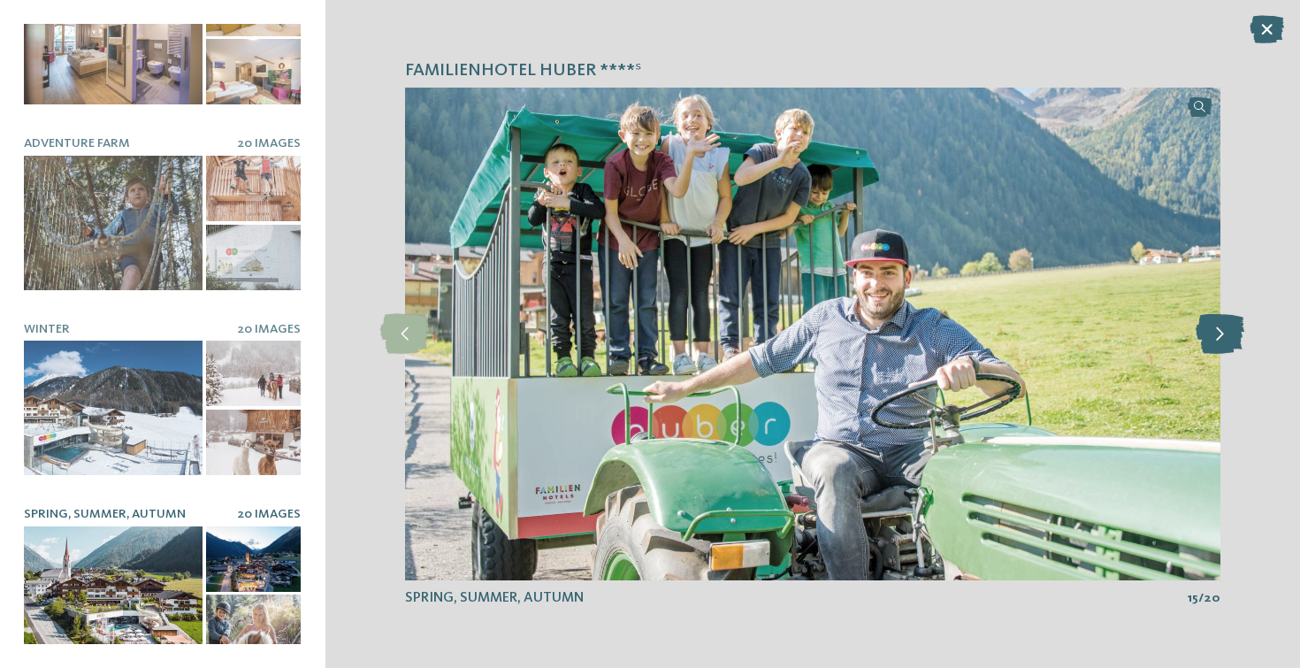
click at [1233, 333] on icon at bounding box center [1220, 334] width 49 height 40
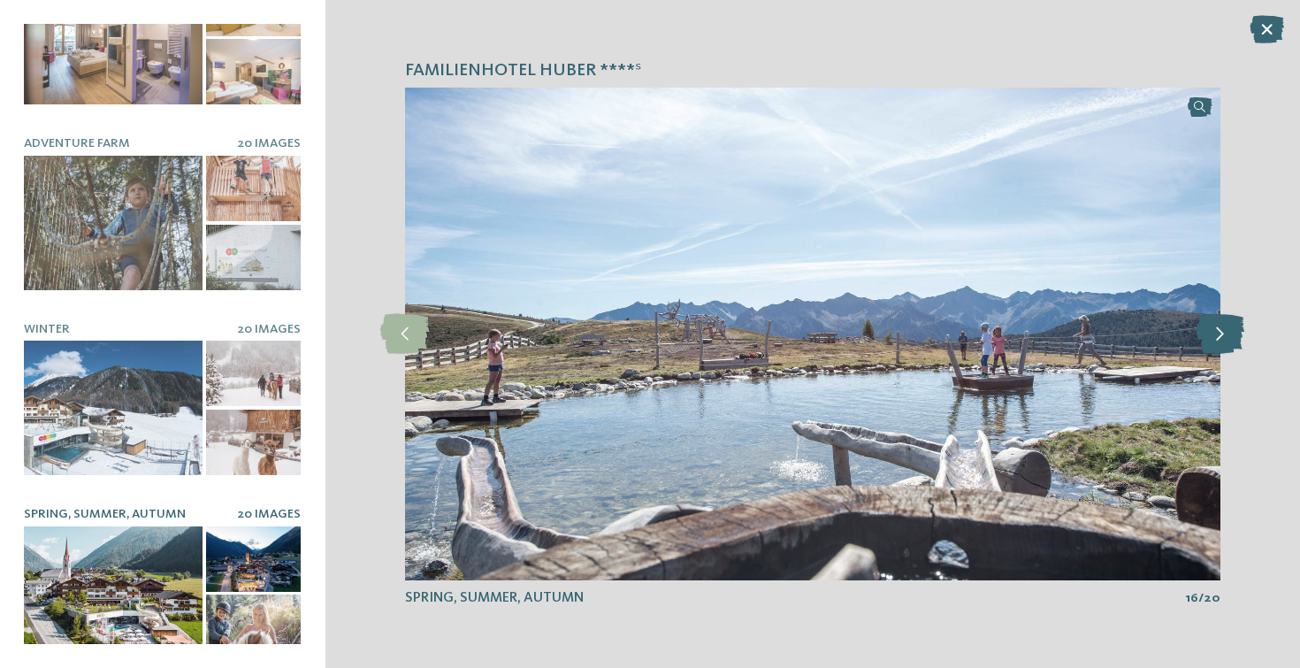
click at [1227, 340] on icon at bounding box center [1220, 334] width 49 height 40
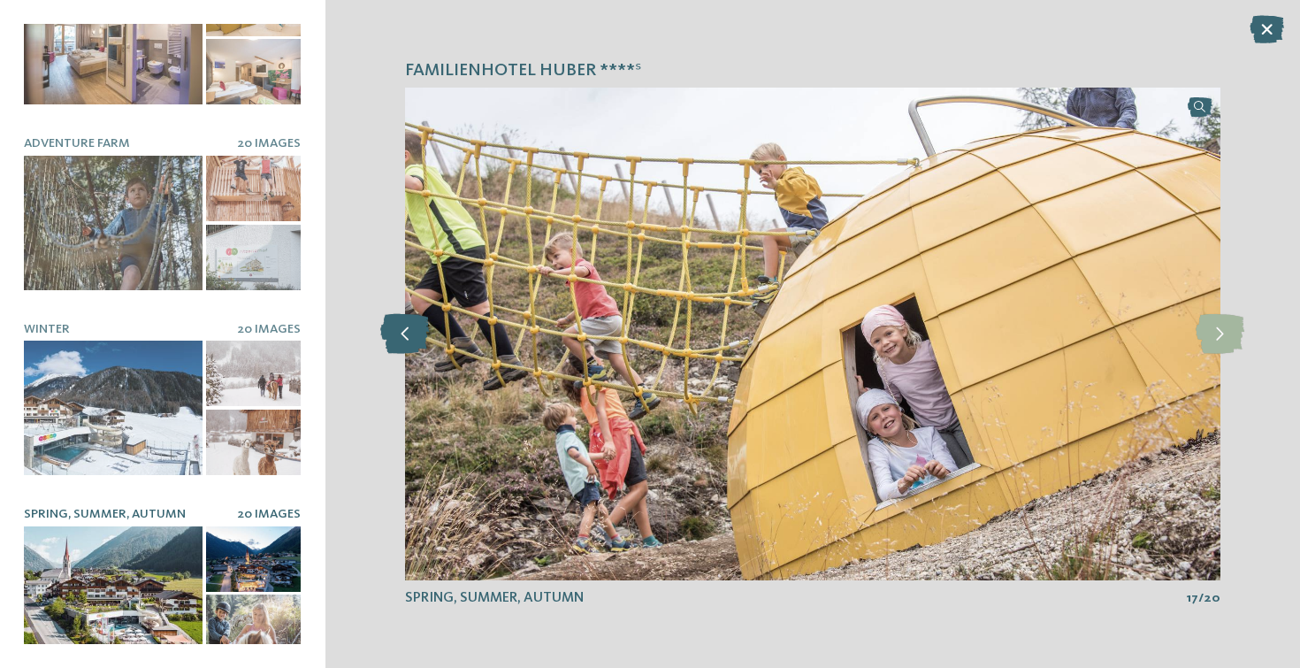
click at [409, 327] on icon at bounding box center [404, 334] width 49 height 40
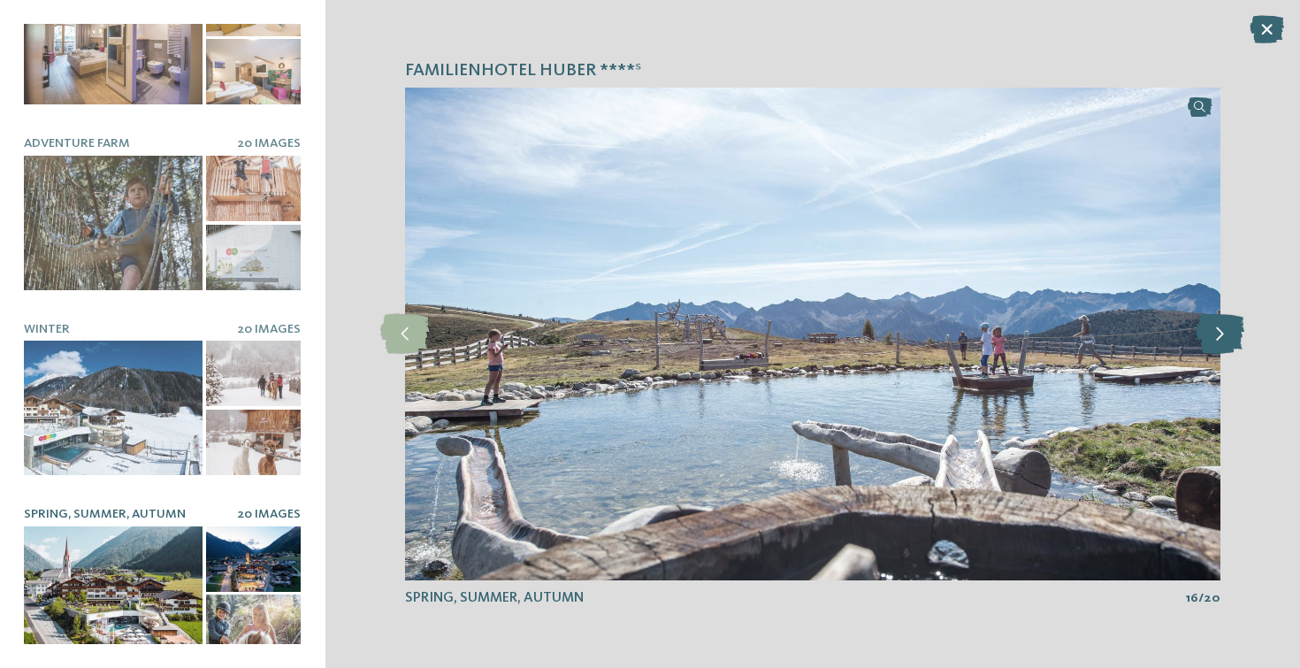
click at [1218, 333] on icon at bounding box center [1220, 334] width 49 height 40
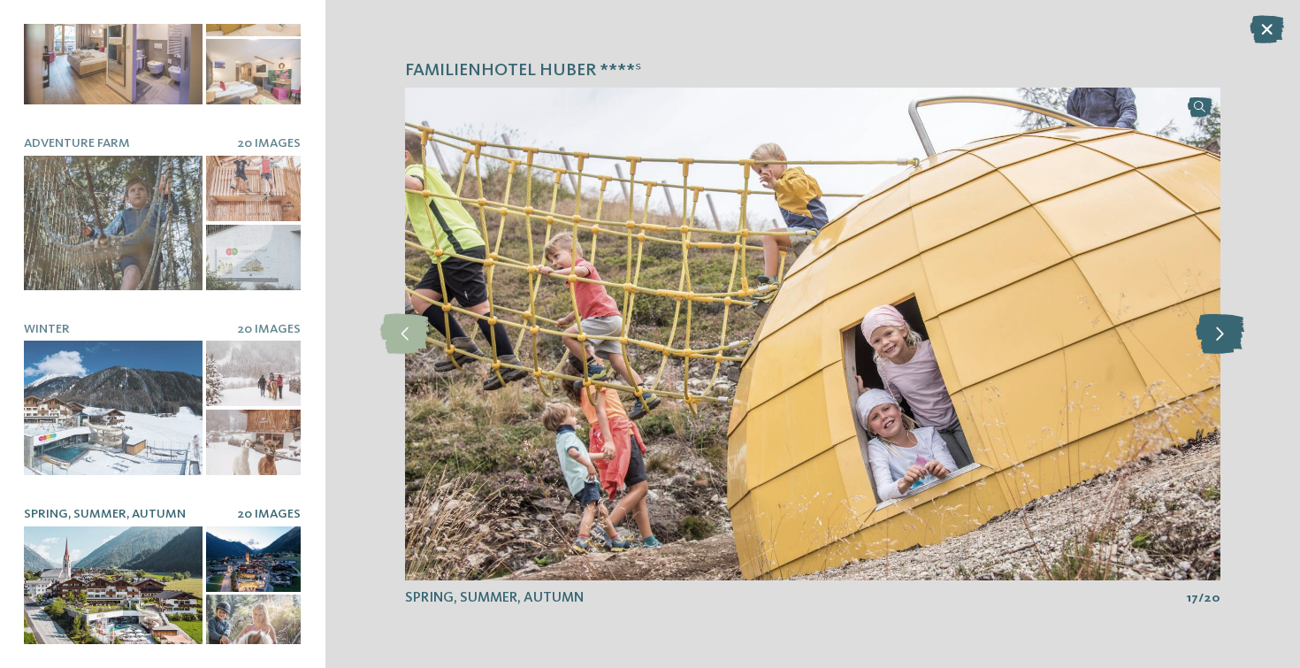
click at [1218, 333] on icon at bounding box center [1220, 334] width 49 height 40
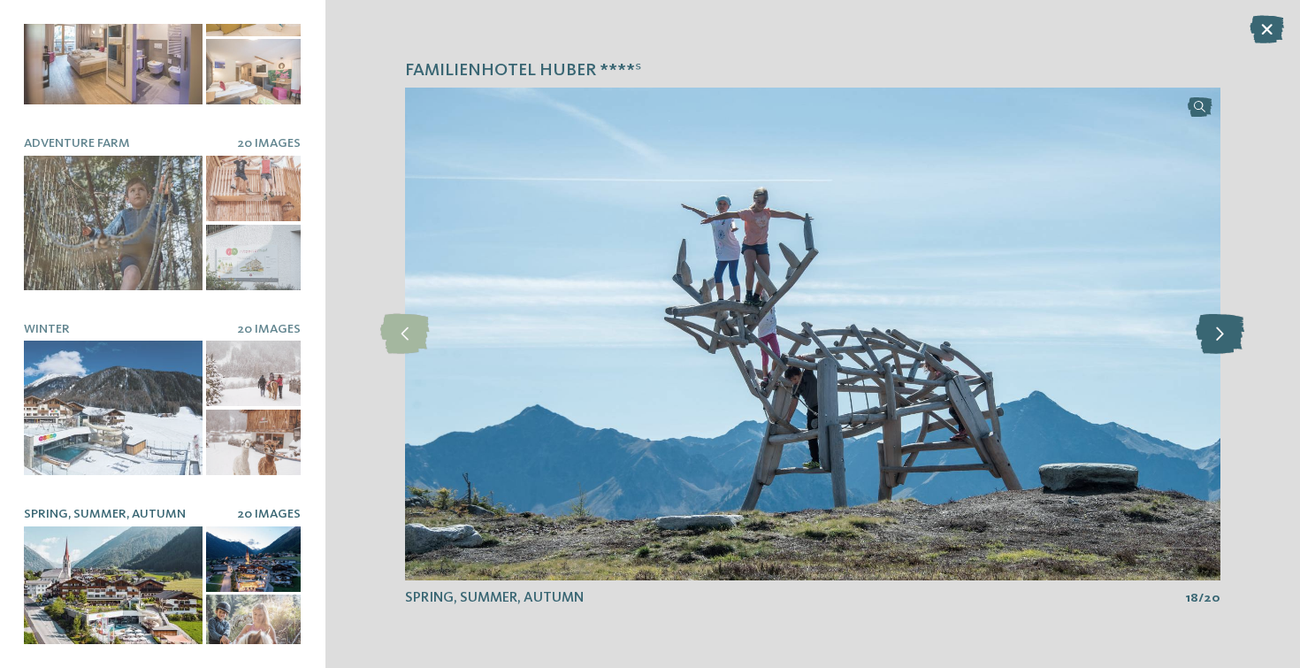
click at [1218, 333] on icon at bounding box center [1220, 334] width 49 height 40
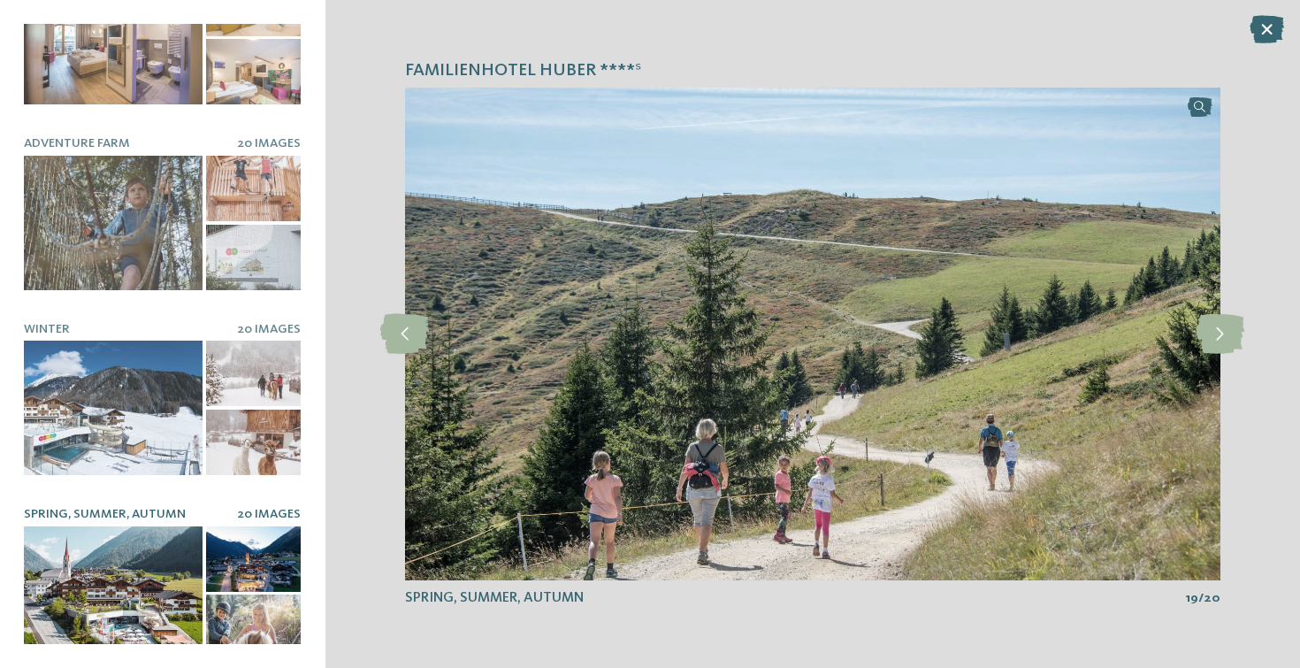
click at [1258, 22] on icon at bounding box center [1267, 29] width 34 height 28
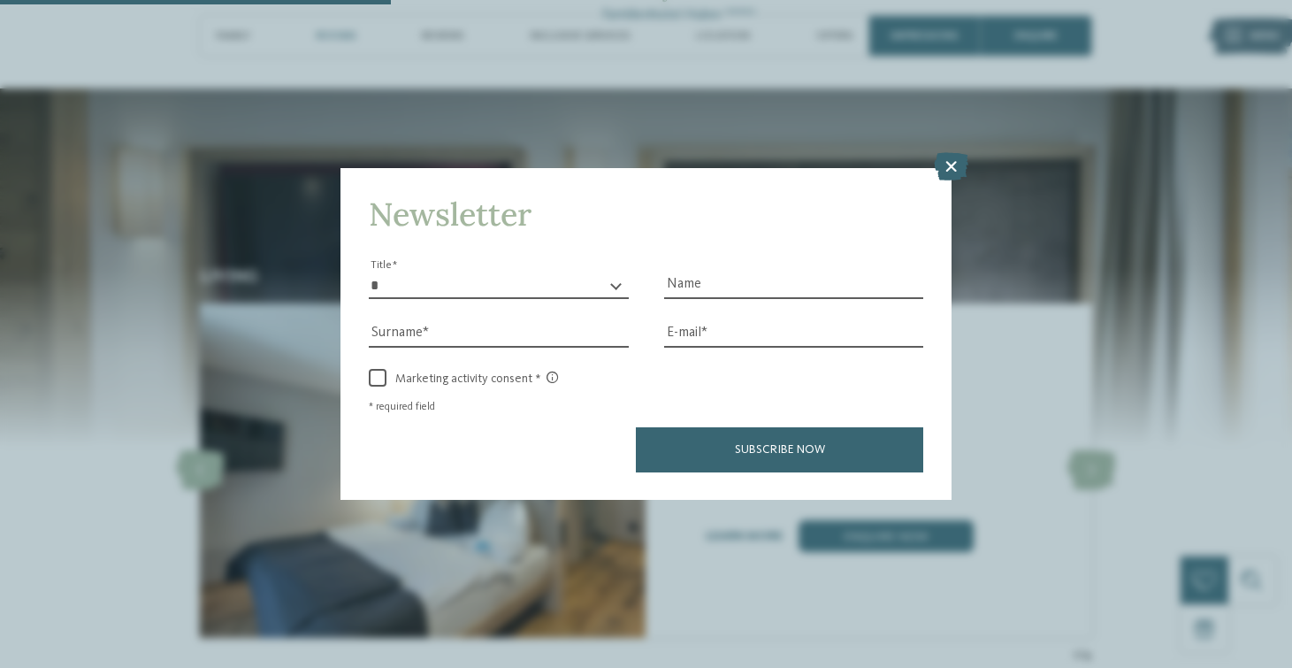
click at [964, 152] on icon at bounding box center [951, 166] width 34 height 28
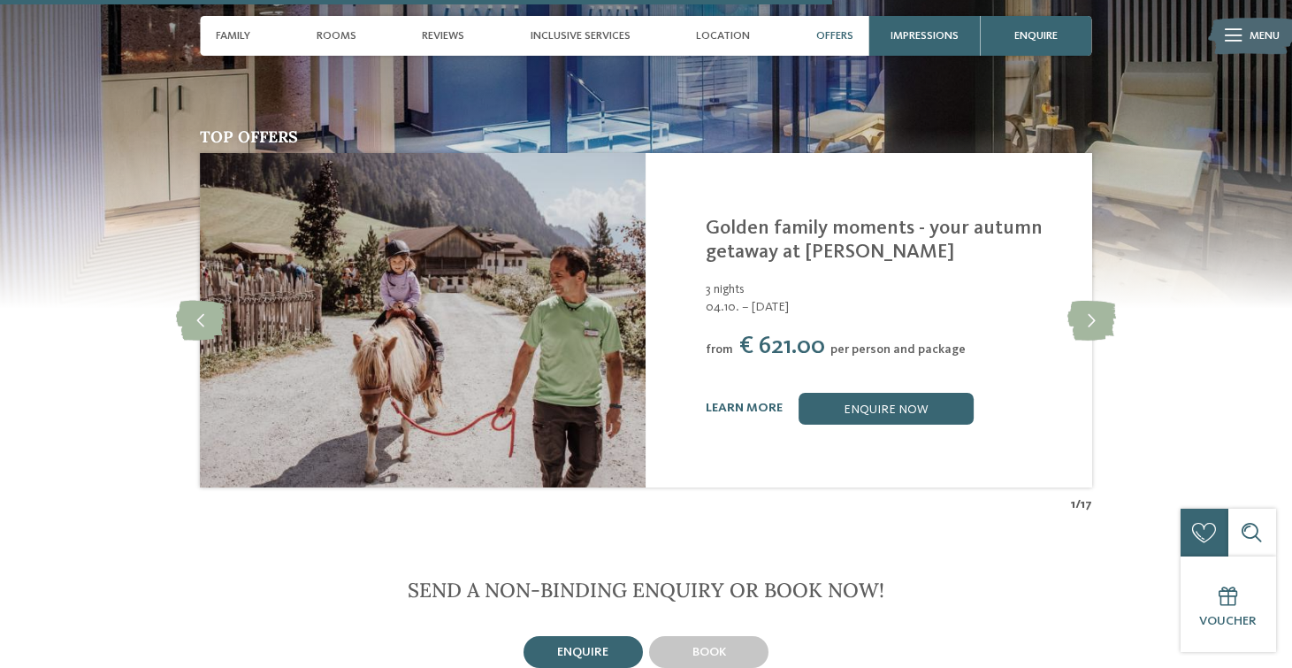
scroll to position [3599, 0]
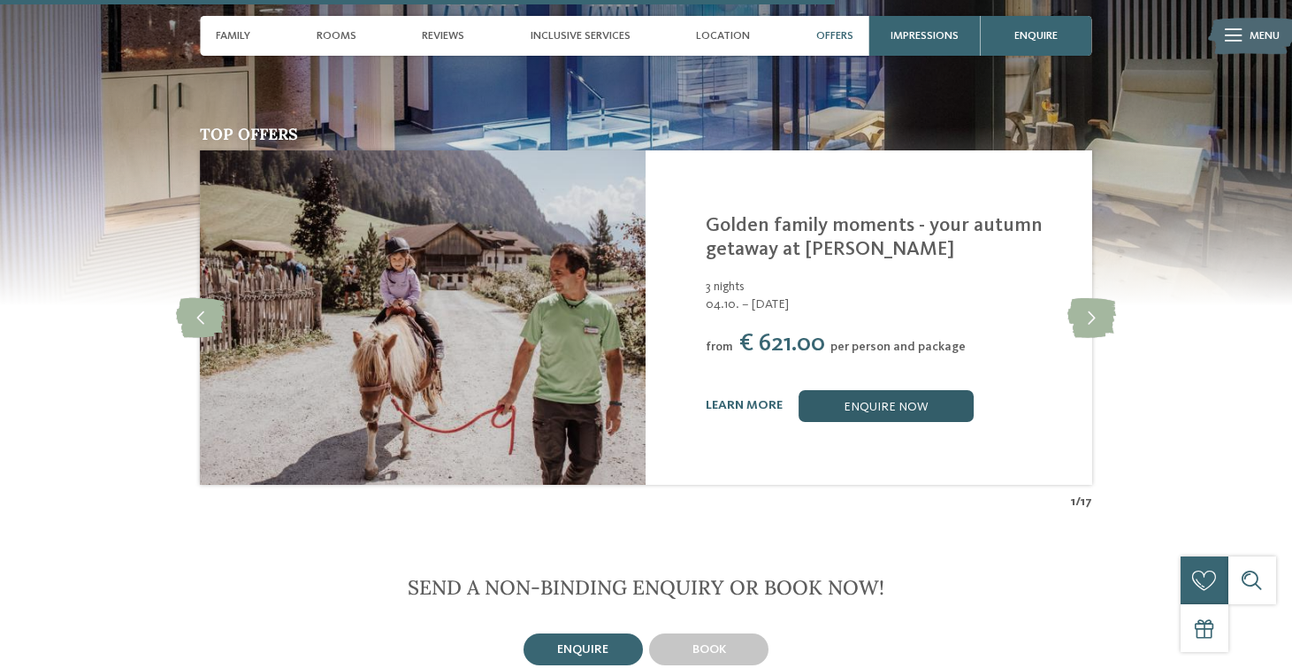
click at [835, 390] on link "enquire now" at bounding box center [886, 406] width 175 height 32
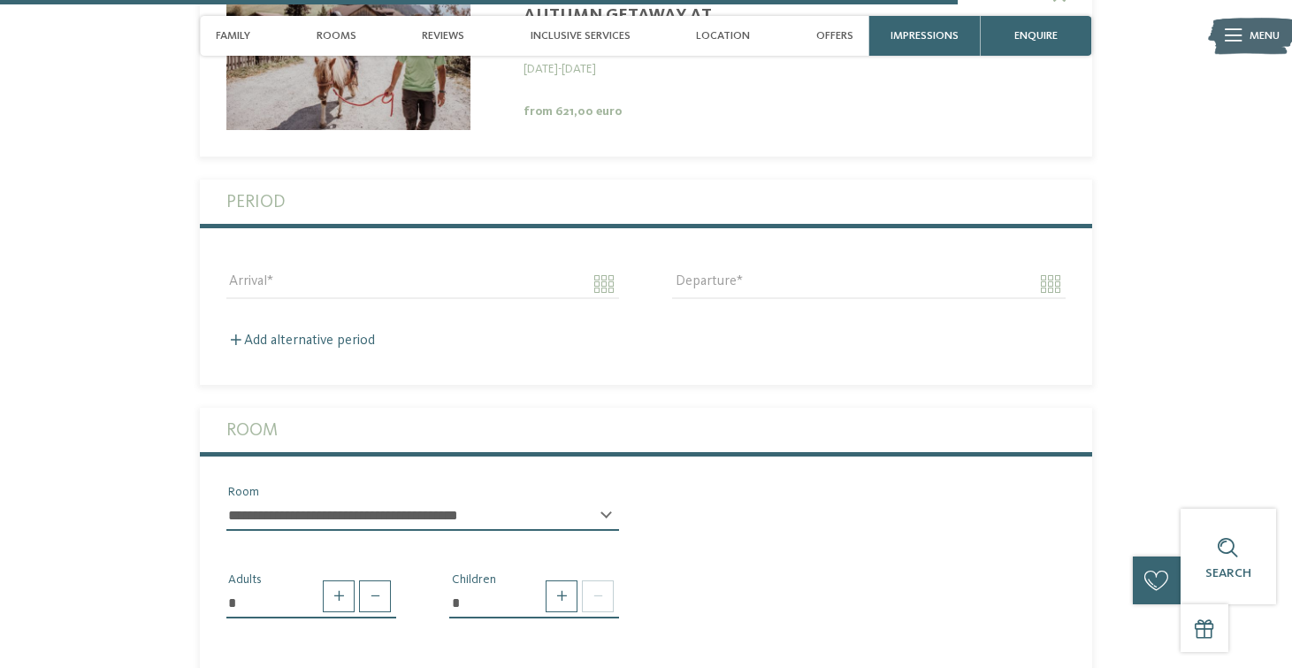
scroll to position [4349, 0]
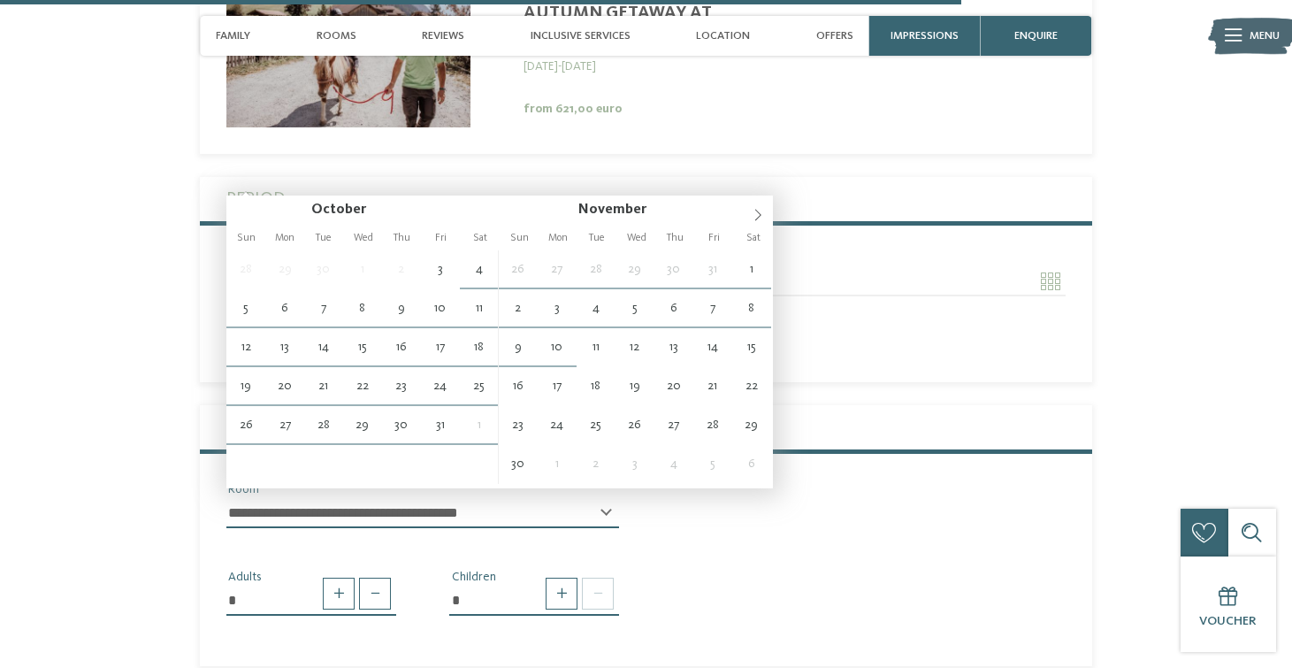
click at [338, 266] on input "Arrival" at bounding box center [422, 281] width 393 height 30
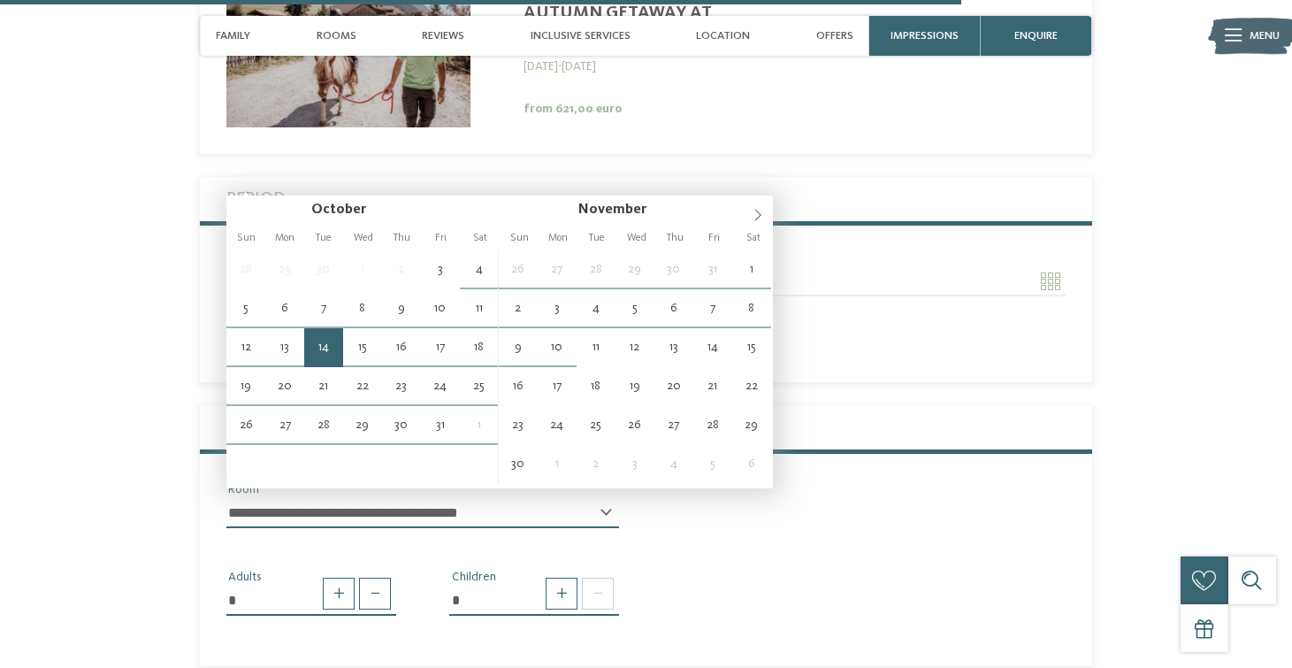
type input "**********"
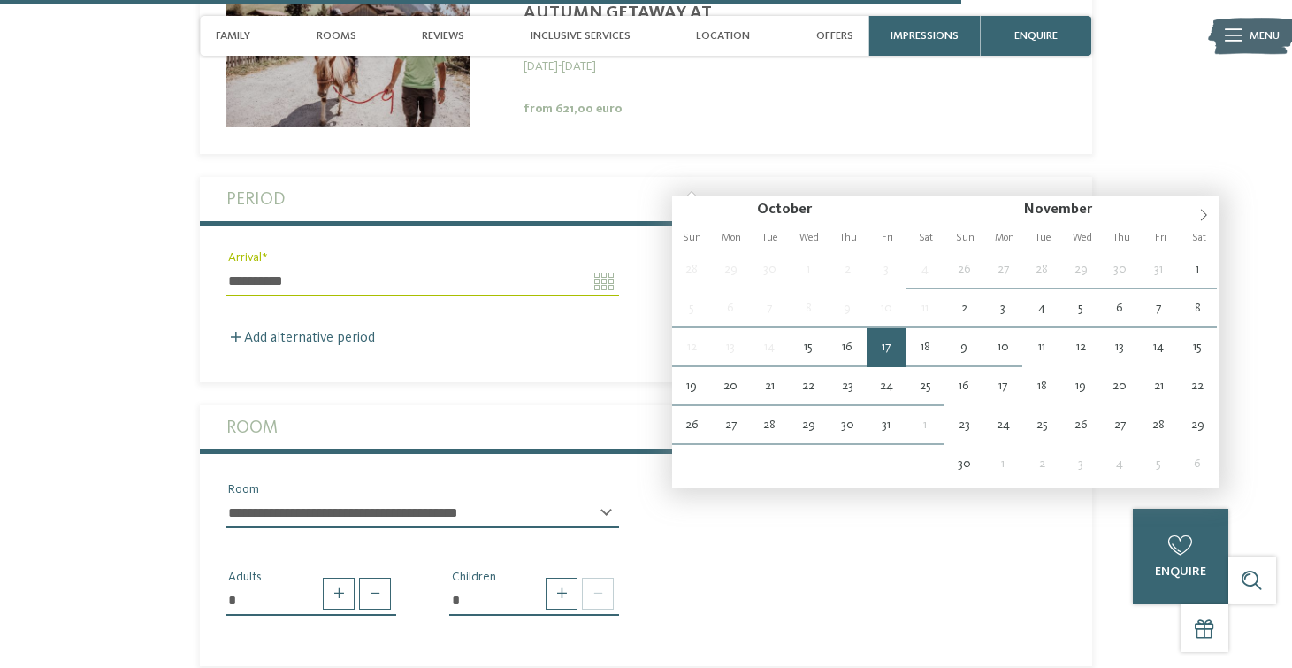
type input "**********"
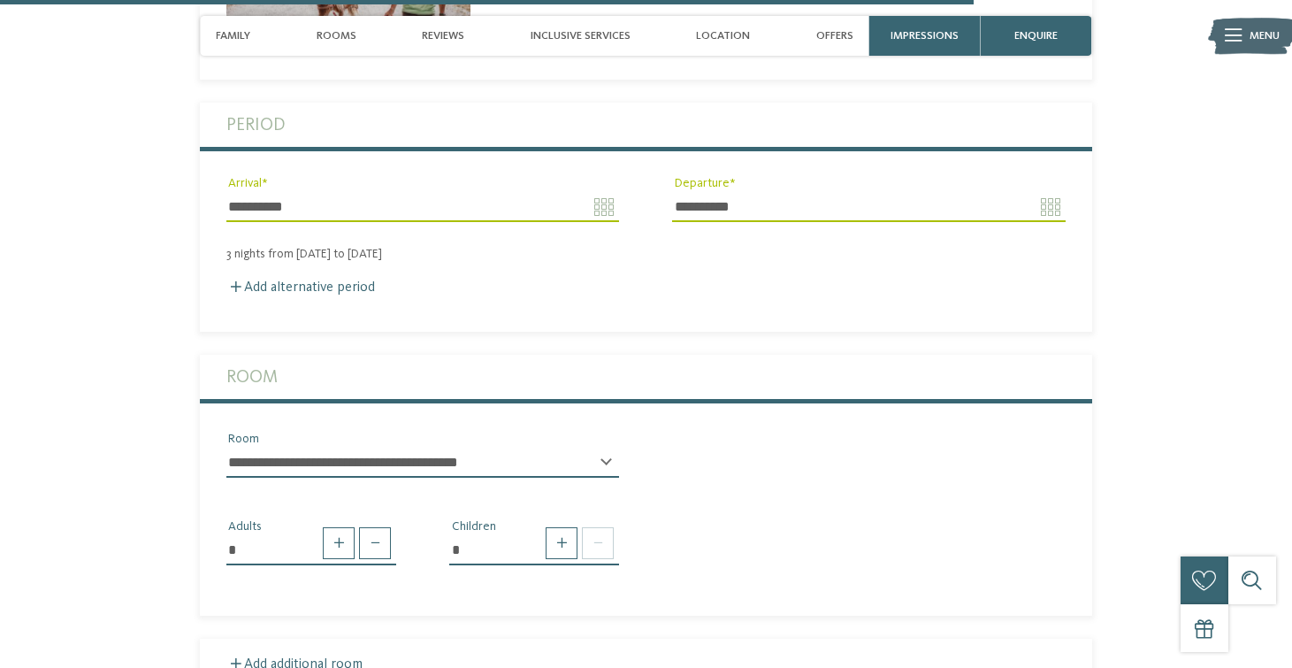
scroll to position [4425, 0]
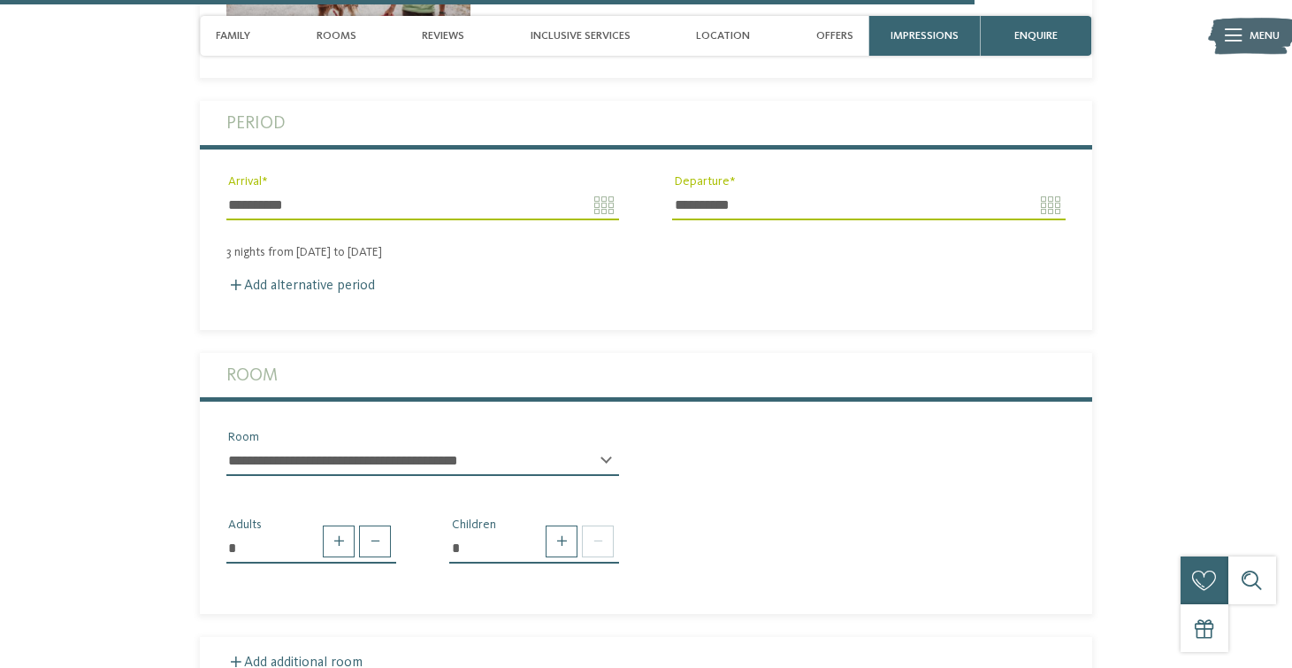
drag, startPoint x: 337, startPoint y: 428, endPoint x: 407, endPoint y: 434, distance: 70.1
click at [338, 525] on span at bounding box center [339, 541] width 32 height 32
type input "*"
click at [548, 525] on span at bounding box center [562, 541] width 32 height 32
type input "*"
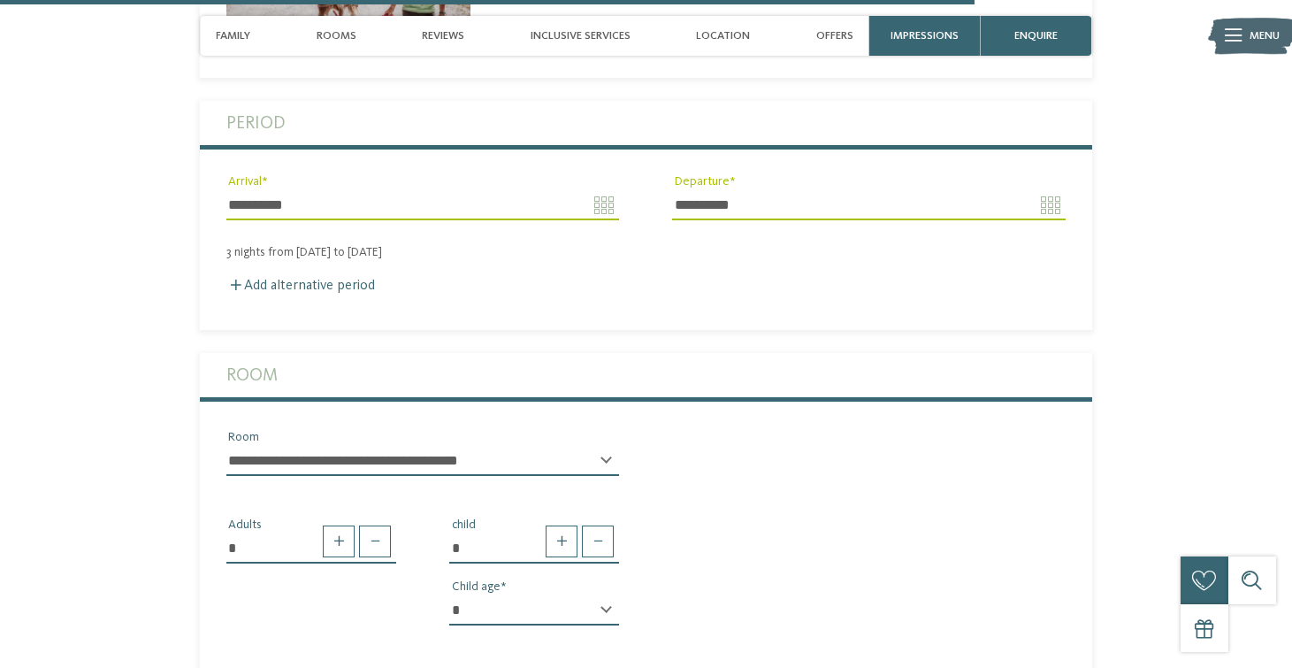
select select "*"
click at [674, 527] on div "* Adults * child * * * * * * * * * * * ** ** ** ** ** ** ** ** Child age" at bounding box center [646, 564] width 892 height 149
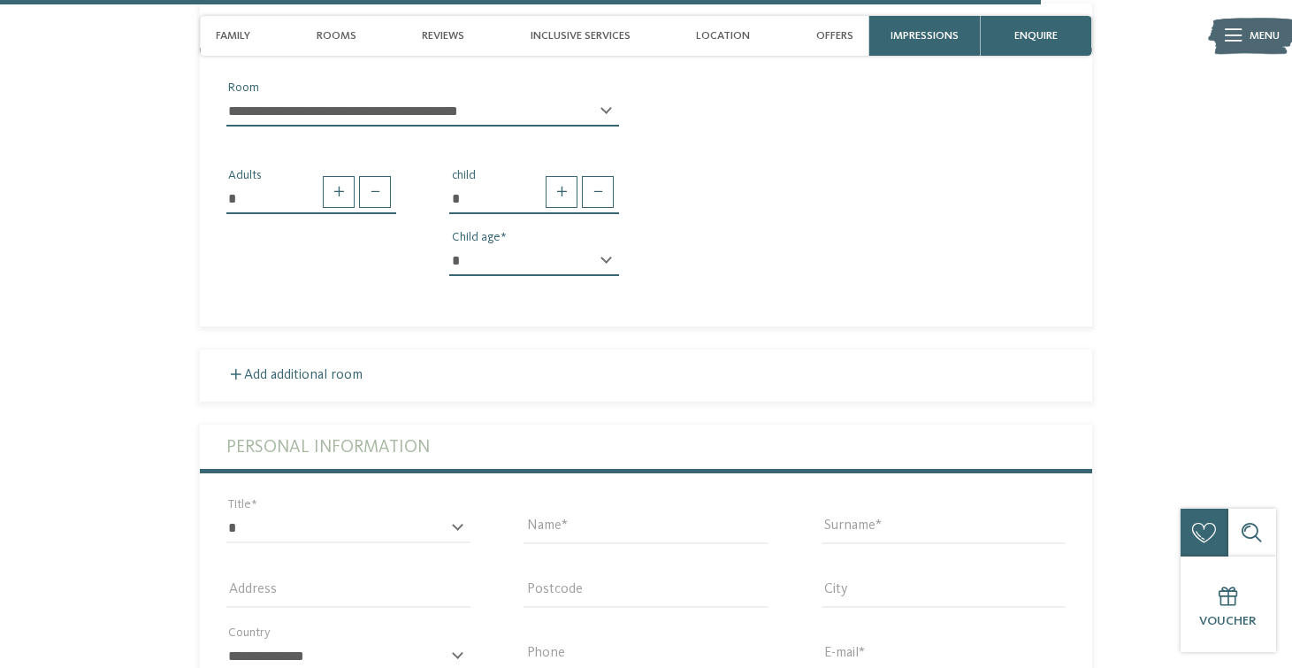
scroll to position [4792, 0]
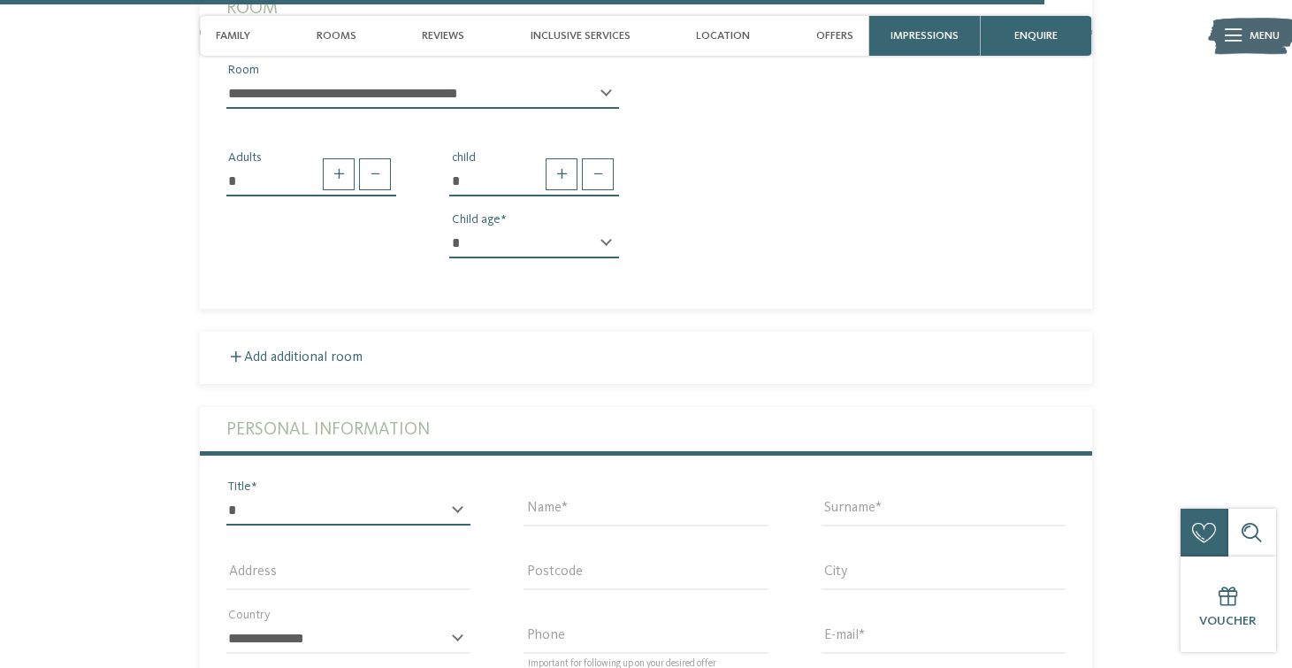
select select "*"
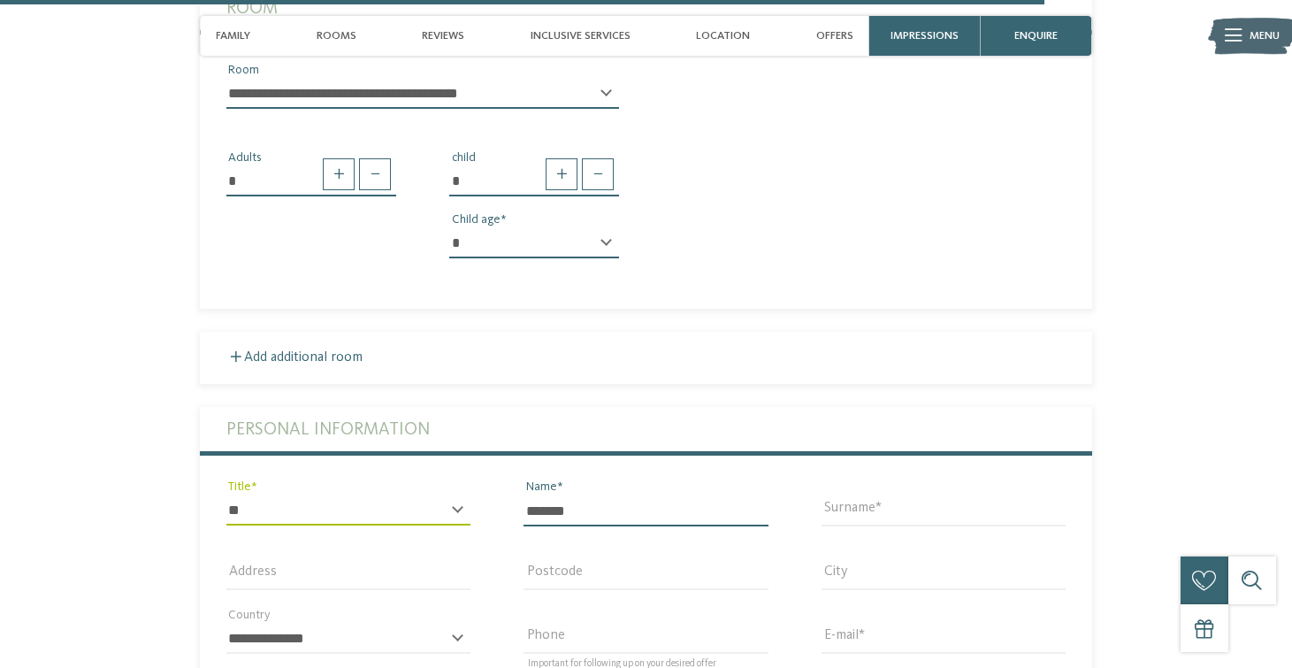
type input "*******"
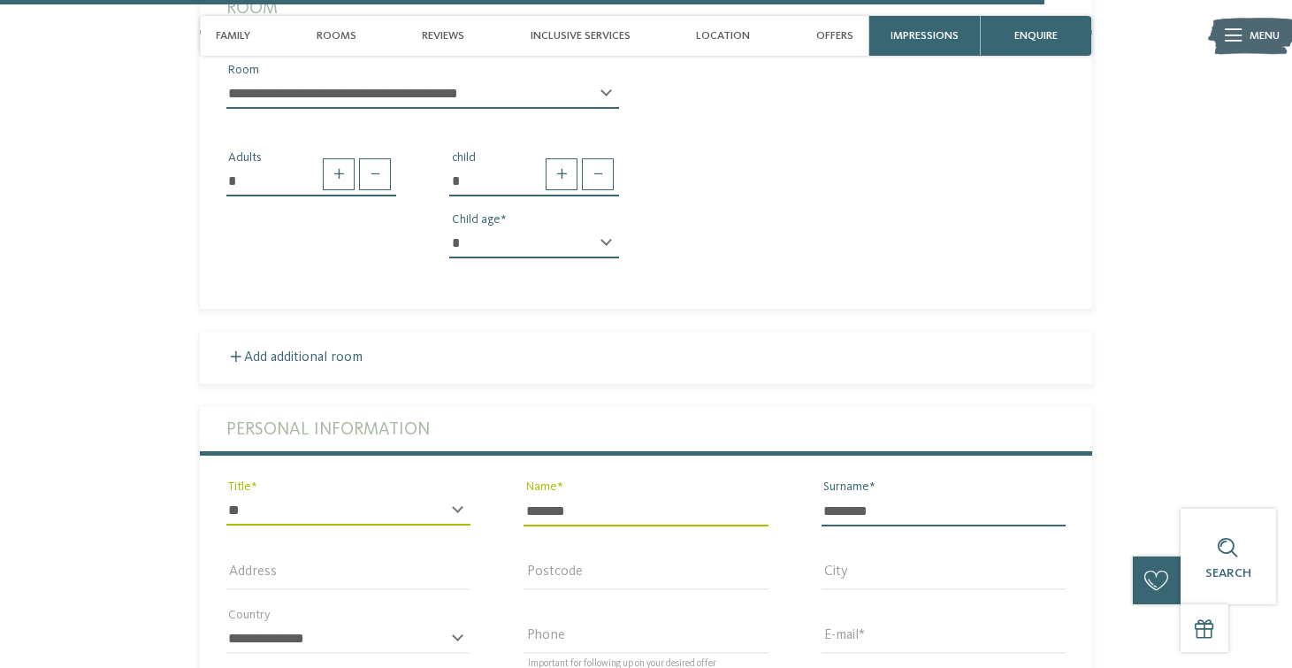
type input "********"
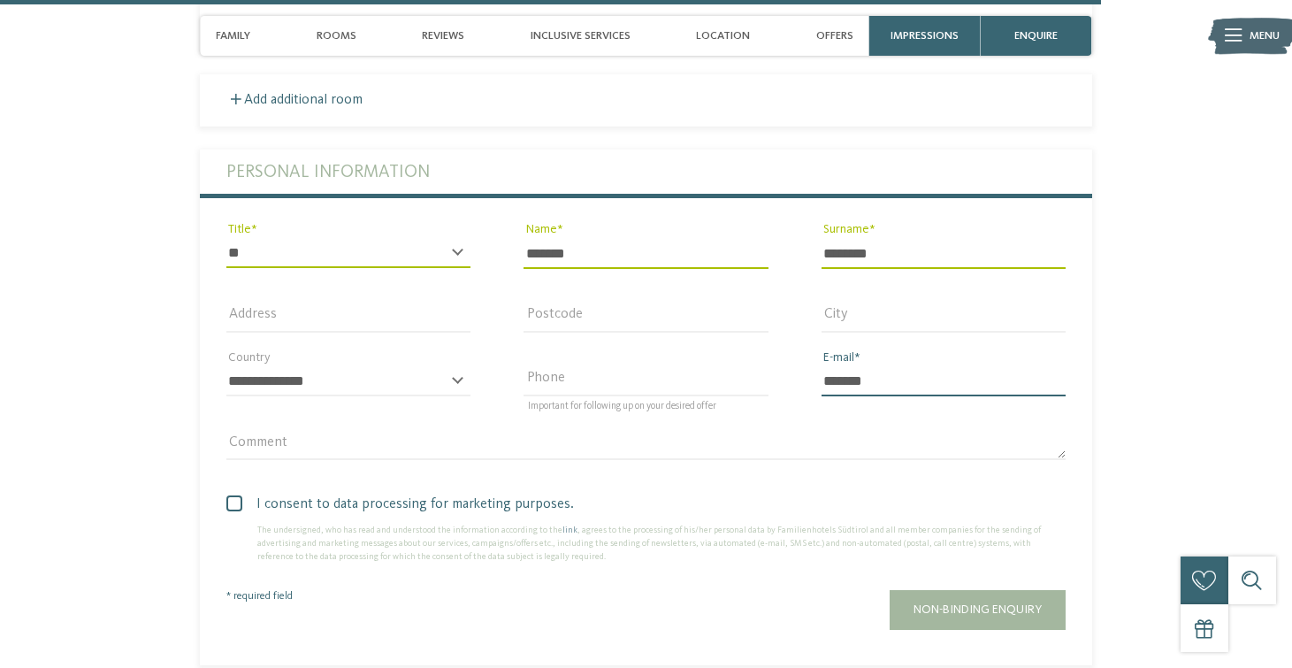
scroll to position [5051, 0]
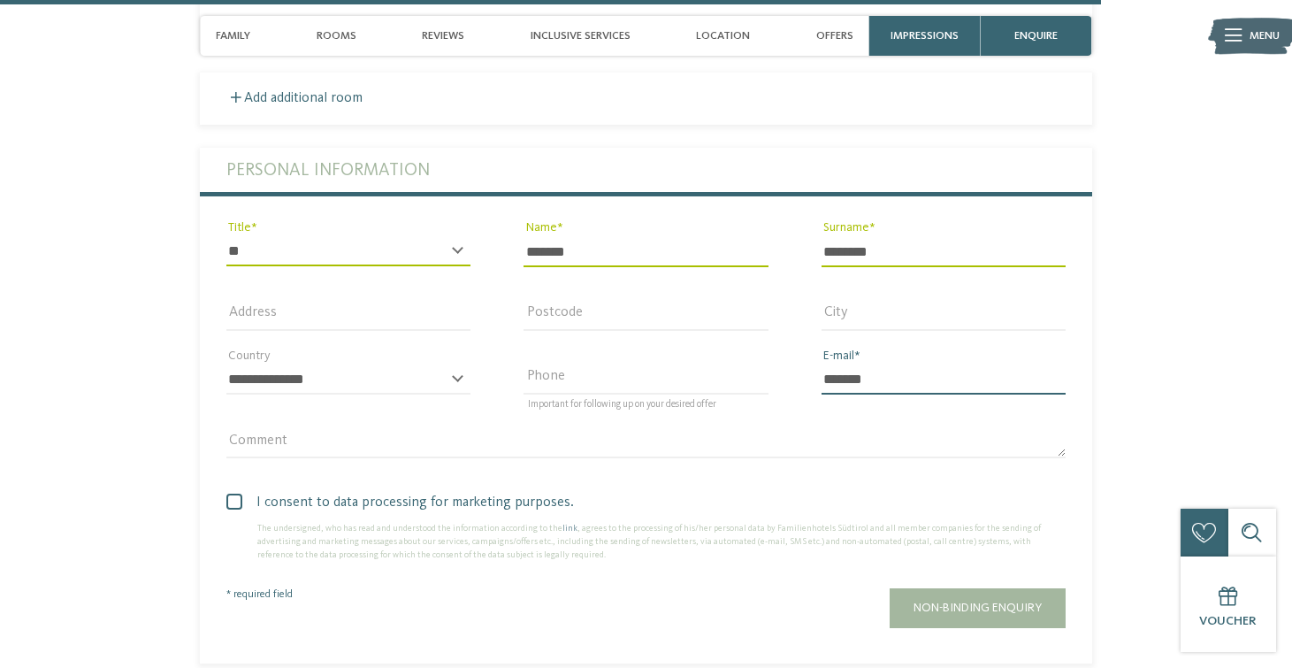
click at [891, 364] on input "*******" at bounding box center [944, 379] width 244 height 30
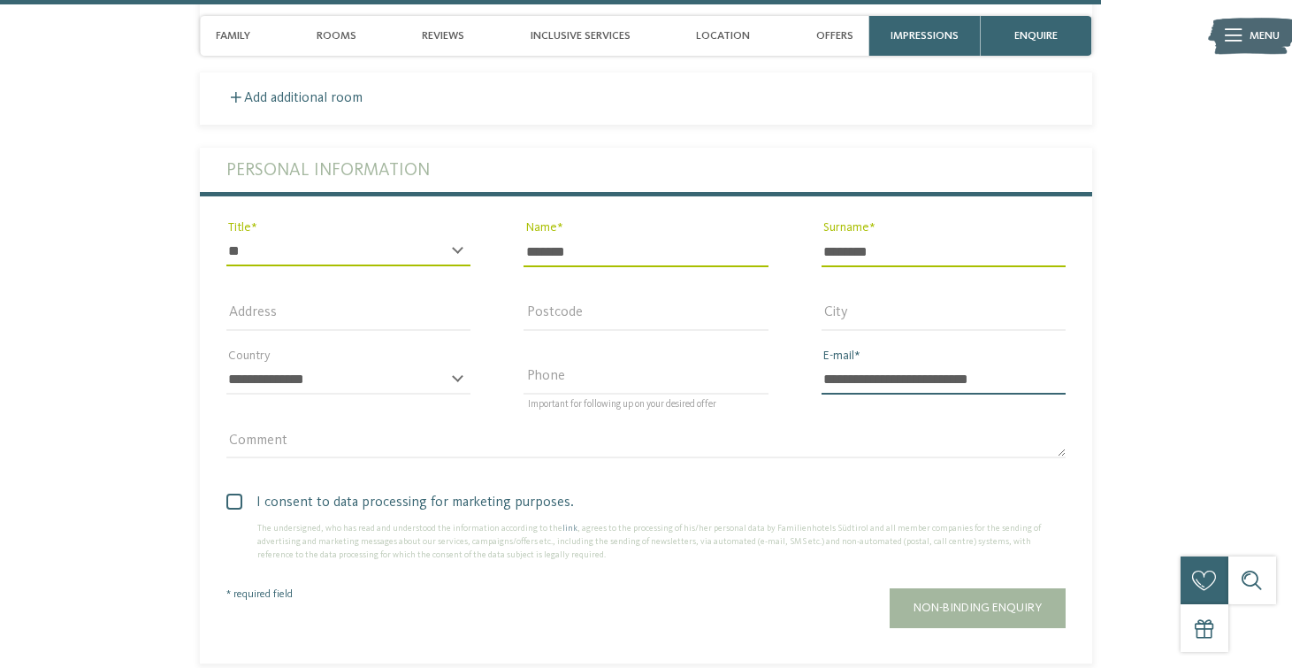
type input "**********"
click at [838, 474] on div "I consent to data processing for marketing purposes. The undersigned, who has r…" at bounding box center [646, 522] width 892 height 96
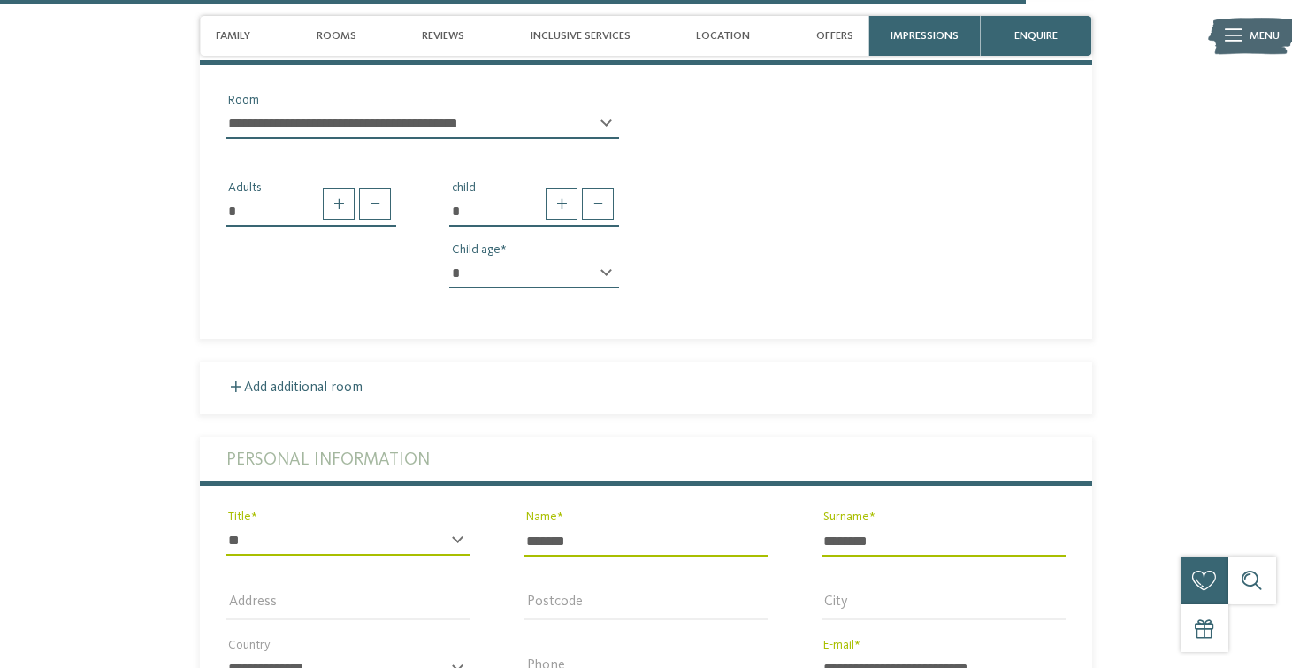
scroll to position [4764, 0]
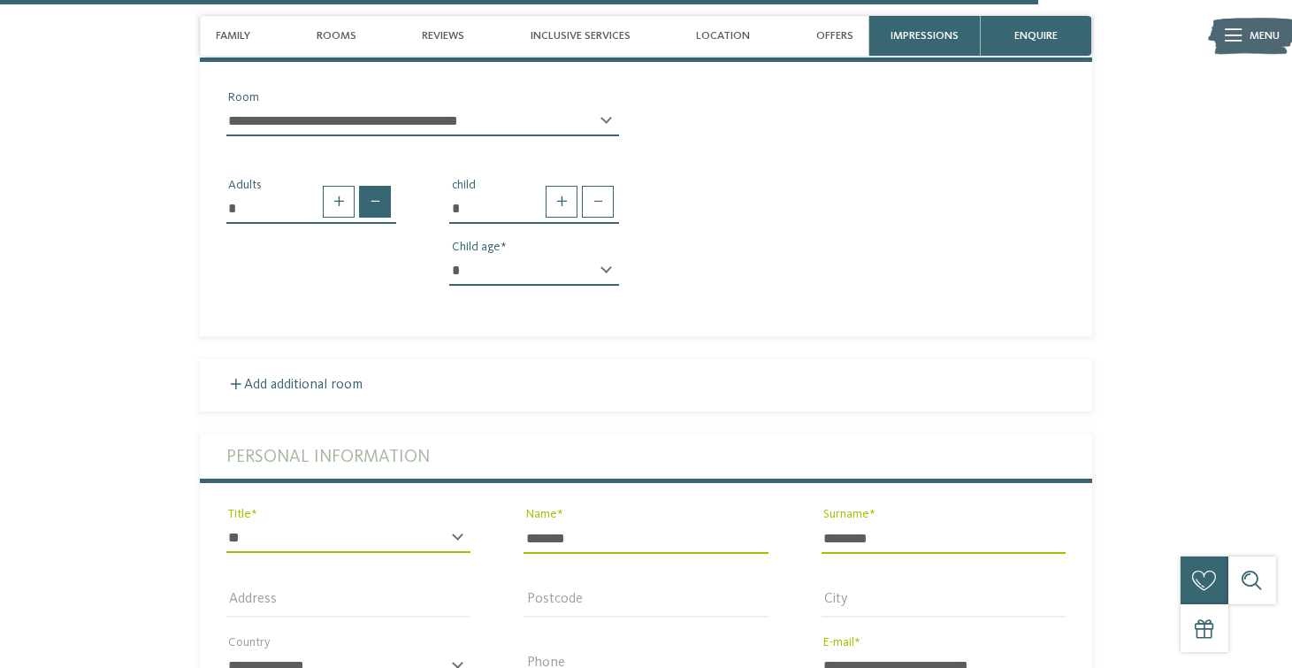
click at [371, 186] on span at bounding box center [375, 202] width 32 height 32
type input "*"
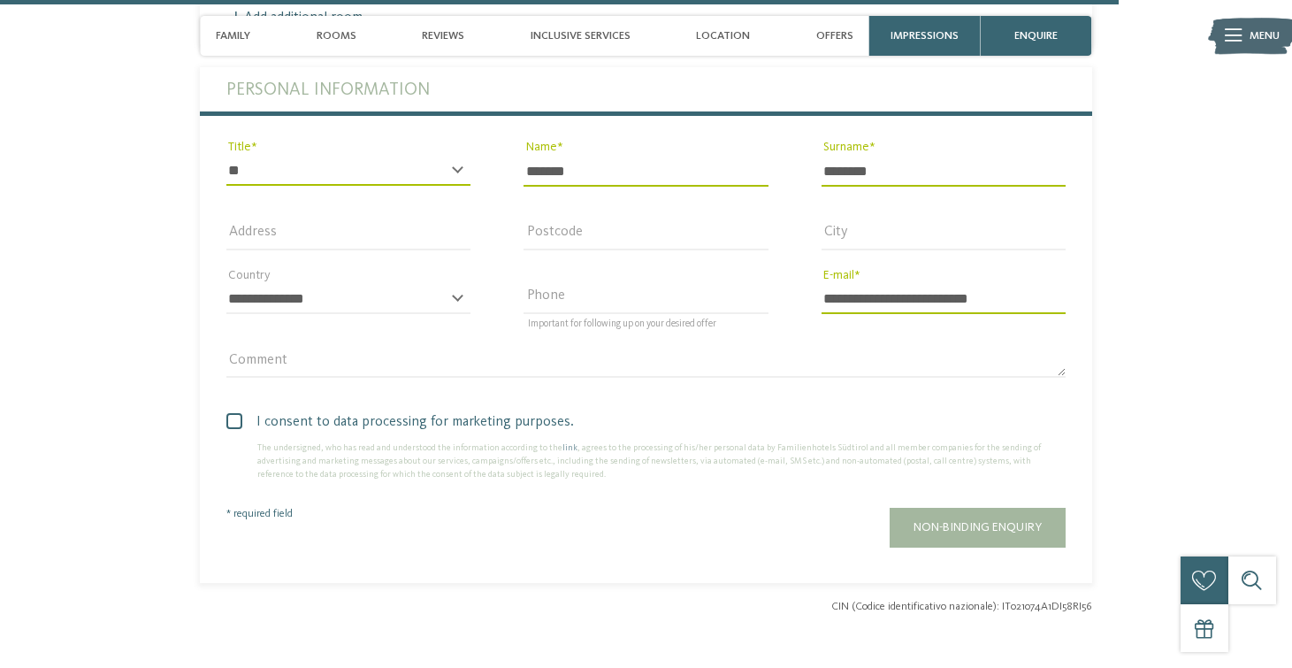
scroll to position [5132, 0]
click at [784, 507] on div "Non-binding enquiry" at bounding box center [757, 527] width 616 height 40
click at [980, 520] on span "Non-binding enquiry" at bounding box center [978, 526] width 128 height 12
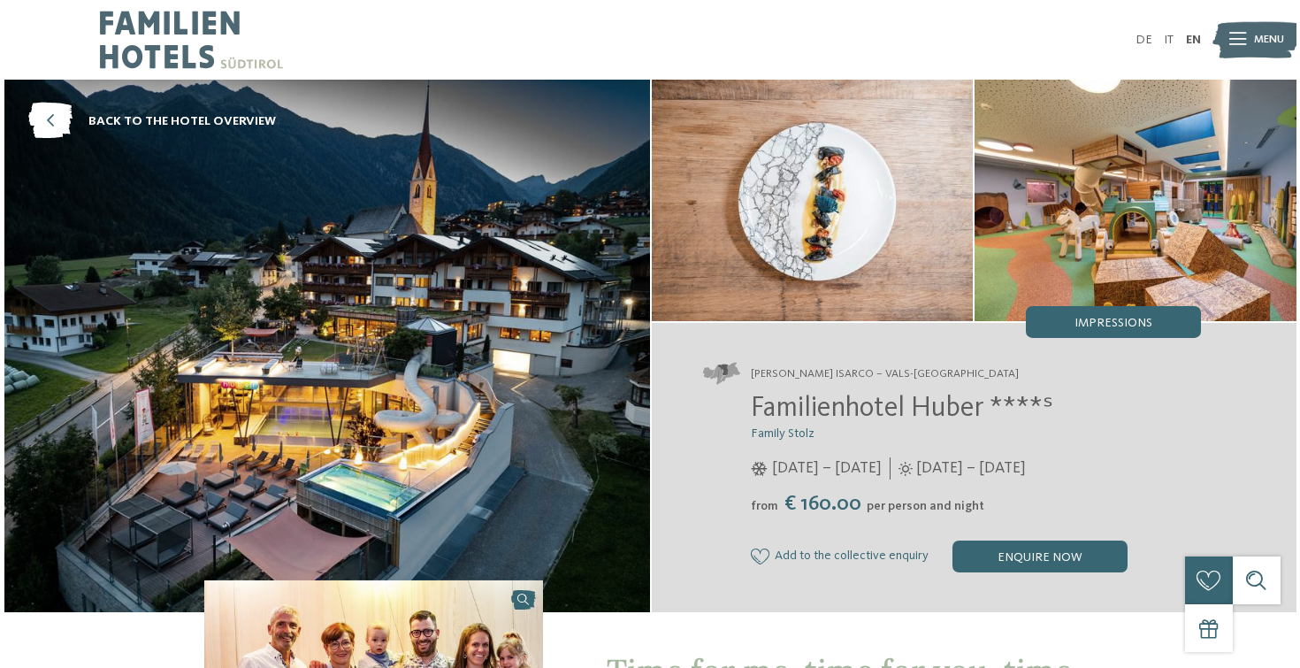
scroll to position [0, 0]
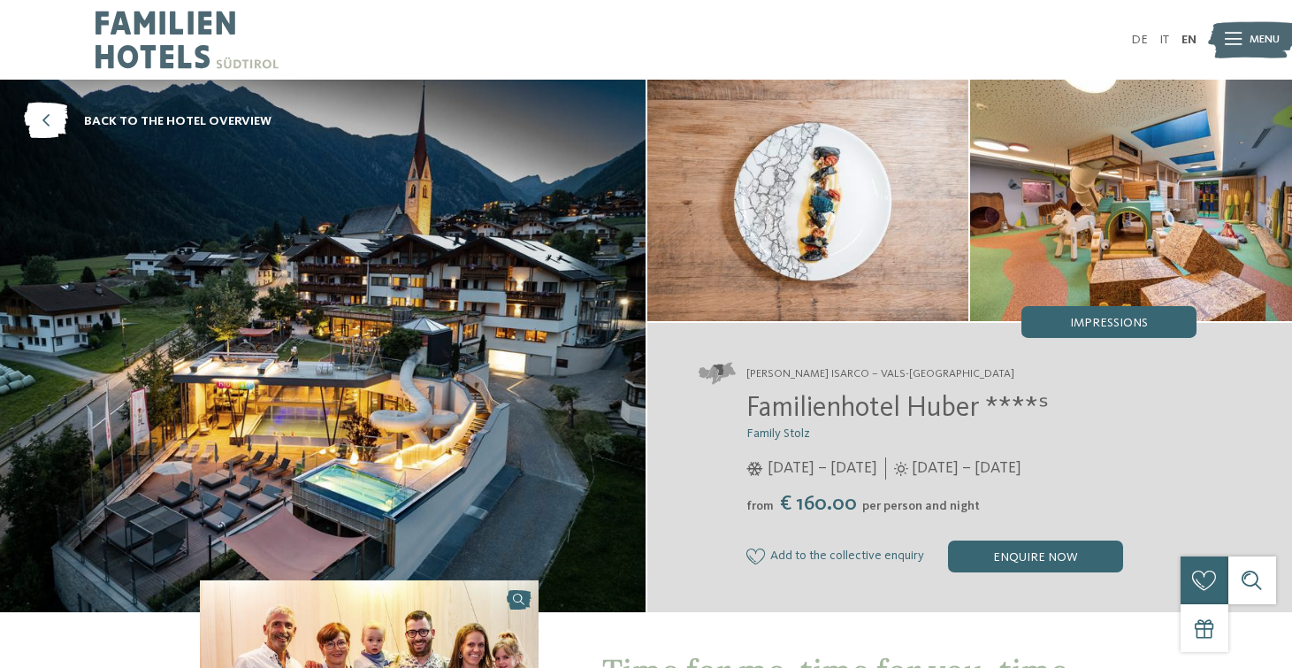
click at [177, 179] on img at bounding box center [323, 346] width 646 height 532
click at [1154, 316] on div "Impressions" at bounding box center [1108, 322] width 175 height 32
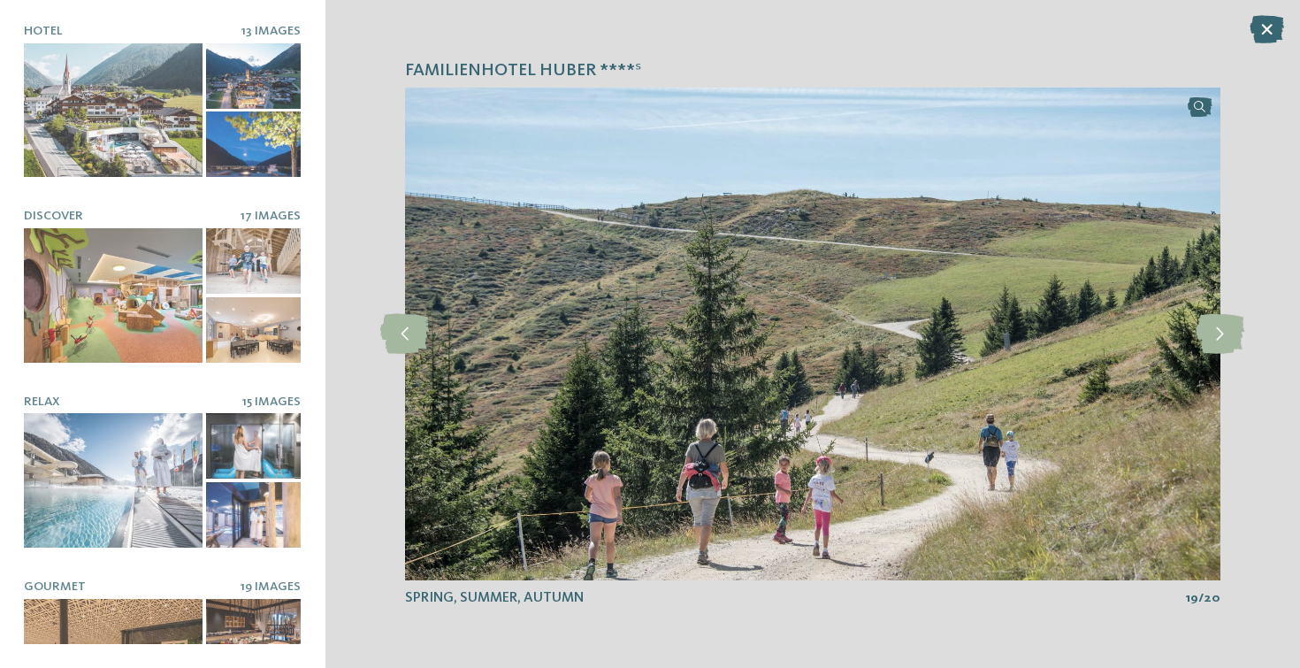
drag, startPoint x: 1265, startPoint y: 32, endPoint x: 1092, endPoint y: 43, distance: 172.8
click at [1265, 32] on icon at bounding box center [1267, 29] width 34 height 28
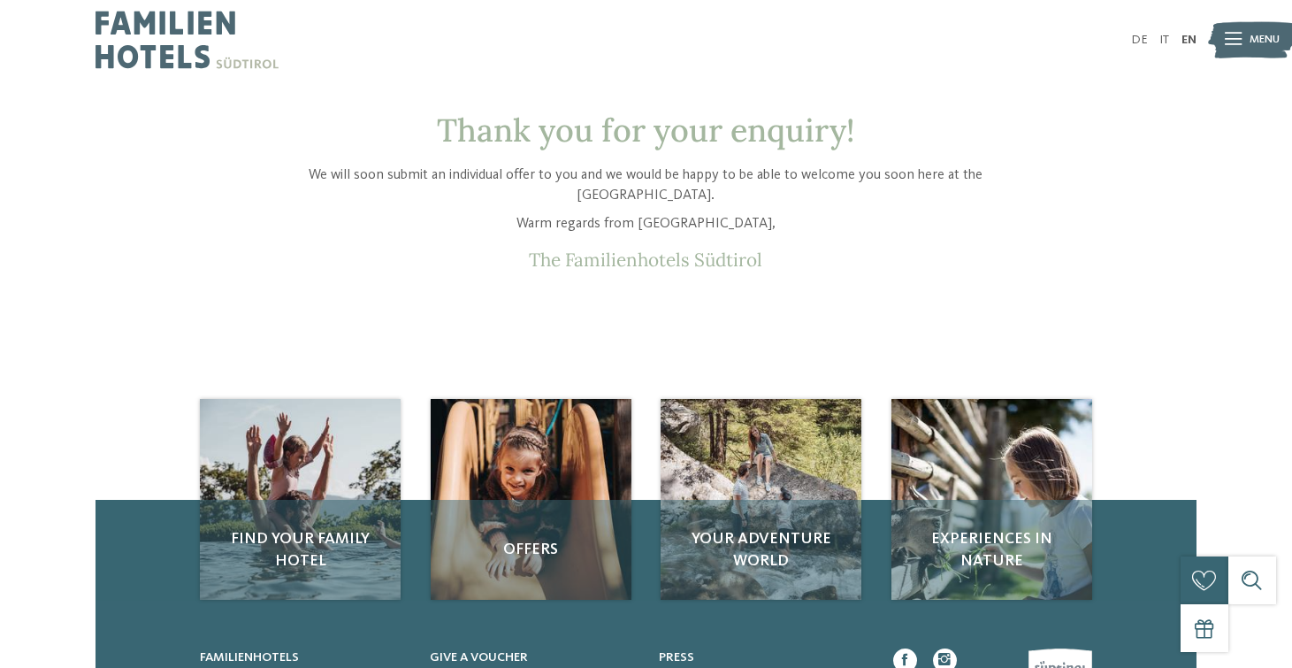
click at [1240, 42] on icon at bounding box center [1233, 40] width 17 height 12
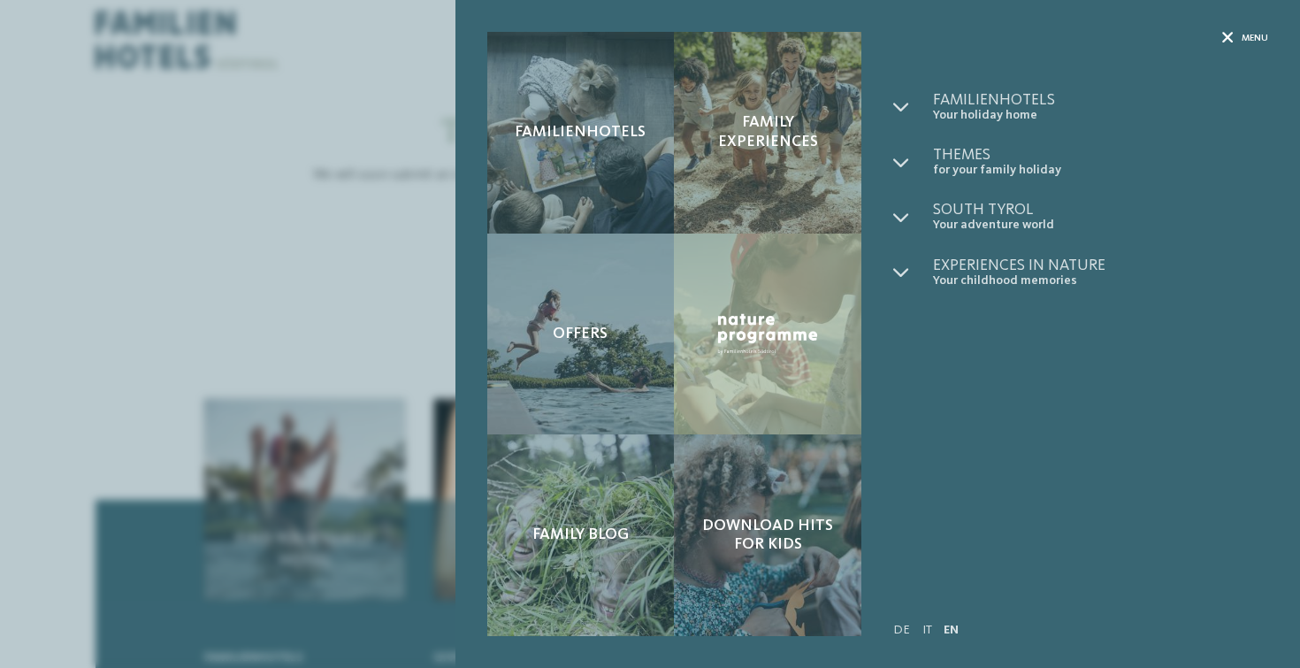
click at [1238, 38] on div "Menu" at bounding box center [1245, 38] width 46 height 13
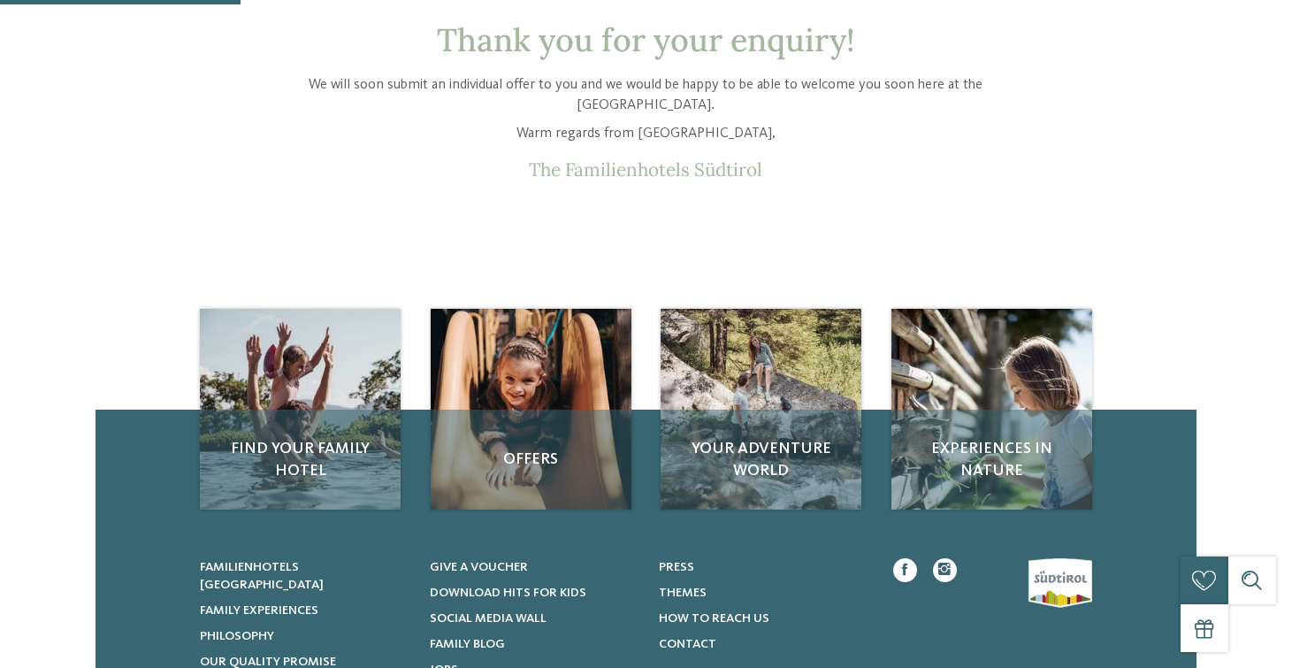
scroll to position [89, 0]
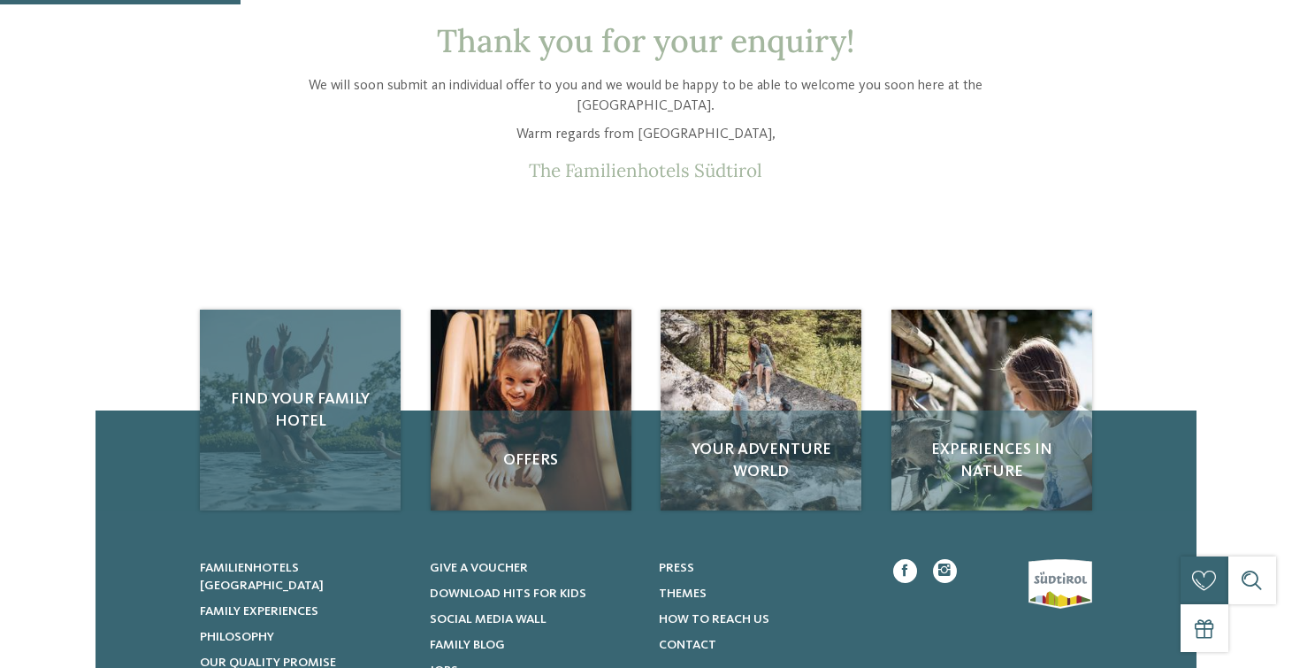
click at [296, 471] on div "Find your family hotel" at bounding box center [300, 410] width 201 height 201
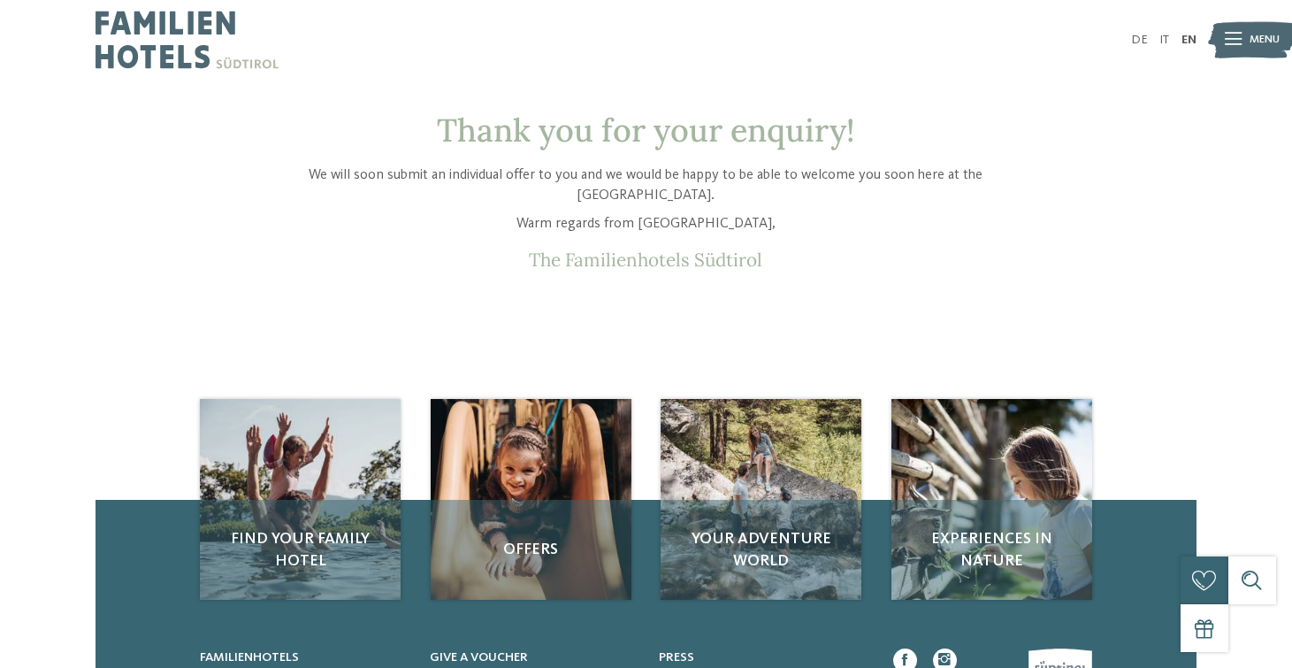
scroll to position [0, 0]
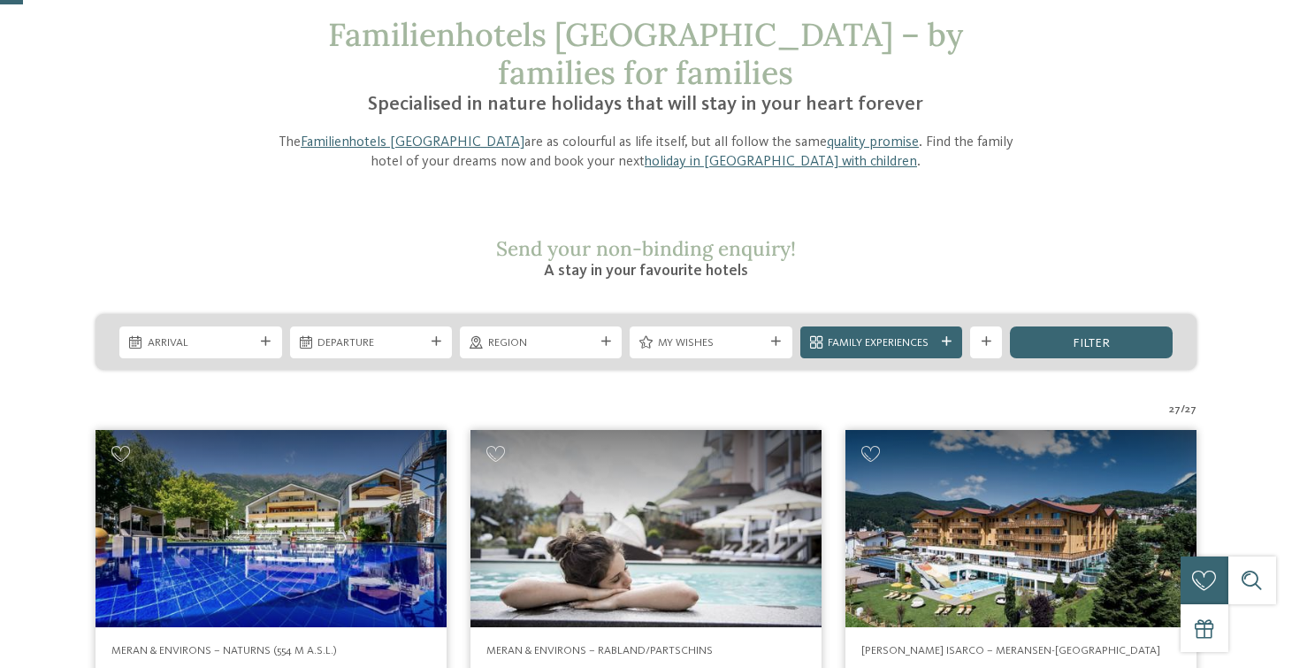
scroll to position [138, 0]
